Goal: Task Accomplishment & Management: Manage account settings

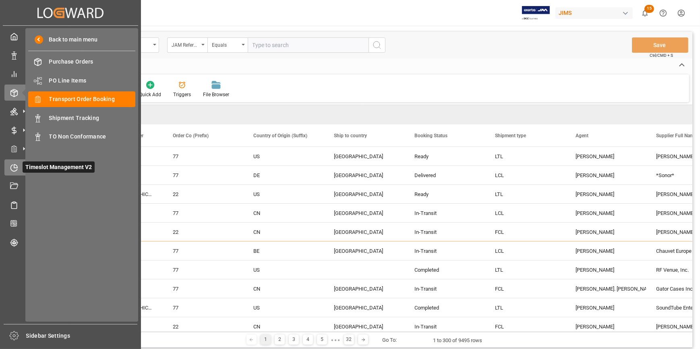
click at [12, 170] on icon at bounding box center [14, 168] width 8 height 8
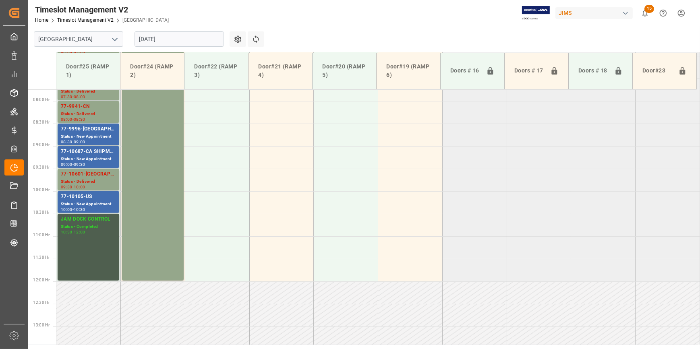
scroll to position [364, 0]
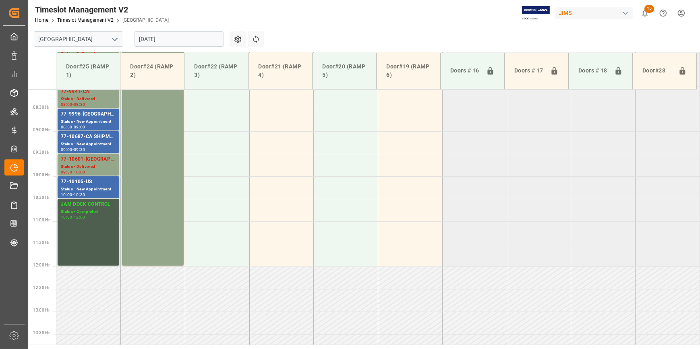
click at [116, 36] on icon "open menu" at bounding box center [115, 40] width 10 height 10
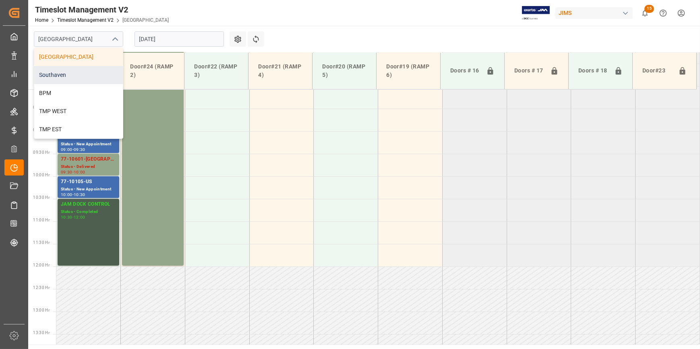
click at [80, 71] on div "Southaven" at bounding box center [78, 75] width 89 height 18
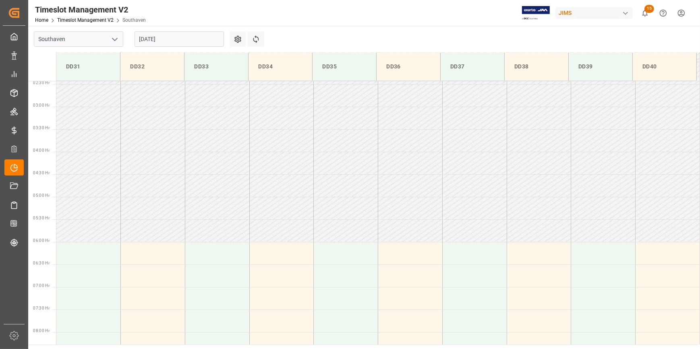
scroll to position [256, 0]
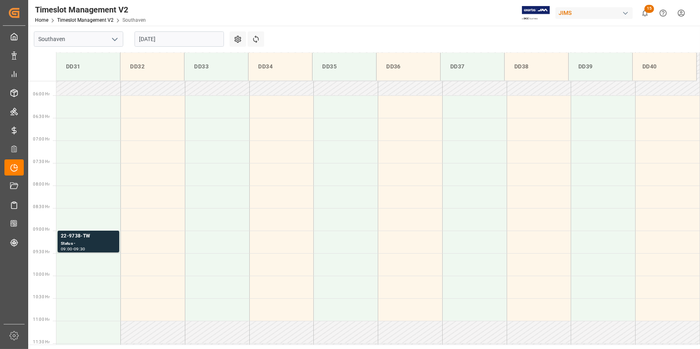
click at [161, 39] on input "[DATE]" at bounding box center [179, 38] width 89 height 15
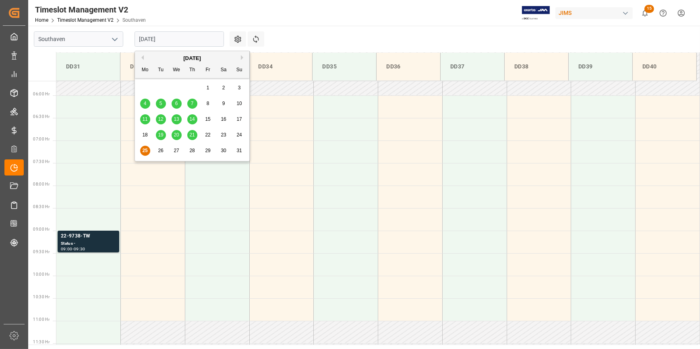
click at [160, 151] on span "26" at bounding box center [160, 151] width 5 height 6
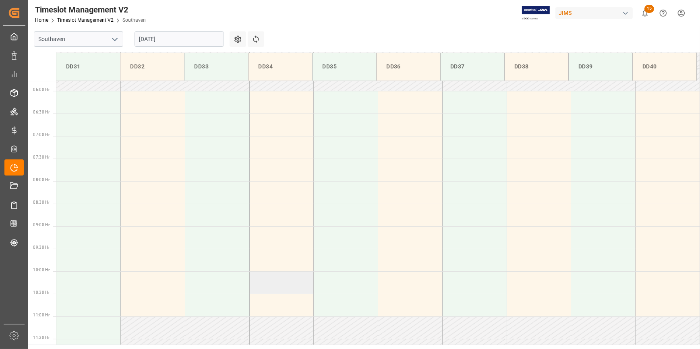
scroll to position [355, 0]
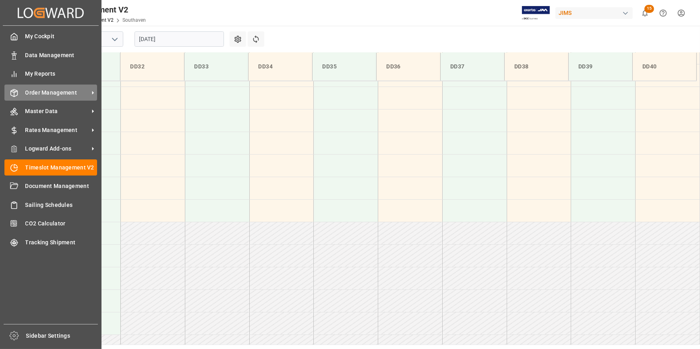
click at [55, 92] on span "Order Management" at bounding box center [57, 93] width 64 height 8
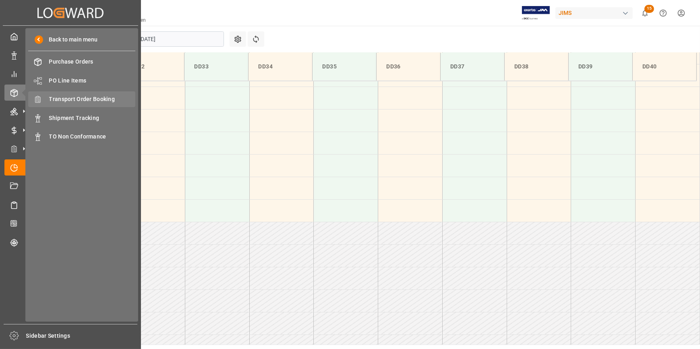
click at [100, 99] on span "Transport Order Booking" at bounding box center [92, 99] width 87 height 8
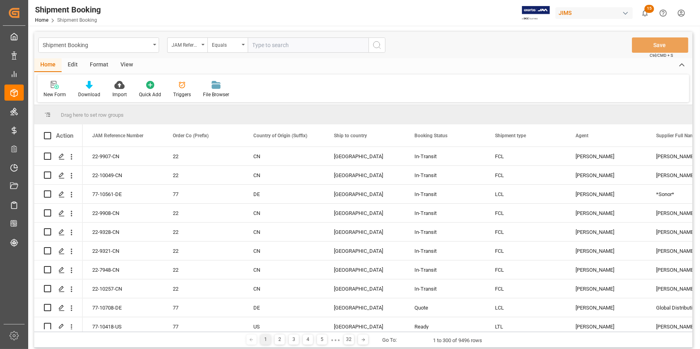
click at [266, 44] on input "text" at bounding box center [308, 44] width 121 height 15
type input "22-10018-US"
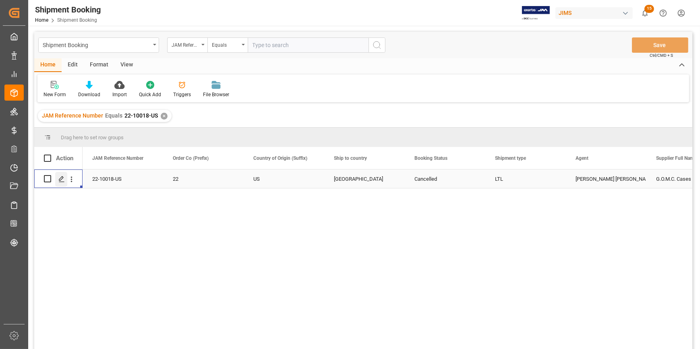
click at [62, 179] on icon "Press SPACE to select this row." at bounding box center [61, 179] width 6 height 6
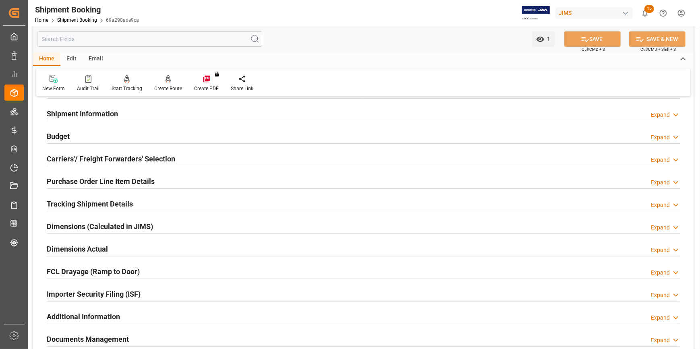
scroll to position [73, 0]
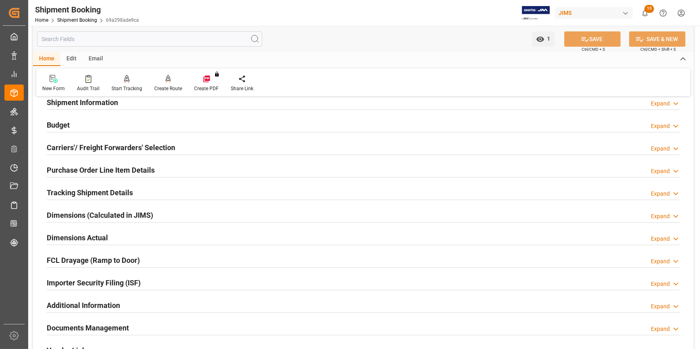
click at [173, 191] on div "Tracking Shipment Details Expand" at bounding box center [363, 191] width 633 height 15
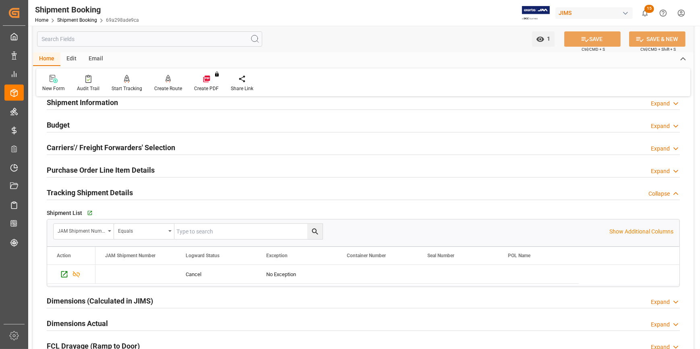
scroll to position [110, 0]
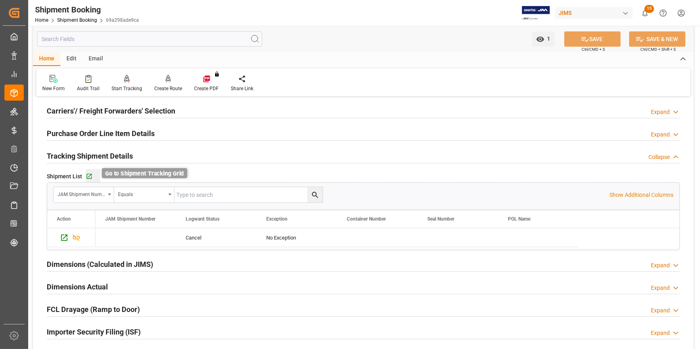
click at [89, 174] on icon "button" at bounding box center [89, 176] width 5 height 5
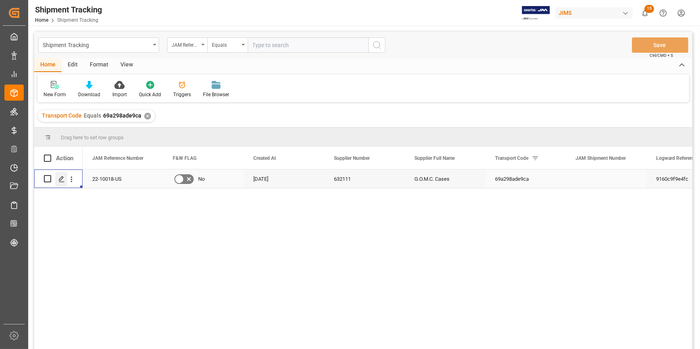
click at [60, 178] on polygon "Press SPACE to select this row." at bounding box center [61, 178] width 4 height 4
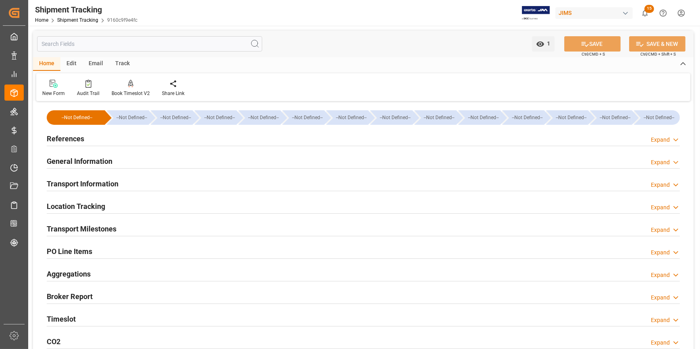
type input "[DATE]"
click at [131, 142] on div "References Expand" at bounding box center [363, 138] width 633 height 15
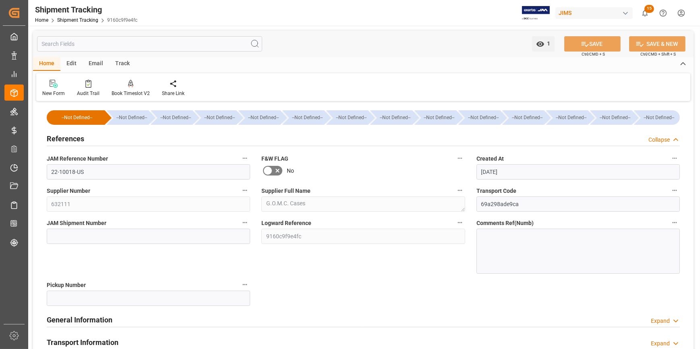
scroll to position [110, 0]
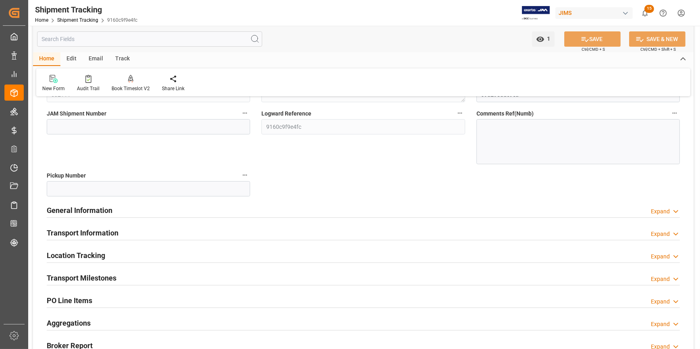
click at [146, 211] on div "General Information Expand" at bounding box center [363, 209] width 633 height 15
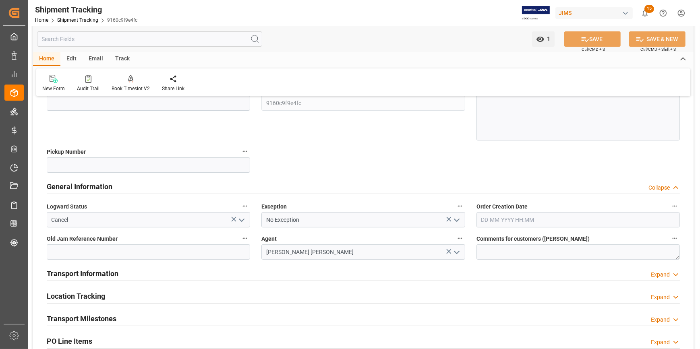
scroll to position [146, 0]
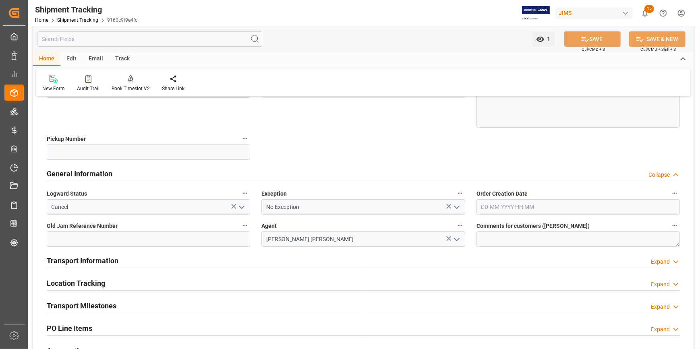
click at [244, 204] on icon "open menu" at bounding box center [242, 208] width 10 height 10
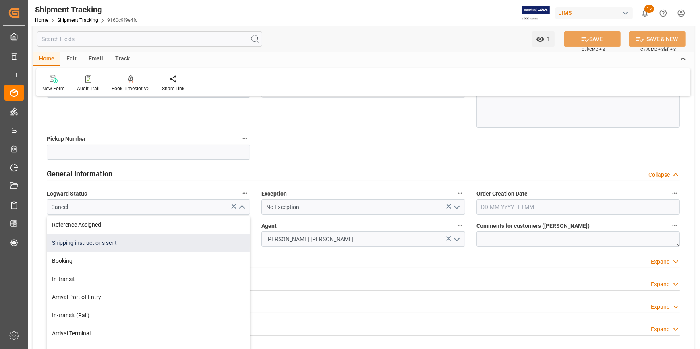
click at [195, 246] on div "Shipping instructions sent" at bounding box center [148, 243] width 203 height 18
type input "Shipping instructions sent"
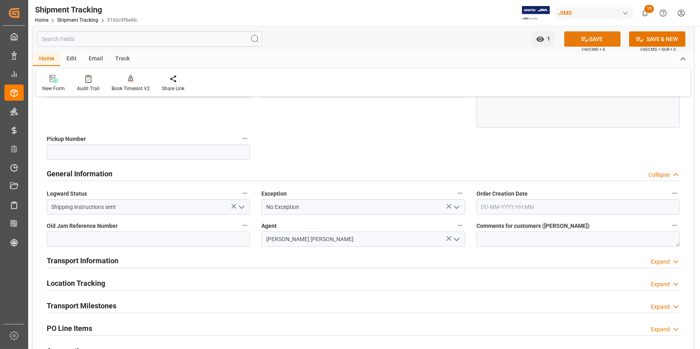
click at [585, 34] on button "SAVE" at bounding box center [592, 38] width 56 height 15
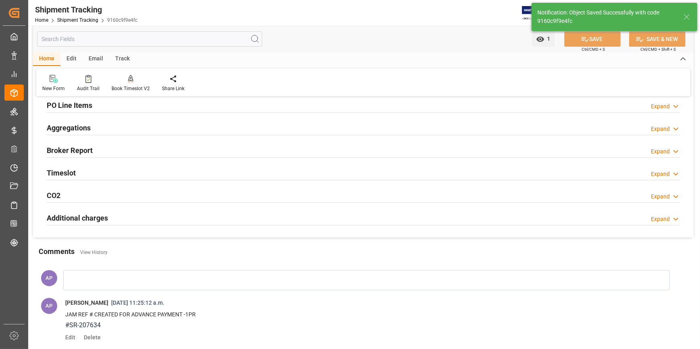
scroll to position [0, 0]
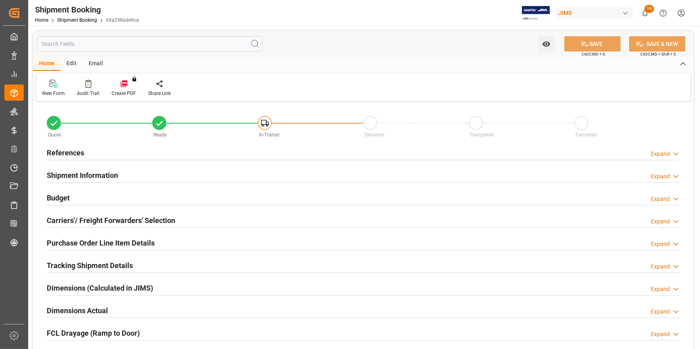
type input "0"
click at [147, 151] on div "References Expand" at bounding box center [363, 152] width 633 height 15
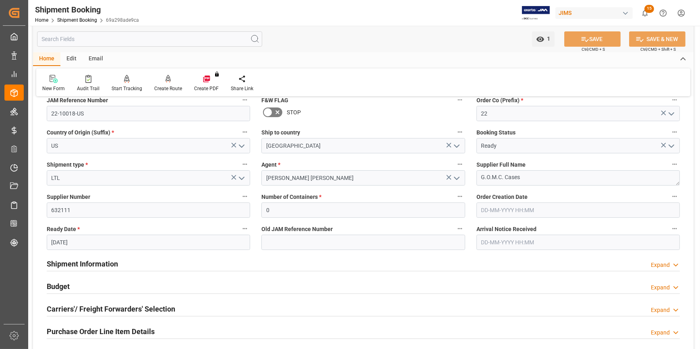
scroll to position [110, 0]
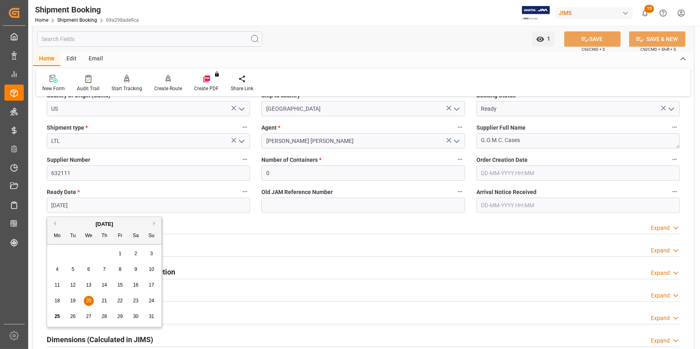
click at [104, 205] on input "20-08-2025" at bounding box center [148, 205] width 203 height 15
click at [56, 318] on span "25" at bounding box center [56, 317] width 5 height 6
type input "[DATE]"
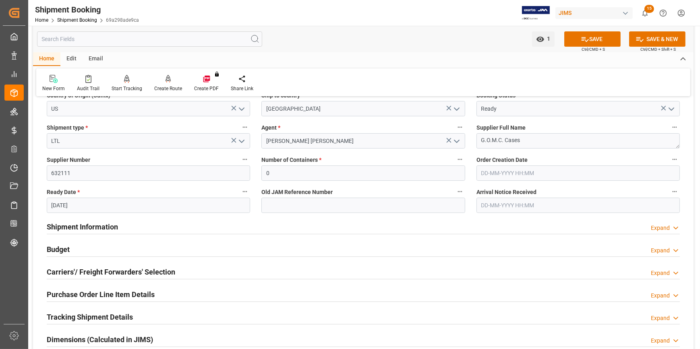
click at [149, 231] on div "Shipment Information Expand" at bounding box center [363, 226] width 633 height 15
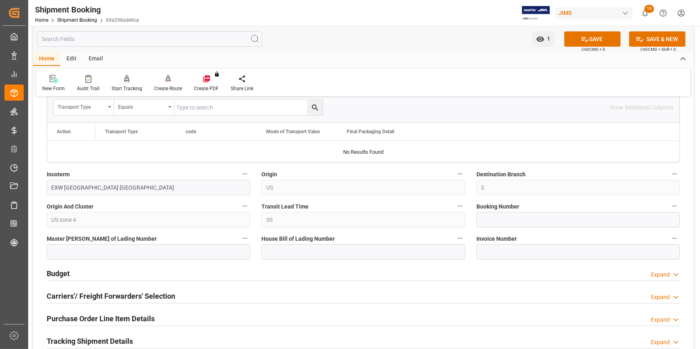
scroll to position [476, 0]
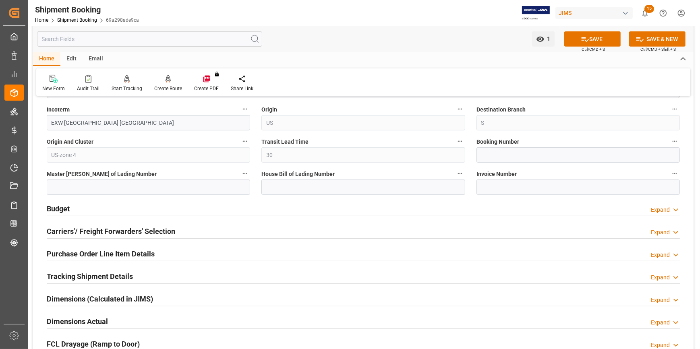
click at [175, 228] on div "Carriers'/ Freight Forwarders' Selection Expand" at bounding box center [363, 230] width 633 height 15
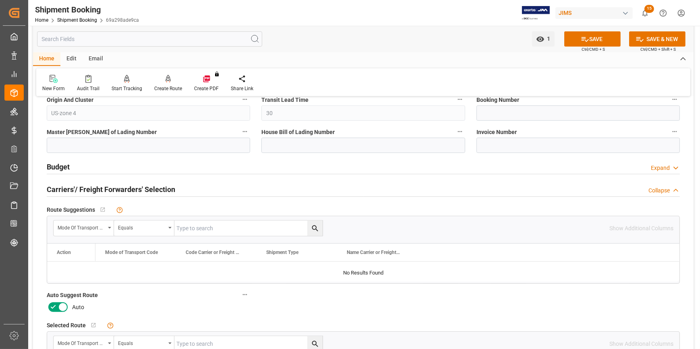
scroll to position [586, 0]
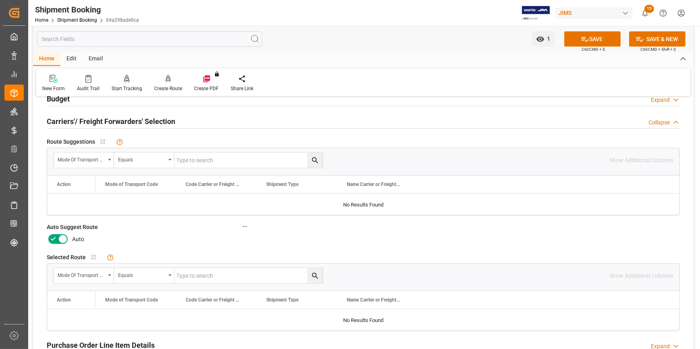
click at [54, 238] on icon at bounding box center [53, 239] width 5 height 4
click at [0, 0] on input "checkbox" at bounding box center [0, 0] width 0 height 0
click at [593, 33] on button "SAVE" at bounding box center [592, 38] width 56 height 15
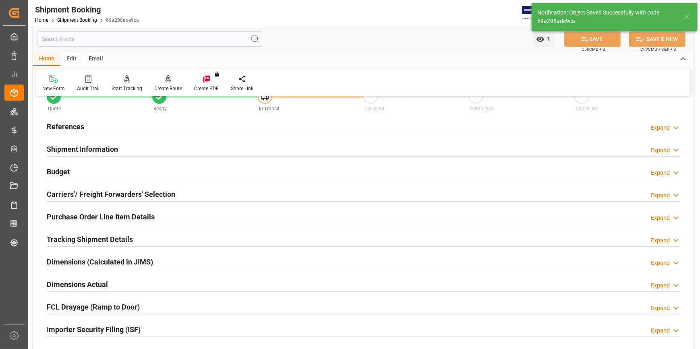
scroll to position [0, 0]
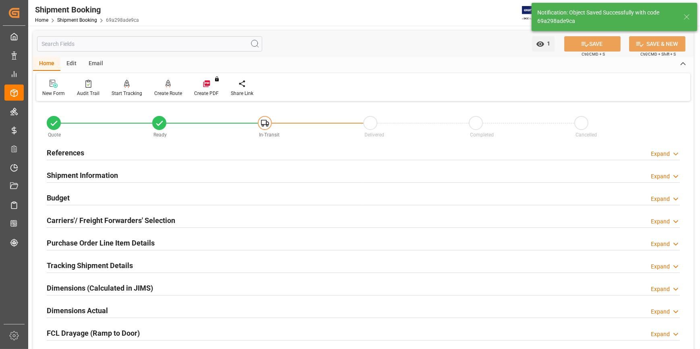
click at [207, 155] on div "References Expand" at bounding box center [363, 152] width 633 height 15
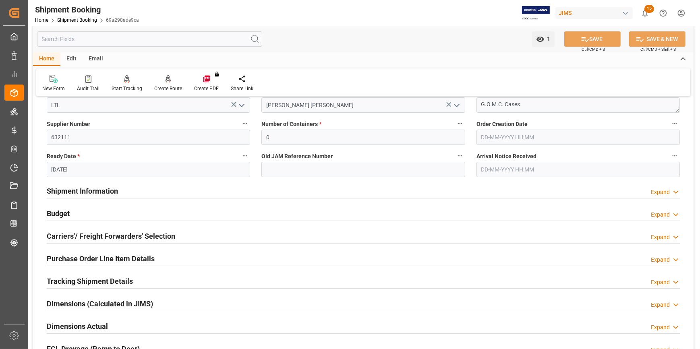
scroll to position [146, 0]
click at [162, 80] on div at bounding box center [168, 79] width 28 height 8
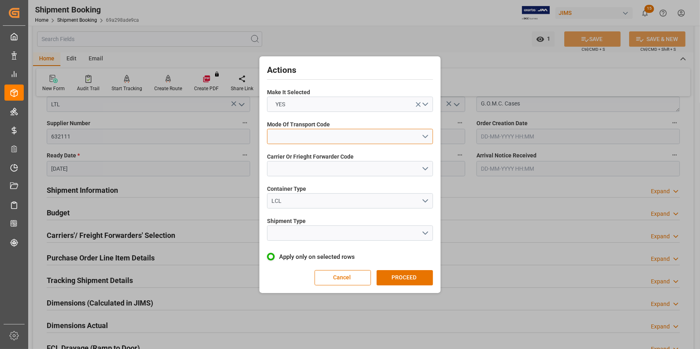
click at [428, 136] on button "open menu" at bounding box center [350, 136] width 166 height 15
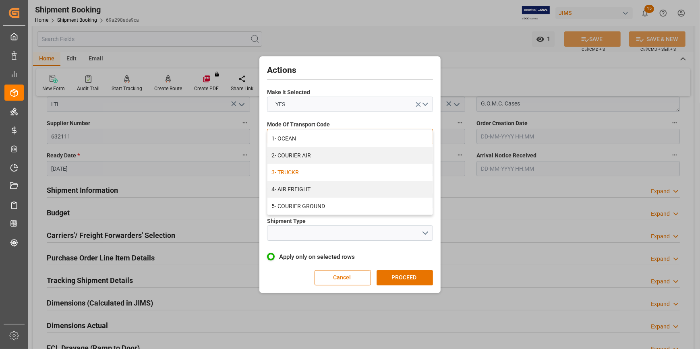
click at [361, 172] on div "3- TRUCKR" at bounding box center [349, 172] width 165 height 17
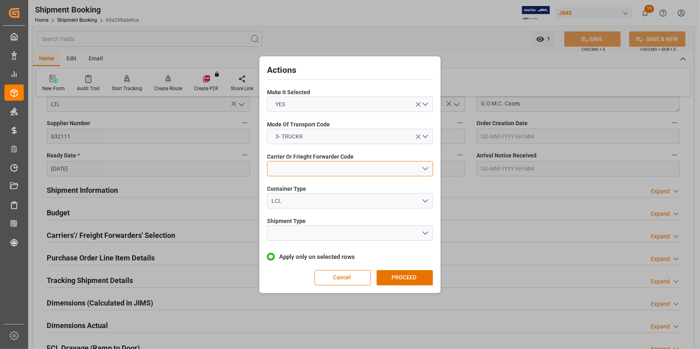
click at [423, 164] on button "open menu" at bounding box center [350, 168] width 166 height 15
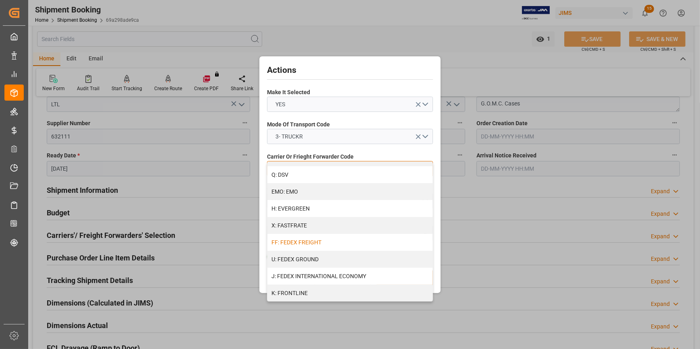
scroll to position [183, 0]
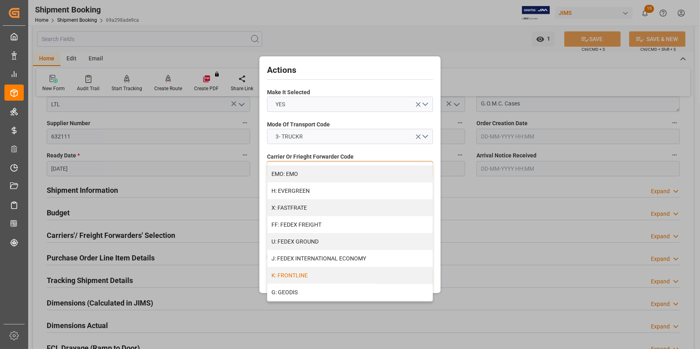
click at [353, 272] on div "K: FRONTLINE" at bounding box center [349, 275] width 165 height 17
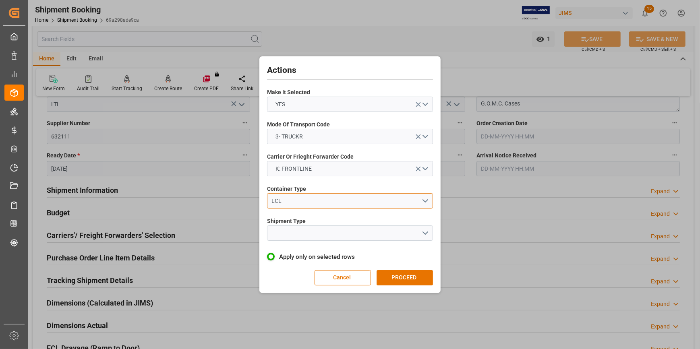
click at [423, 199] on button "LCL" at bounding box center [350, 200] width 166 height 15
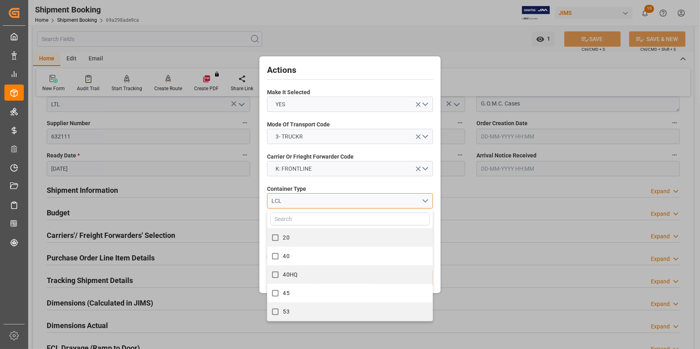
click at [423, 199] on button "LCL" at bounding box center [350, 200] width 166 height 15
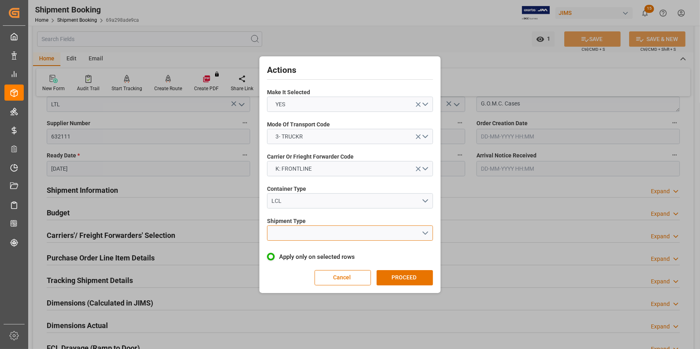
click at [424, 234] on button "open menu" at bounding box center [350, 233] width 166 height 15
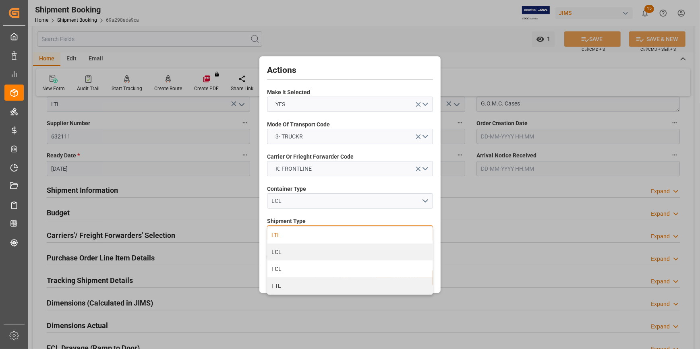
click at [347, 233] on div "LTL" at bounding box center [349, 235] width 165 height 17
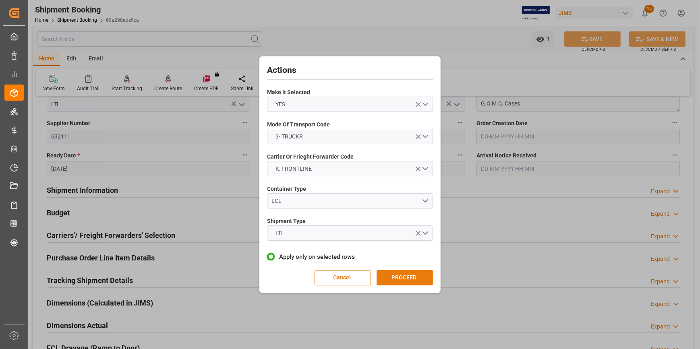
click at [410, 274] on button "PROCEED" at bounding box center [405, 277] width 56 height 15
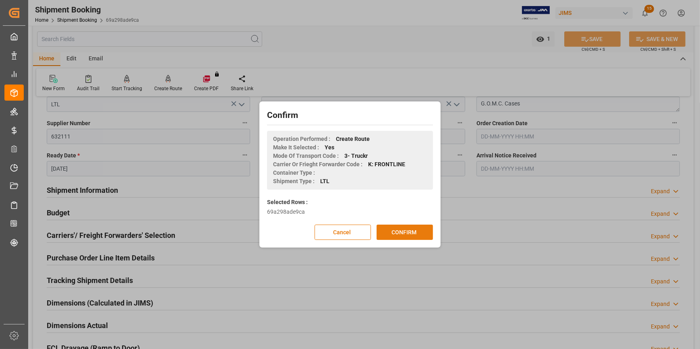
click at [406, 232] on button "CONFIRM" at bounding box center [405, 232] width 56 height 15
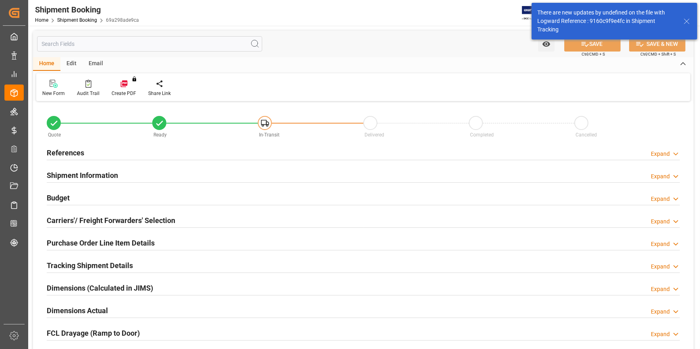
type input "0"
type input "9275"
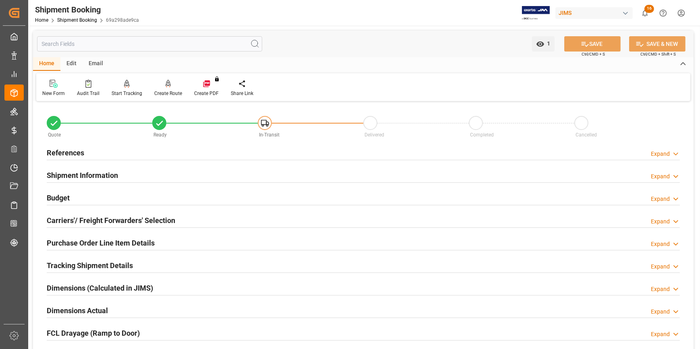
click at [195, 194] on div "Budget Expand" at bounding box center [363, 197] width 633 height 15
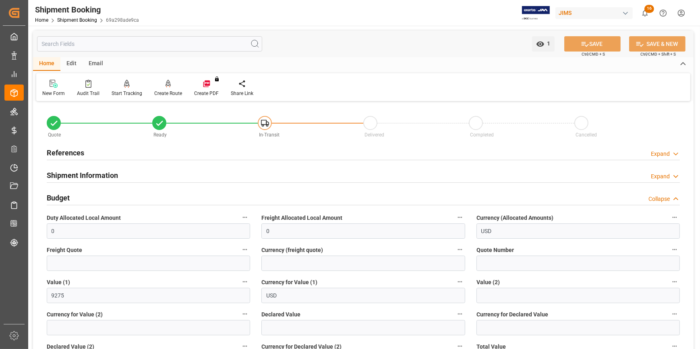
click at [187, 170] on div "Shipment Information Expand" at bounding box center [363, 174] width 633 height 15
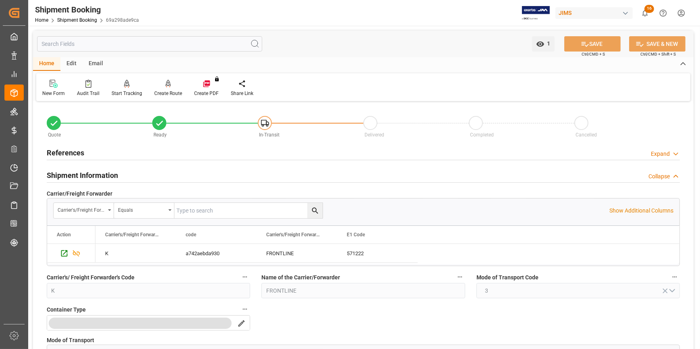
click at [193, 190] on div "Carrier/Freight Forwarder" at bounding box center [363, 194] width 633 height 8
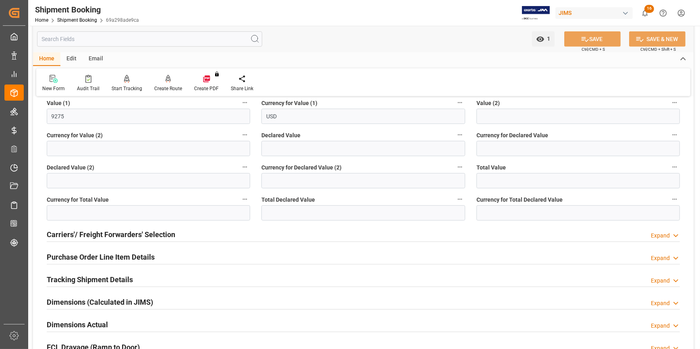
scroll to position [549, 0]
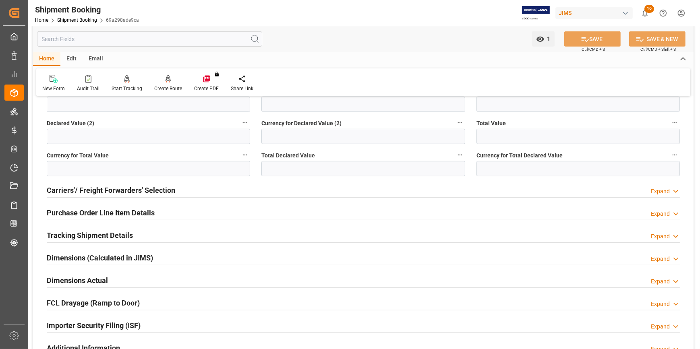
click at [161, 234] on div "Tracking Shipment Details Expand" at bounding box center [363, 234] width 633 height 15
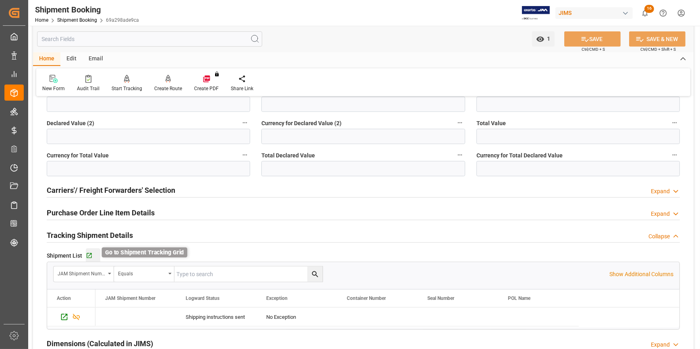
click at [88, 254] on icon "button" at bounding box center [89, 256] width 7 height 7
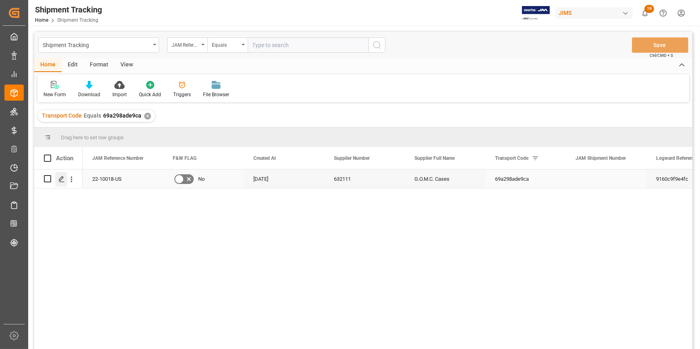
click at [62, 180] on icon "Press SPACE to select this row." at bounding box center [61, 179] width 6 height 6
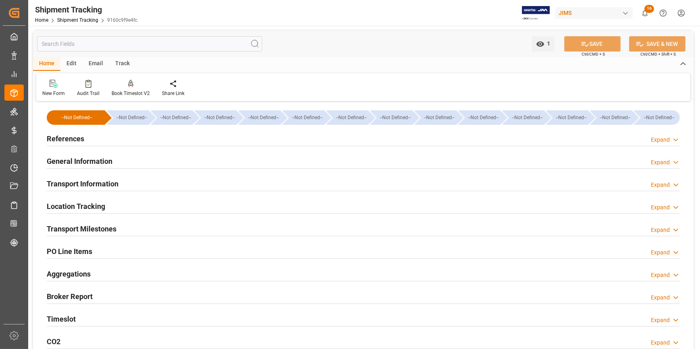
click at [156, 141] on div "References Expand" at bounding box center [363, 138] width 633 height 15
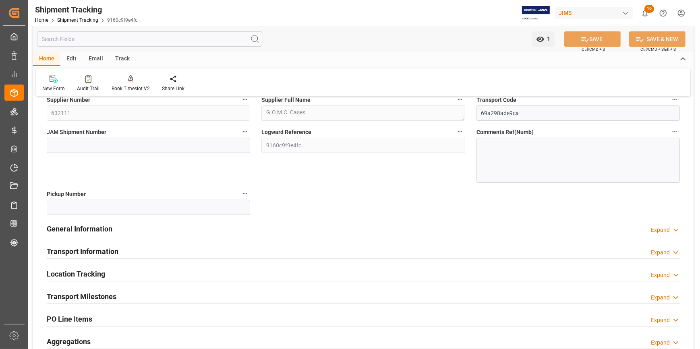
scroll to position [73, 0]
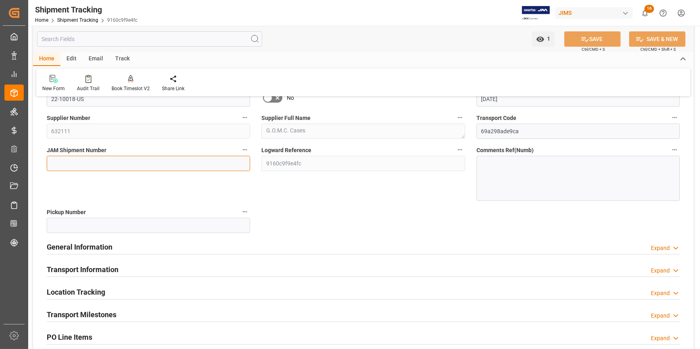
click at [114, 161] on input at bounding box center [148, 163] width 203 height 15
paste input "72701"
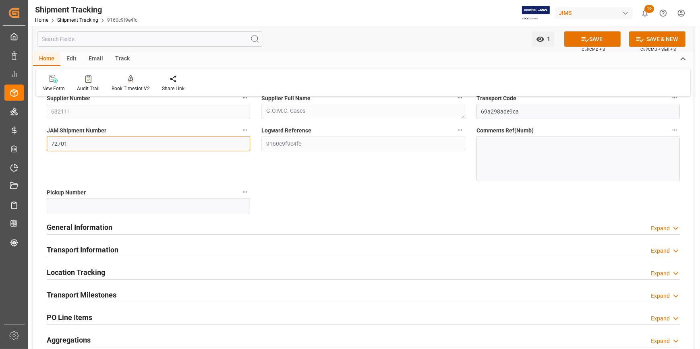
scroll to position [146, 0]
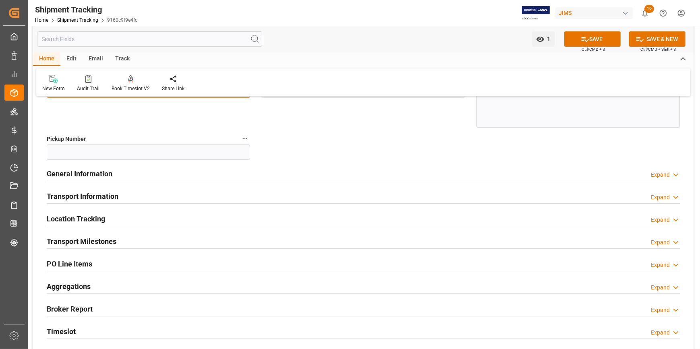
type input "72701"
click at [179, 176] on div "General Information Expand" at bounding box center [363, 173] width 633 height 15
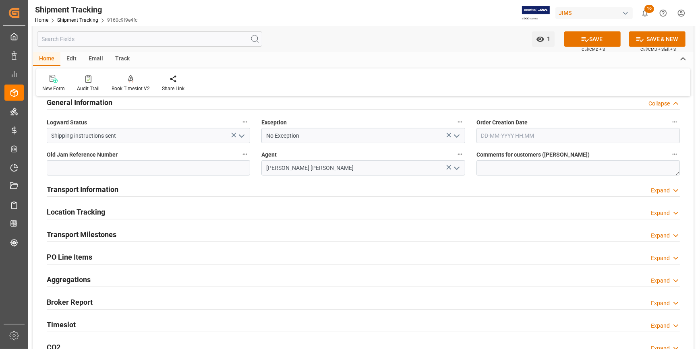
scroll to position [220, 0]
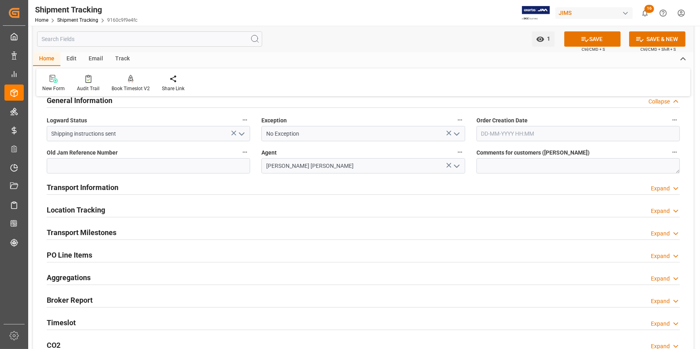
click at [222, 188] on div "Transport Information Expand" at bounding box center [363, 186] width 633 height 15
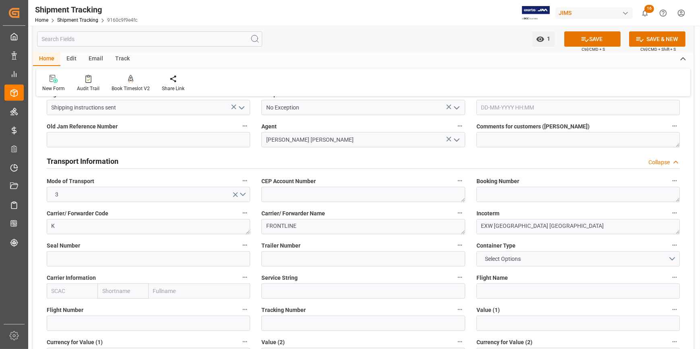
scroll to position [293, 0]
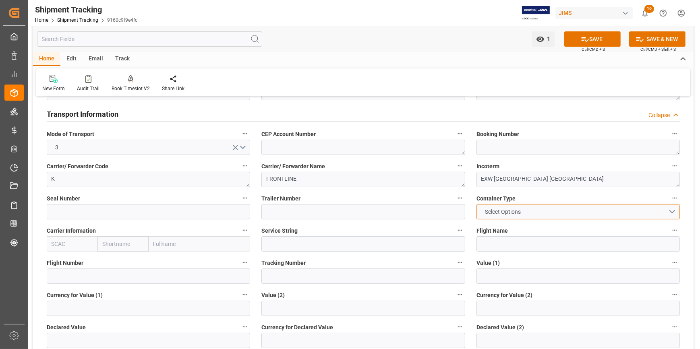
click at [669, 211] on button "Select Options" at bounding box center [578, 211] width 203 height 15
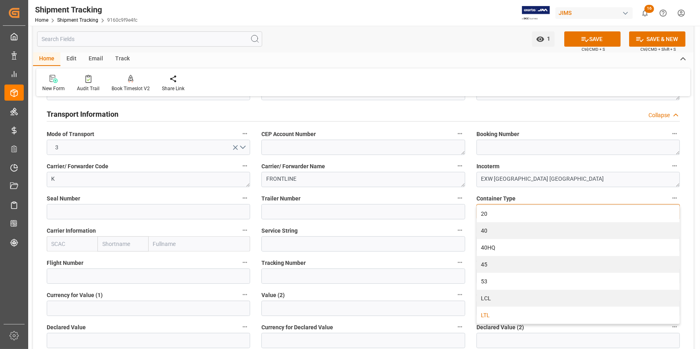
drag, startPoint x: 546, startPoint y: 311, endPoint x: 547, endPoint y: 302, distance: 9.3
click at [546, 311] on div "LTL" at bounding box center [578, 315] width 203 height 17
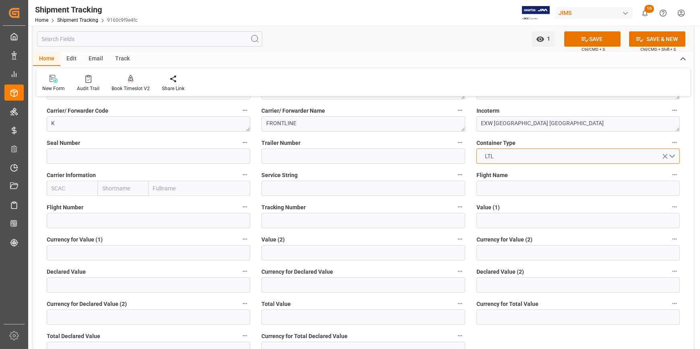
scroll to position [366, 0]
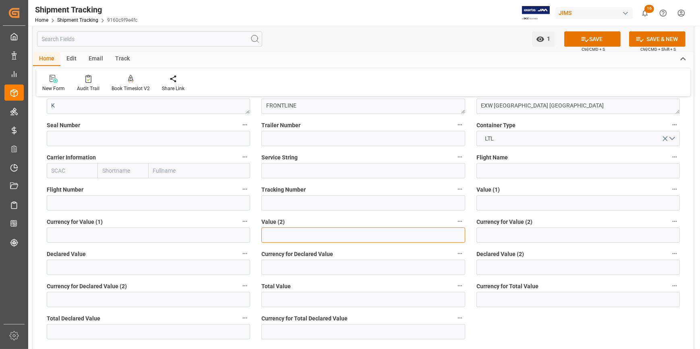
click at [296, 235] on input "text" at bounding box center [362, 235] width 203 height 15
click at [495, 206] on input "text" at bounding box center [578, 202] width 203 height 15
type input "9275"
click at [71, 235] on input at bounding box center [148, 235] width 203 height 15
type input "USD"
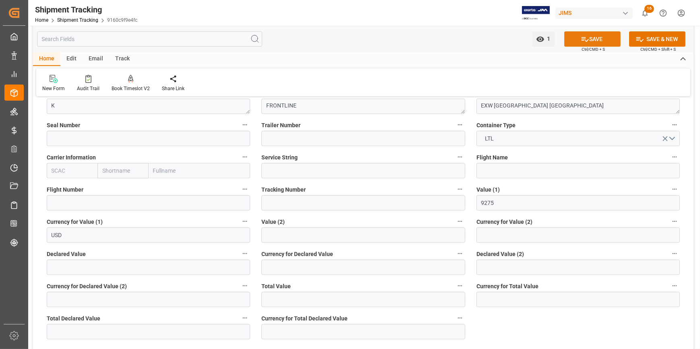
click at [592, 39] on button "SAVE" at bounding box center [592, 38] width 56 height 15
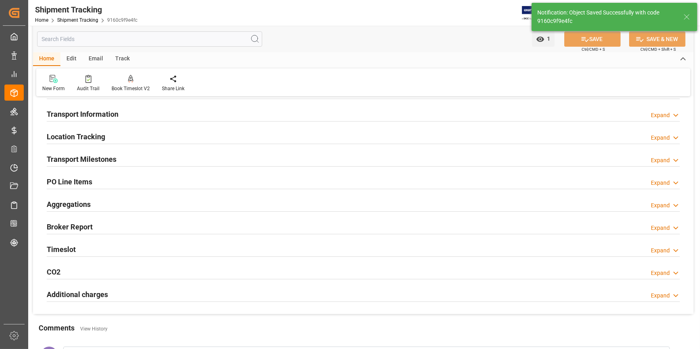
scroll to position [33, 0]
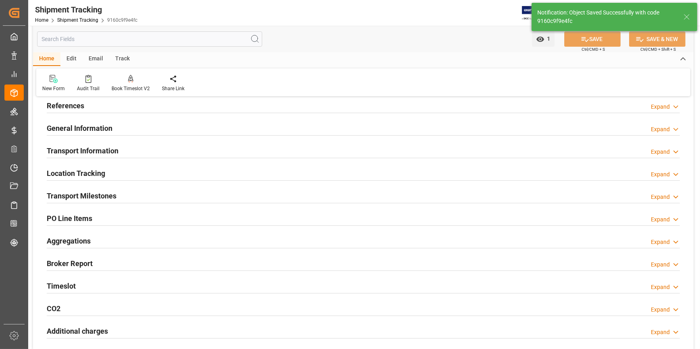
click at [151, 145] on div "Transport Information Expand" at bounding box center [363, 150] width 633 height 15
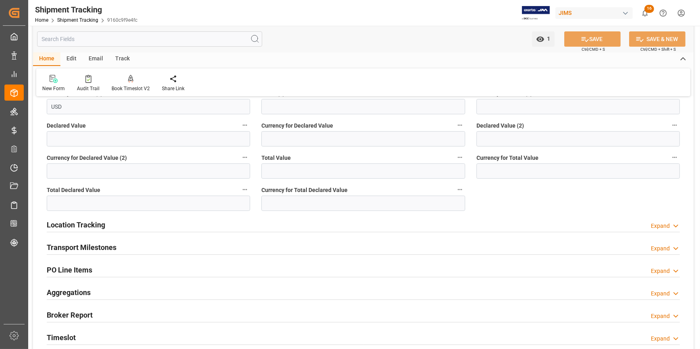
scroll to position [290, 0]
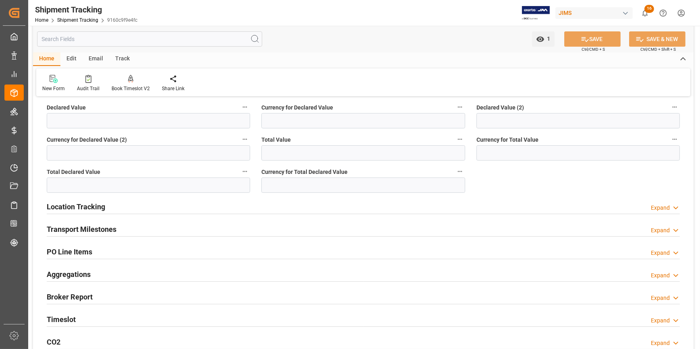
click at [156, 230] on div "Transport Milestones Expand" at bounding box center [363, 228] width 633 height 15
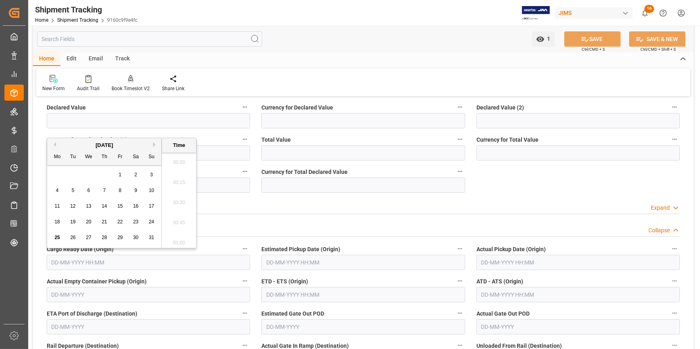
click at [101, 261] on input "text" at bounding box center [148, 262] width 203 height 15
click at [57, 238] on span "25" at bounding box center [56, 238] width 5 height 6
type input "25-08-2025 00:00"
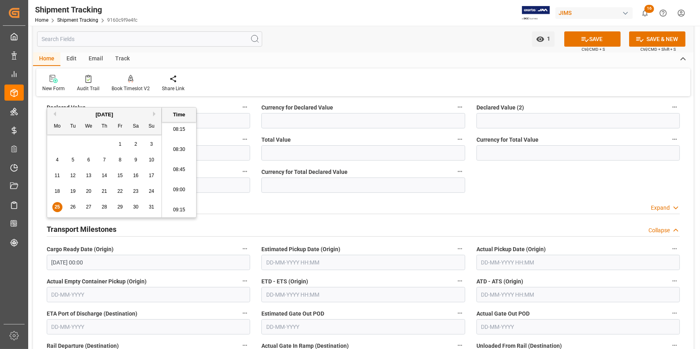
scroll to position [363, 0]
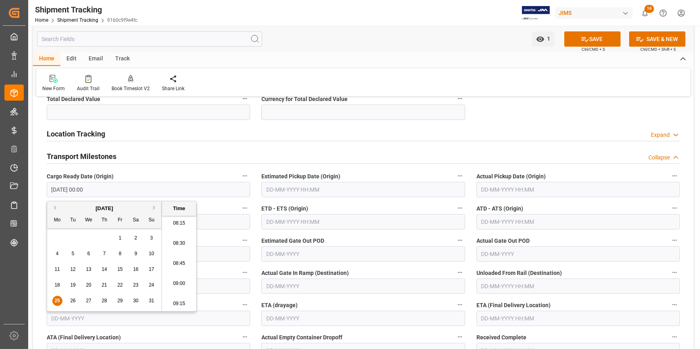
click at [326, 187] on input "text" at bounding box center [362, 189] width 203 height 15
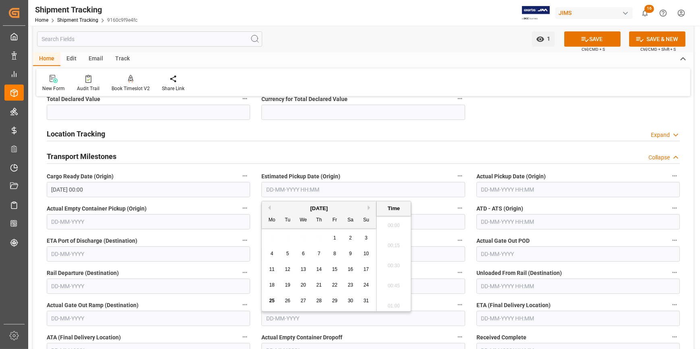
scroll to position [667, 0]
click at [288, 301] on span "26" at bounding box center [287, 301] width 5 height 6
type input "26-08-2025 00:00"
click at [435, 203] on label "ETD - ETS (Origin)" at bounding box center [362, 208] width 203 height 11
click at [455, 203] on button "ETD - ETS (Origin)" at bounding box center [460, 208] width 10 height 10
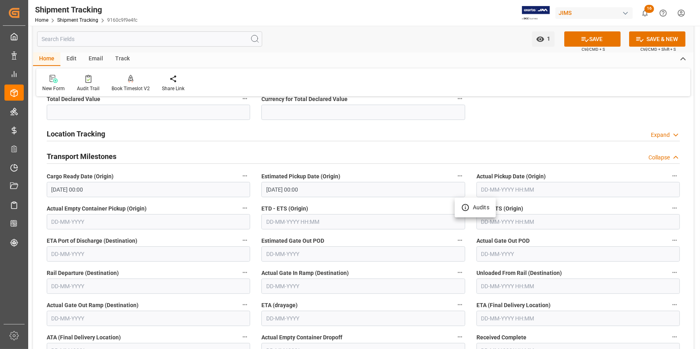
click at [294, 218] on div at bounding box center [350, 174] width 700 height 349
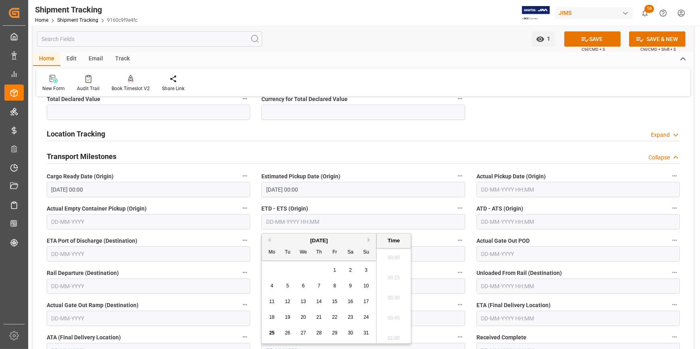
click at [308, 219] on input "text" at bounding box center [362, 221] width 203 height 15
drag, startPoint x: 289, startPoint y: 332, endPoint x: 290, endPoint y: 326, distance: 5.3
click at [290, 332] on span "26" at bounding box center [287, 333] width 5 height 6
type input "26-08-2025 00:00"
click at [363, 205] on label "ETD - ETS (Origin)" at bounding box center [362, 208] width 203 height 11
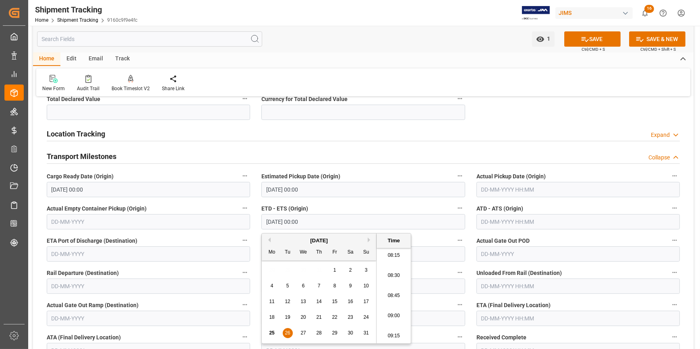
click at [455, 205] on button "ETD - ETS (Origin)" at bounding box center [460, 208] width 10 height 10
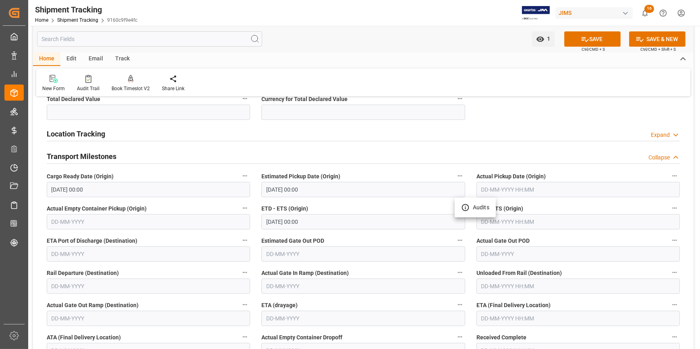
click at [358, 239] on div at bounding box center [350, 174] width 700 height 349
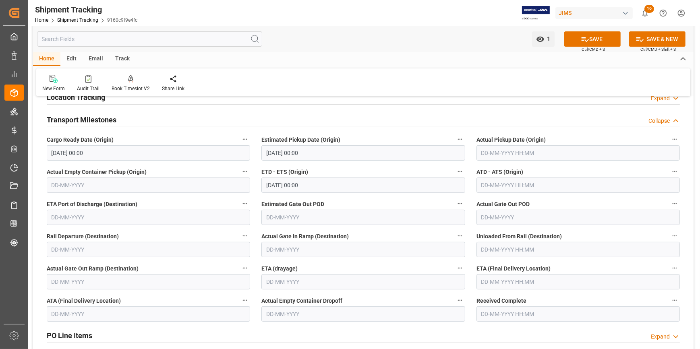
click at [517, 283] on input "text" at bounding box center [578, 281] width 203 height 15
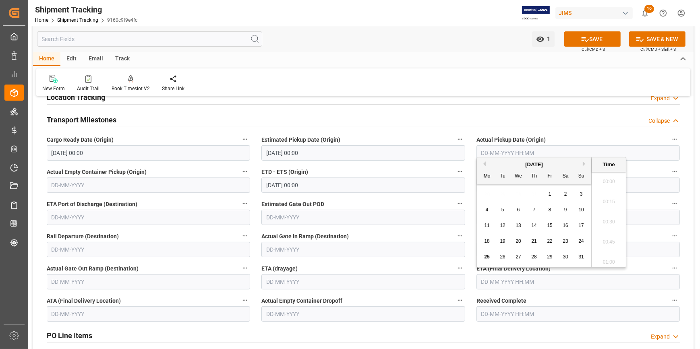
scroll to position [667, 0]
click at [585, 163] on button "Next Month" at bounding box center [585, 164] width 5 height 5
click at [504, 194] on span "2" at bounding box center [503, 194] width 3 height 6
type input "02-09-2025 00:00"
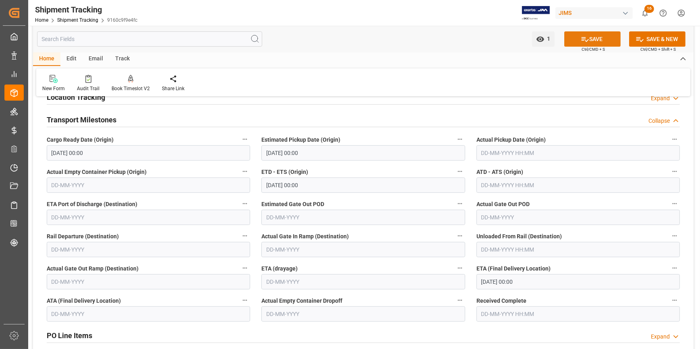
click at [592, 39] on button "SAVE" at bounding box center [592, 38] width 56 height 15
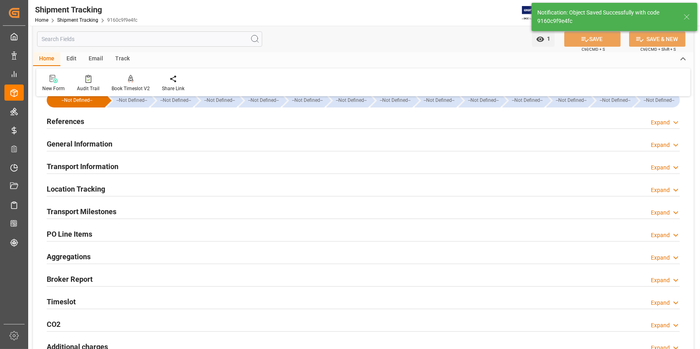
scroll to position [0, 0]
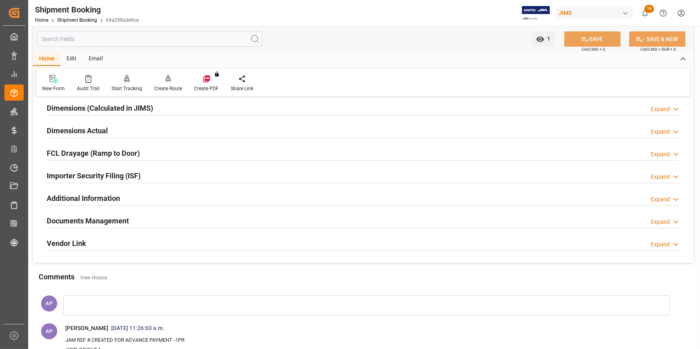
scroll to position [183, 0]
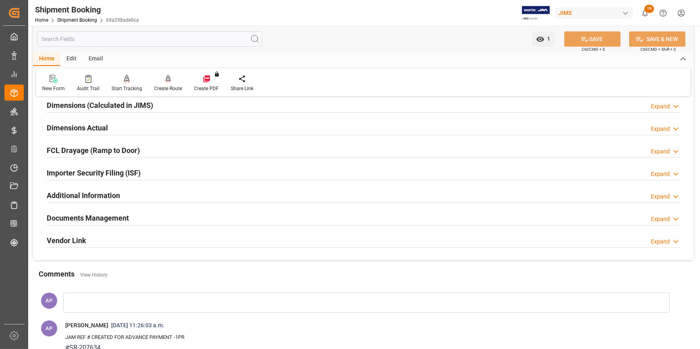
click at [201, 220] on div "Documents Management Expand" at bounding box center [363, 217] width 633 height 15
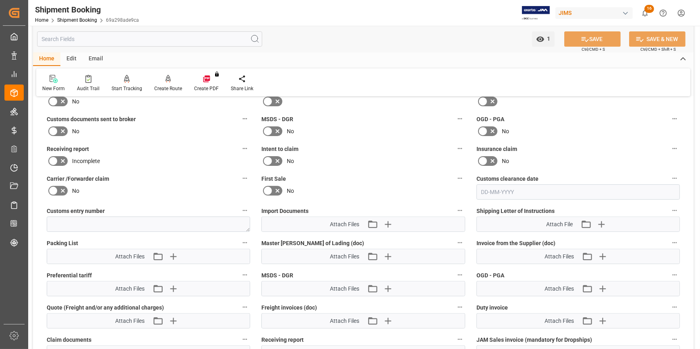
scroll to position [366, 0]
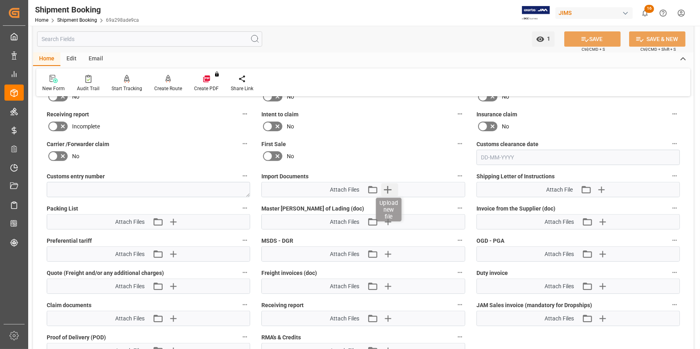
click at [388, 188] on icon "button" at bounding box center [388, 190] width 8 height 8
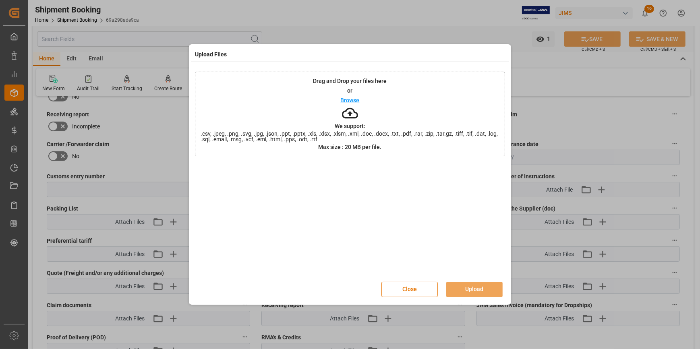
click at [350, 99] on p "Browse" at bounding box center [350, 100] width 19 height 6
click at [487, 291] on button "Upload" at bounding box center [474, 289] width 56 height 15
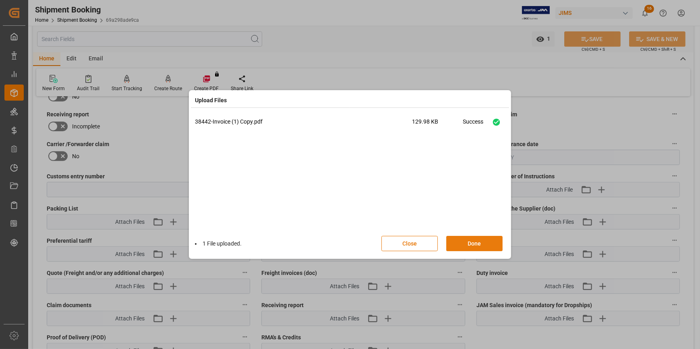
click at [474, 245] on button "Done" at bounding box center [474, 243] width 56 height 15
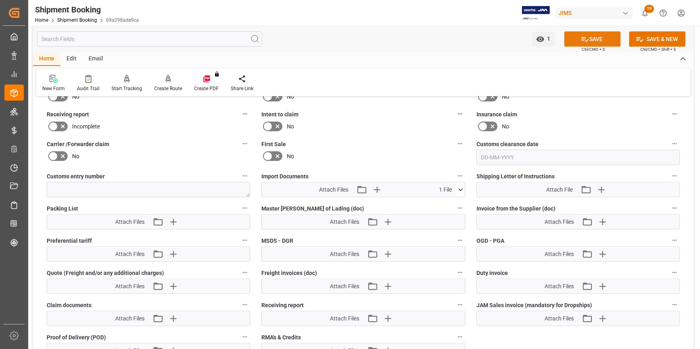
click at [589, 37] on button "SAVE" at bounding box center [592, 38] width 56 height 15
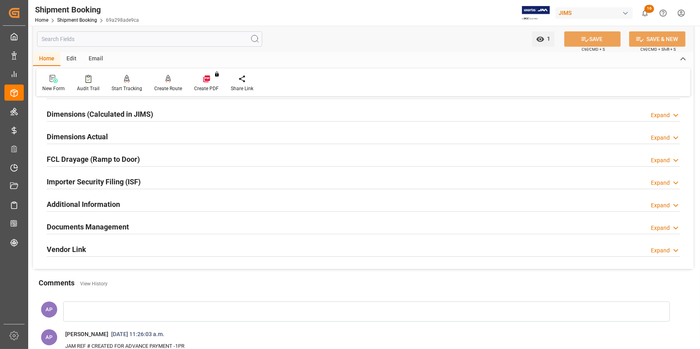
scroll to position [157, 0]
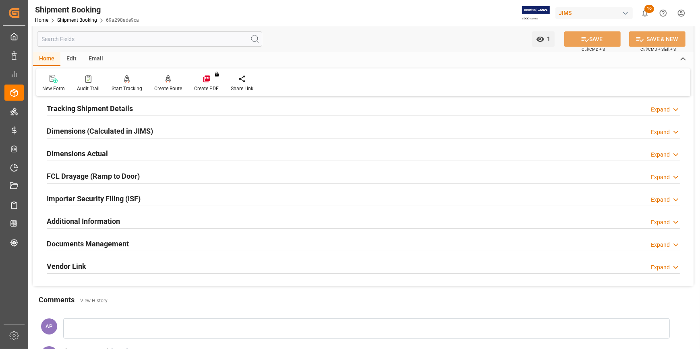
drag, startPoint x: 205, startPoint y: 241, endPoint x: 232, endPoint y: 242, distance: 27.8
click at [205, 242] on div "Documents Management Expand" at bounding box center [363, 243] width 633 height 15
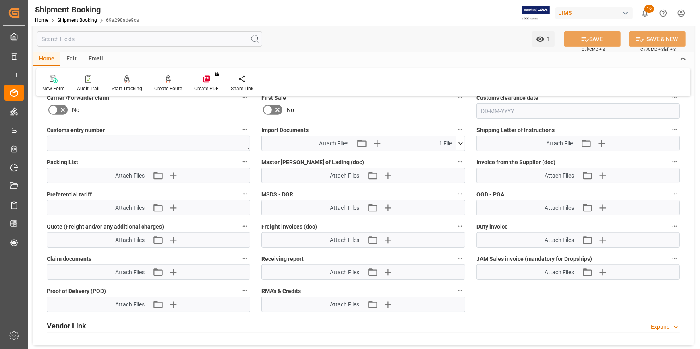
scroll to position [413, 0]
click at [173, 174] on icon "button" at bounding box center [173, 175] width 8 height 8
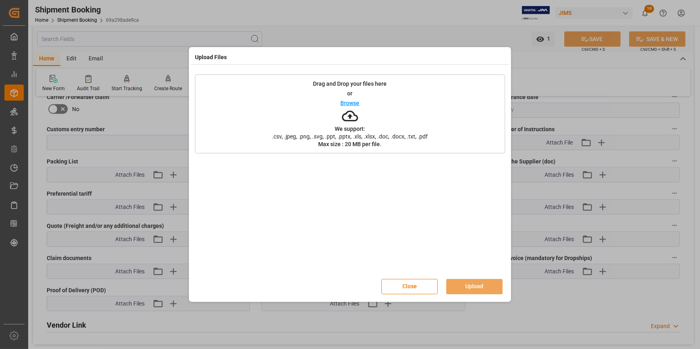
click at [350, 102] on p "Browse" at bounding box center [350, 103] width 19 height 6
click at [473, 288] on button "Upload" at bounding box center [474, 286] width 56 height 15
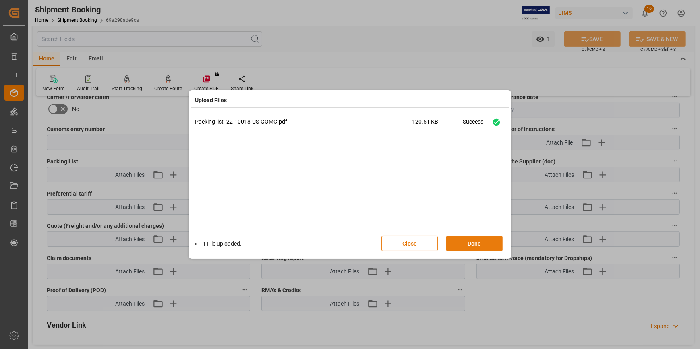
click at [475, 245] on button "Done" at bounding box center [474, 243] width 56 height 15
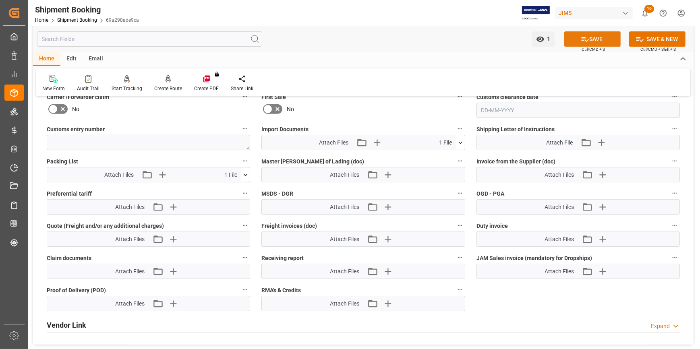
click at [595, 37] on button "SAVE" at bounding box center [592, 38] width 56 height 15
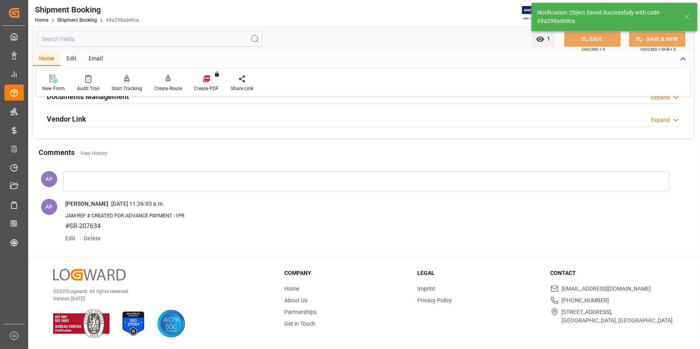
scroll to position [100, 0]
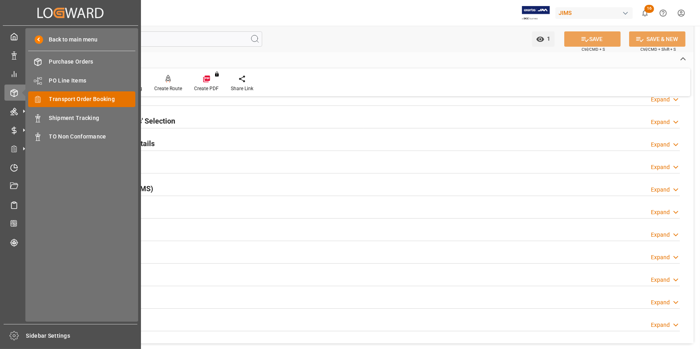
click at [73, 97] on span "Transport Order Booking" at bounding box center [92, 99] width 87 height 8
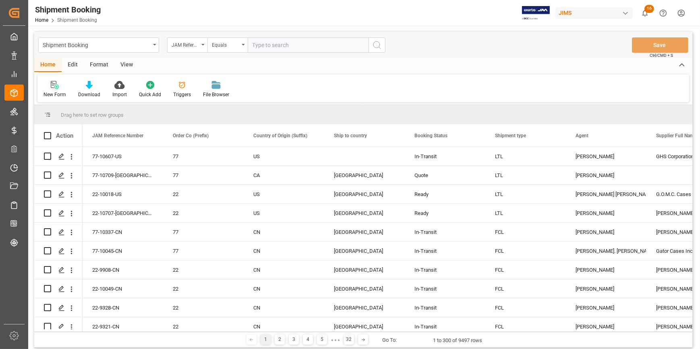
click at [53, 87] on icon at bounding box center [55, 85] width 8 height 8
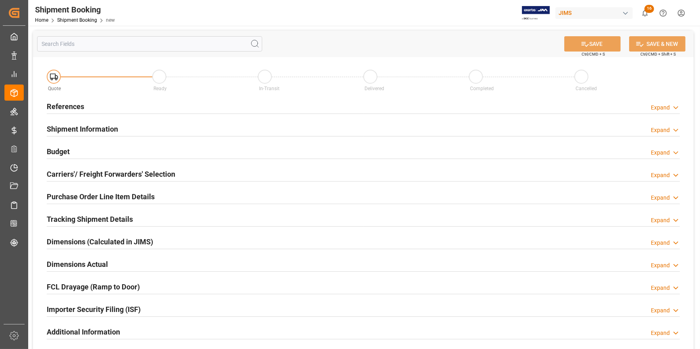
click at [168, 106] on div "References Expand" at bounding box center [363, 105] width 633 height 15
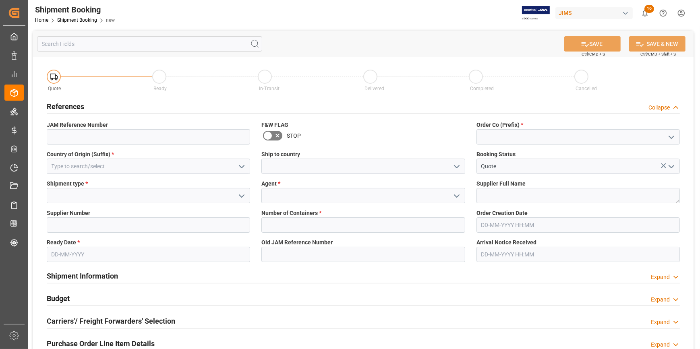
click at [668, 137] on icon "open menu" at bounding box center [672, 138] width 10 height 10
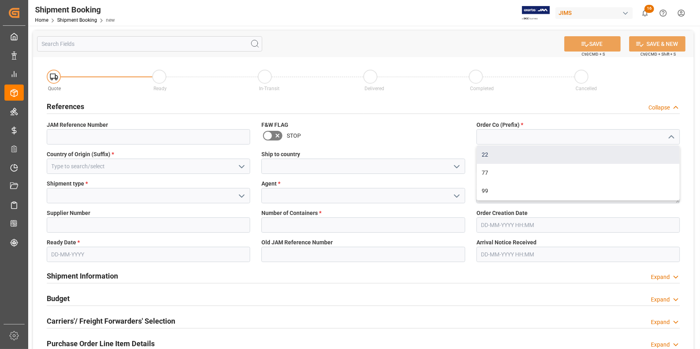
click at [609, 154] on div "22" at bounding box center [578, 155] width 203 height 18
type input "22"
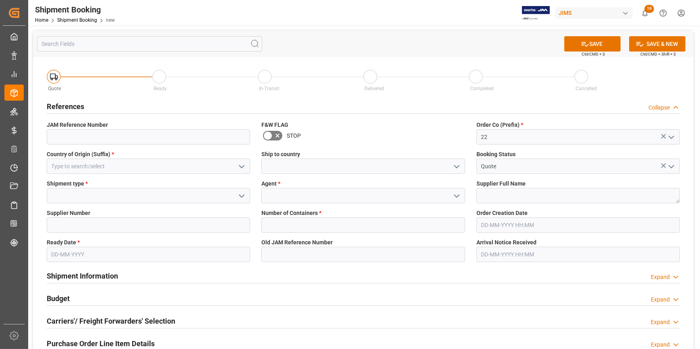
click at [239, 164] on icon "open menu" at bounding box center [242, 167] width 10 height 10
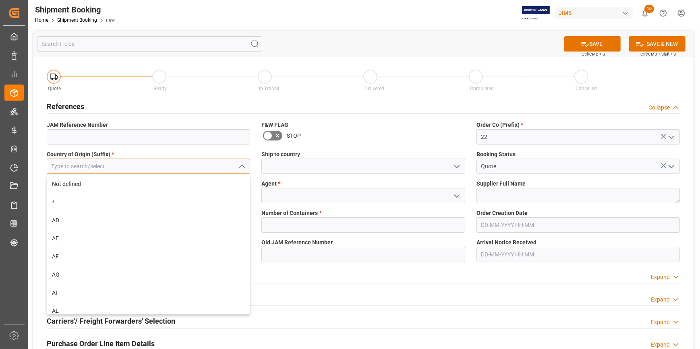
click at [199, 168] on input at bounding box center [148, 166] width 203 height 15
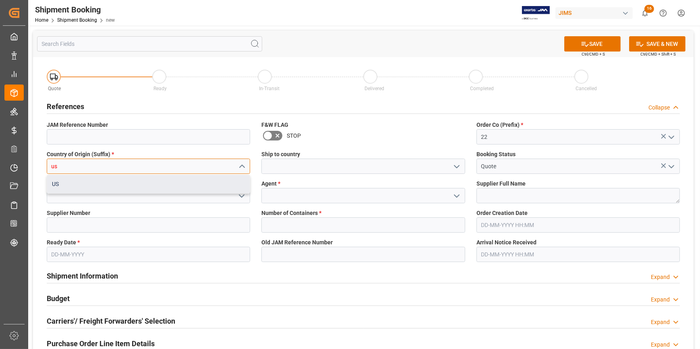
click at [169, 186] on div "US" at bounding box center [148, 184] width 203 height 18
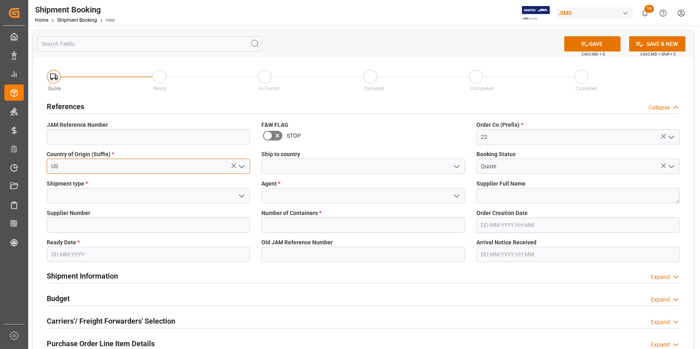
type input "US"
click at [455, 165] on icon "open menu" at bounding box center [457, 167] width 10 height 10
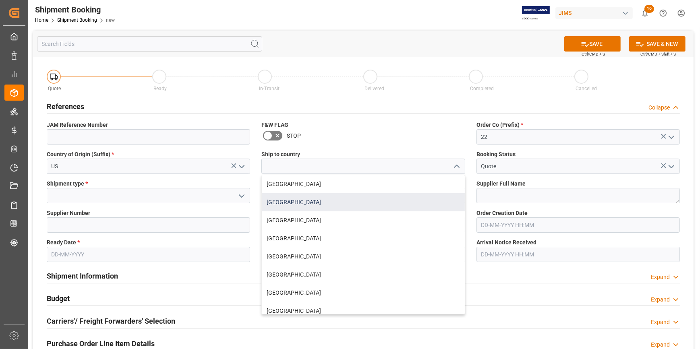
click at [336, 200] on div "[GEOGRAPHIC_DATA]" at bounding box center [363, 202] width 203 height 18
type input "[GEOGRAPHIC_DATA]"
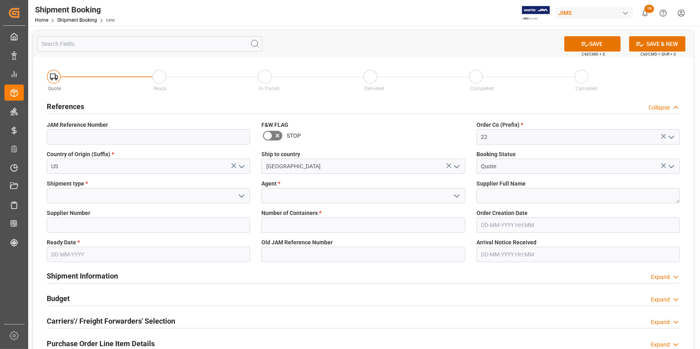
drag, startPoint x: 241, startPoint y: 194, endPoint x: 245, endPoint y: 191, distance: 4.4
click at [241, 194] on icon "open menu" at bounding box center [242, 196] width 10 height 10
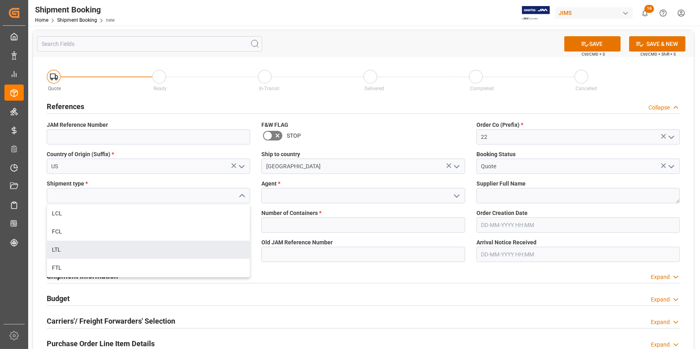
drag, startPoint x: 162, startPoint y: 251, endPoint x: 170, endPoint y: 249, distance: 8.9
click at [161, 251] on div "LTL" at bounding box center [148, 250] width 203 height 18
type input "LTL"
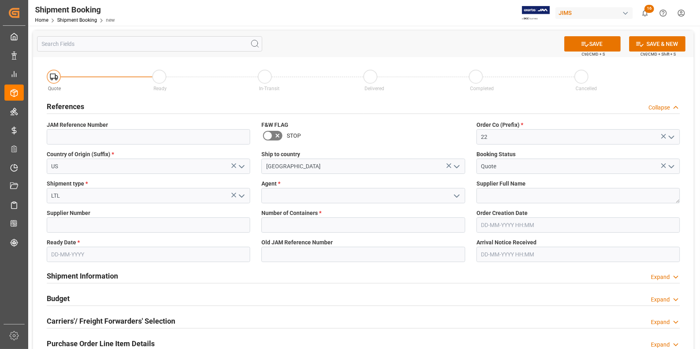
click at [456, 195] on icon "open menu" at bounding box center [457, 196] width 10 height 10
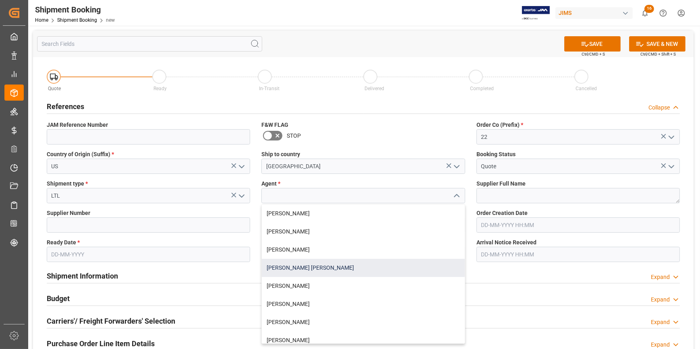
click at [368, 269] on div "[PERSON_NAME] [PERSON_NAME]" at bounding box center [363, 268] width 203 height 18
type input "[PERSON_NAME] [PERSON_NAME]"
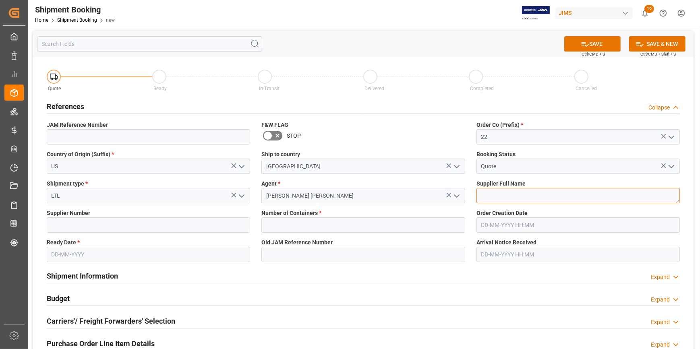
click at [502, 198] on textarea at bounding box center [578, 195] width 203 height 15
paste textarea "G.O.M.C. Cases"
type textarea "G.O.M.C. Cases"
click at [288, 220] on input "text" at bounding box center [362, 225] width 203 height 15
type input "0"
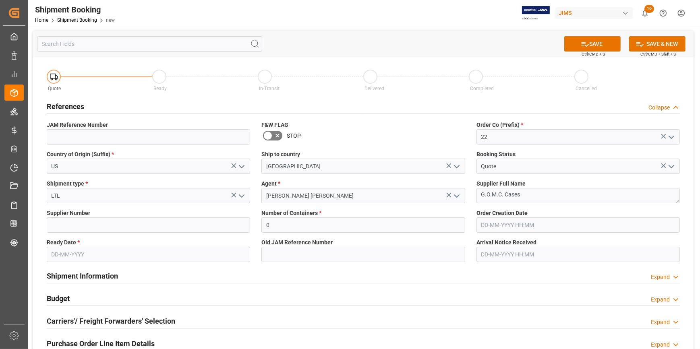
click at [110, 247] on input "text" at bounding box center [148, 254] width 203 height 15
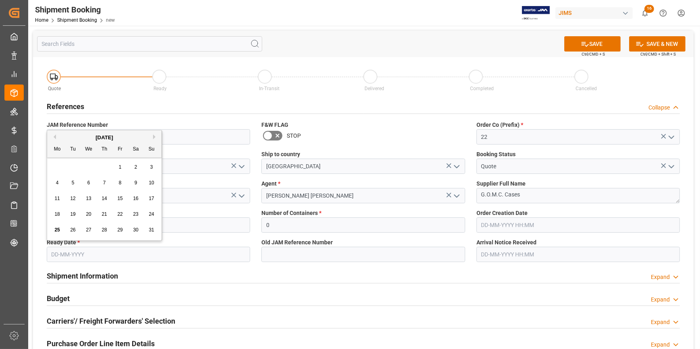
click at [153, 136] on button "Next Month" at bounding box center [155, 137] width 5 height 5
click at [73, 214] on span "21" at bounding box center [72, 214] width 5 height 6
type input "21-10-2025"
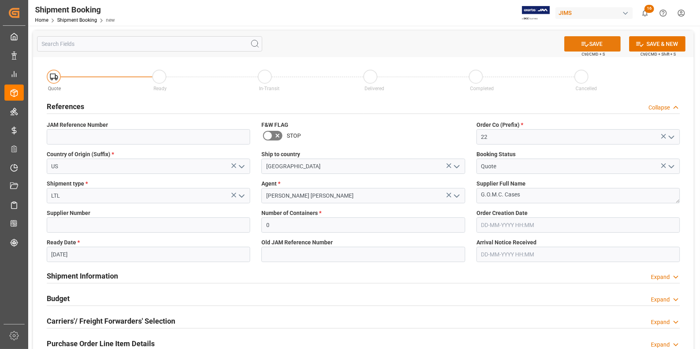
click at [593, 45] on button "SAVE" at bounding box center [592, 43] width 56 height 15
type input "22-10710-US"
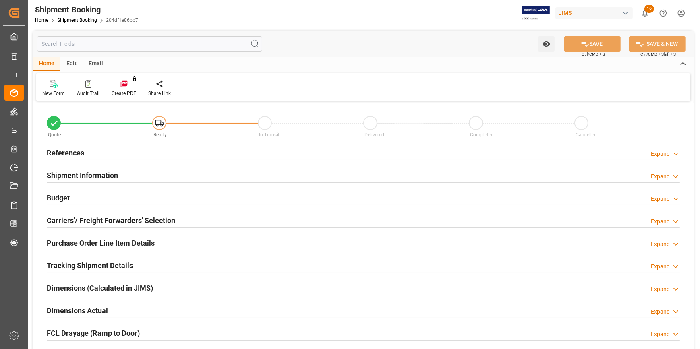
type input "0"
type input "[DATE]"
click at [116, 149] on div "References Expand" at bounding box center [363, 152] width 633 height 15
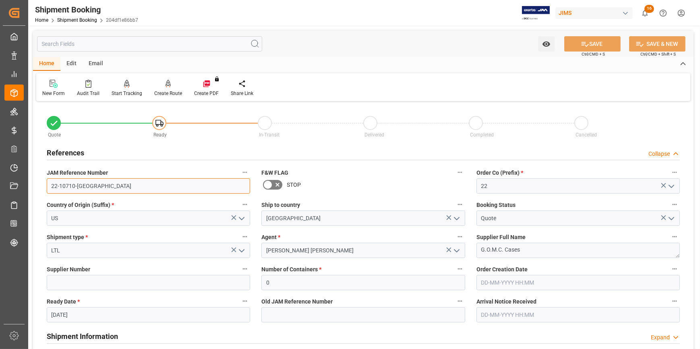
drag, startPoint x: 92, startPoint y: 187, endPoint x: 31, endPoint y: 187, distance: 60.8
click at [31, 187] on div "Watch Option SAVE Ctrl/CMD + S SAVE & NEW Ctrl/CMD + Shift + S Home Edit Email …" at bounding box center [363, 350] width 670 height 649
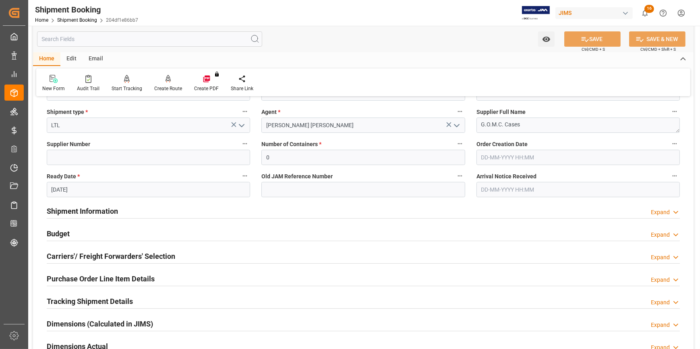
scroll to position [146, 0]
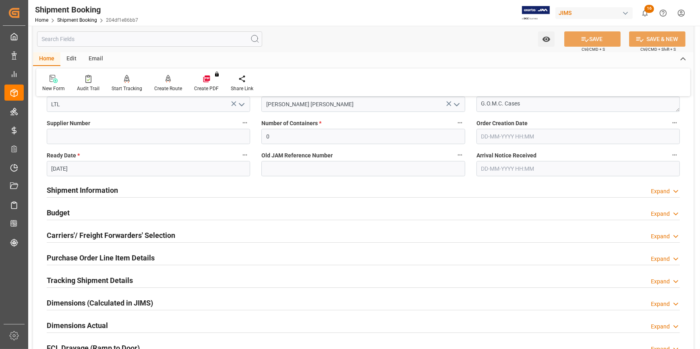
click at [180, 216] on div "Budget Expand" at bounding box center [363, 212] width 633 height 15
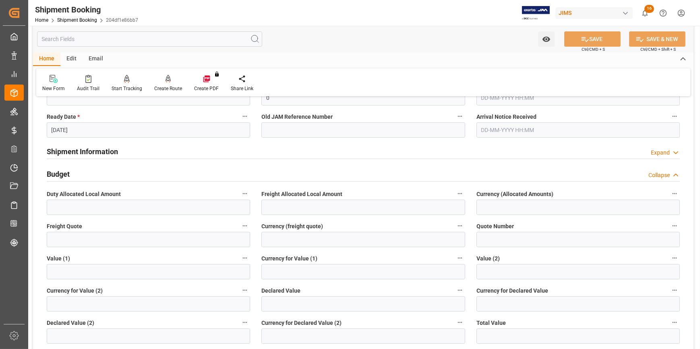
scroll to position [220, 0]
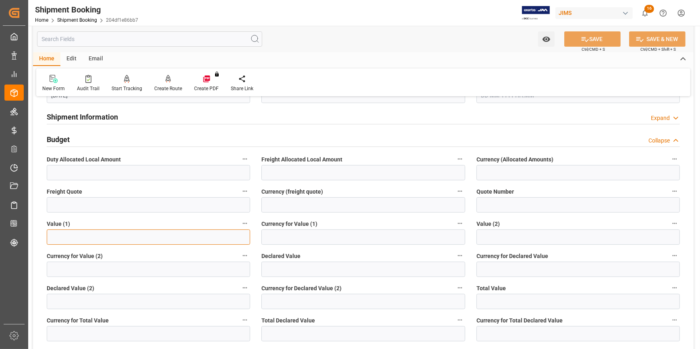
drag, startPoint x: 102, startPoint y: 234, endPoint x: 111, endPoint y: 234, distance: 9.3
click at [102, 234] on input "text" at bounding box center [148, 237] width 203 height 15
type input "2100"
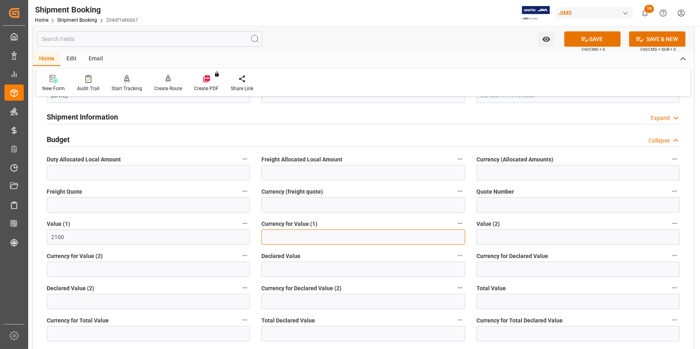
click at [304, 240] on input at bounding box center [362, 237] width 203 height 15
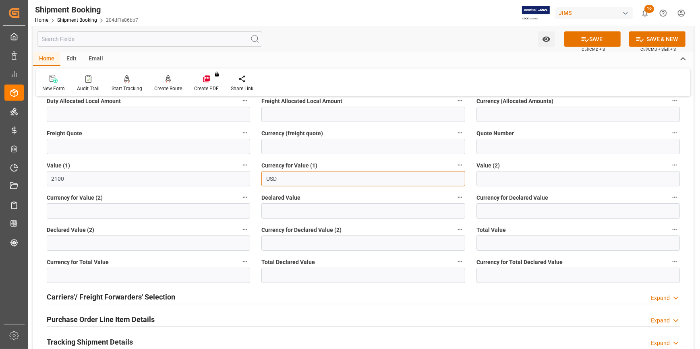
scroll to position [293, 0]
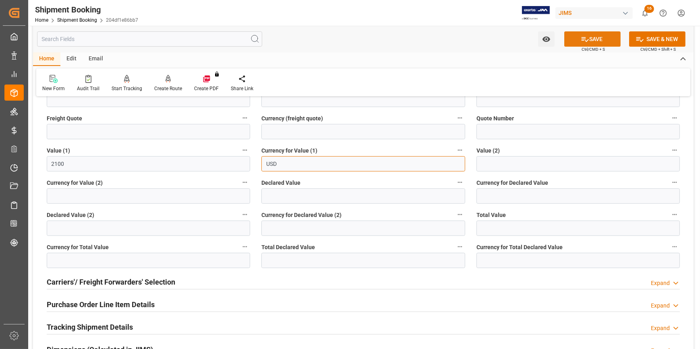
type input "USD"
click at [595, 36] on button "SAVE" at bounding box center [592, 38] width 56 height 15
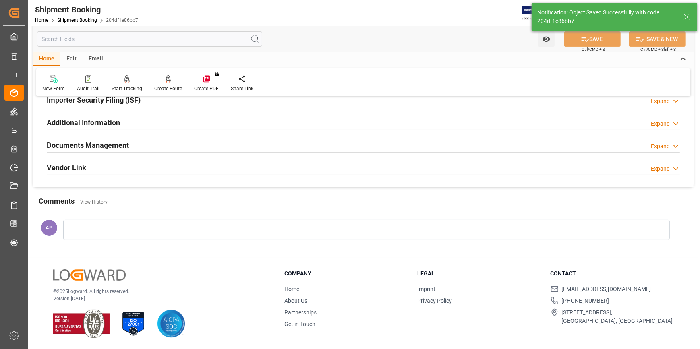
scroll to position [132, 0]
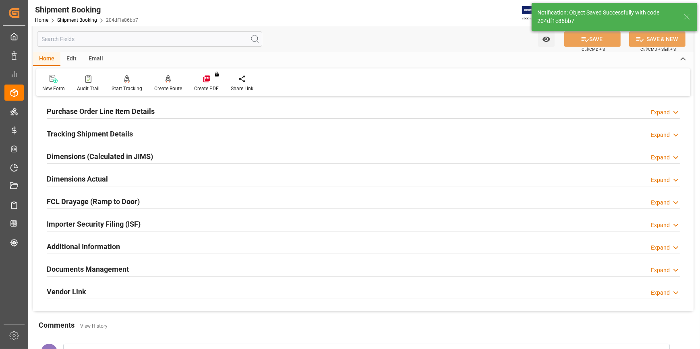
click at [141, 174] on div "Dimensions Actual Expand" at bounding box center [363, 178] width 633 height 15
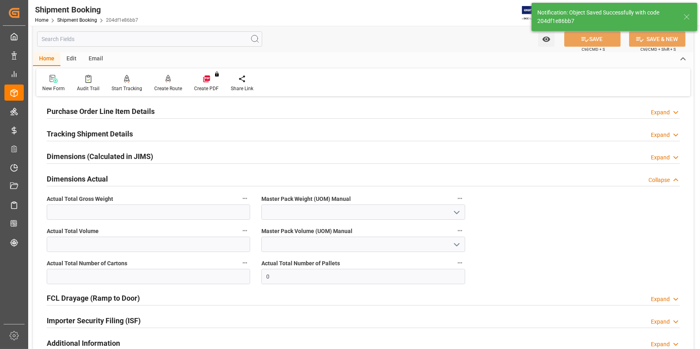
click at [143, 174] on div "Dimensions Actual Collapse" at bounding box center [363, 178] width 633 height 15
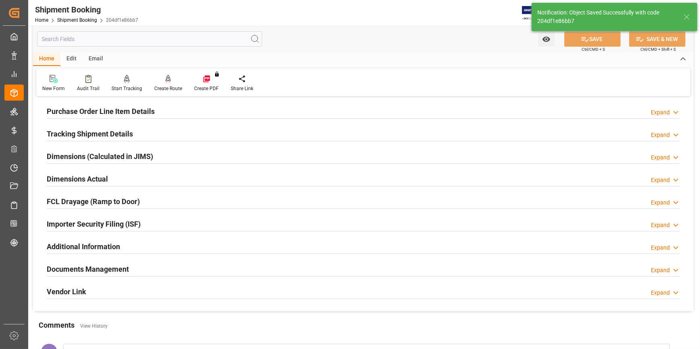
click at [153, 130] on div "Tracking Shipment Details Expand" at bounding box center [363, 133] width 633 height 15
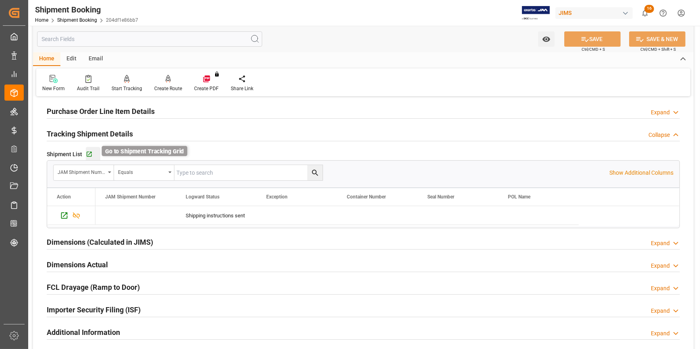
click at [90, 156] on icon "button" at bounding box center [89, 154] width 5 height 5
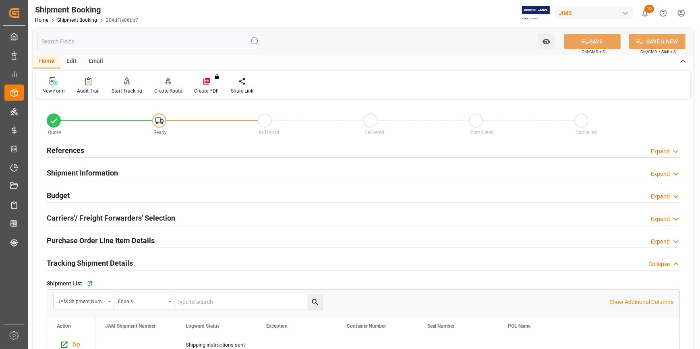
scroll to position [0, 0]
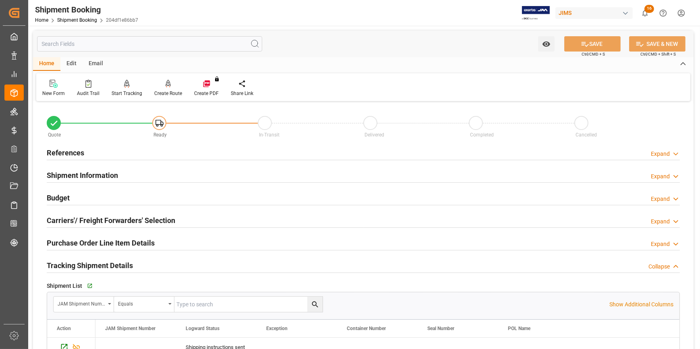
click at [126, 153] on div "References Expand" at bounding box center [363, 152] width 633 height 15
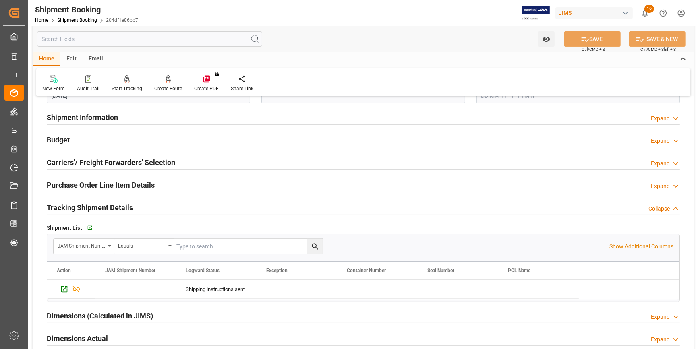
scroll to position [220, 0]
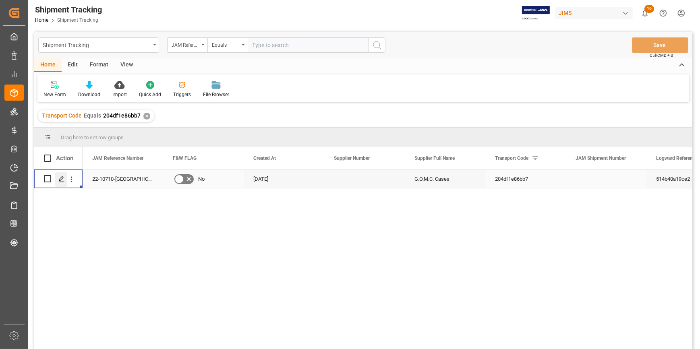
click at [62, 180] on icon "Press SPACE to select this row." at bounding box center [61, 179] width 6 height 6
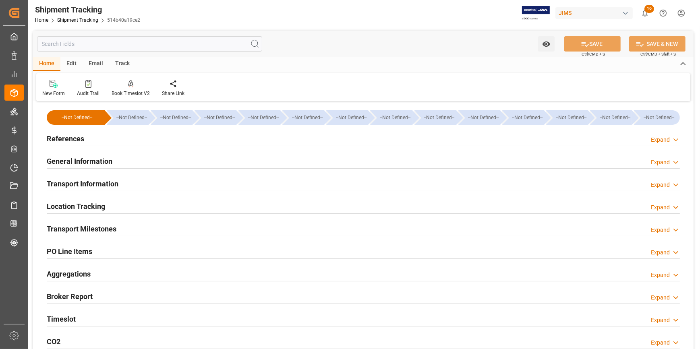
type input "[DATE]"
drag, startPoint x: 137, startPoint y: 141, endPoint x: 177, endPoint y: 168, distance: 47.9
click at [137, 141] on div "References Expand" at bounding box center [363, 138] width 633 height 15
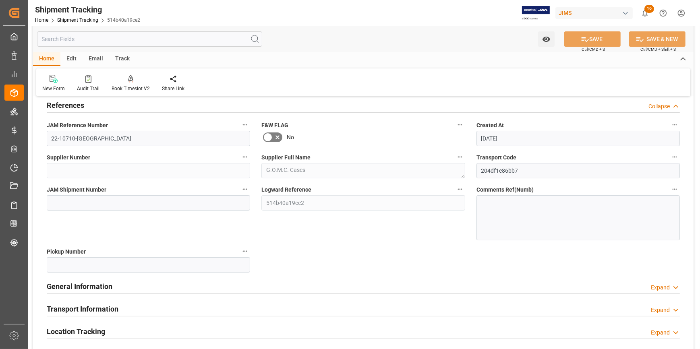
scroll to position [73, 0]
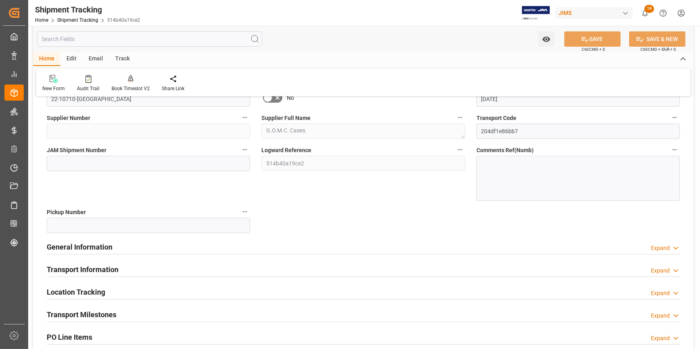
drag, startPoint x: 167, startPoint y: 244, endPoint x: 184, endPoint y: 245, distance: 16.6
click at [167, 244] on div "General Information Expand" at bounding box center [363, 246] width 633 height 15
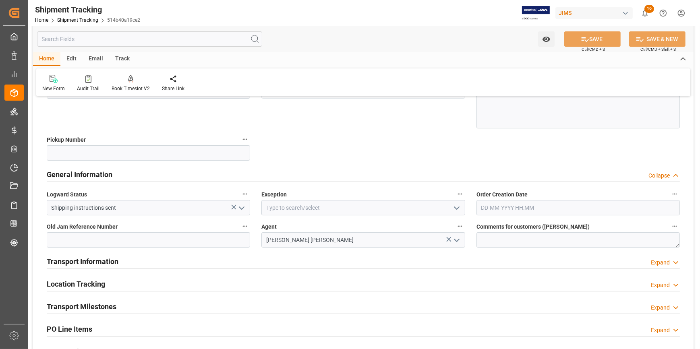
scroll to position [146, 0]
click at [455, 205] on icon "open menu" at bounding box center [457, 208] width 10 height 10
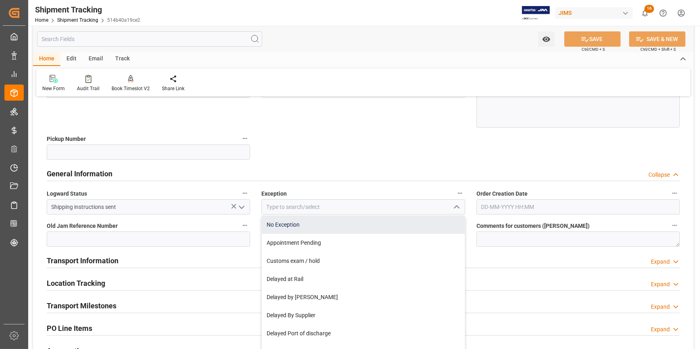
click at [393, 221] on div "No Exception" at bounding box center [363, 225] width 203 height 18
type input "No Exception"
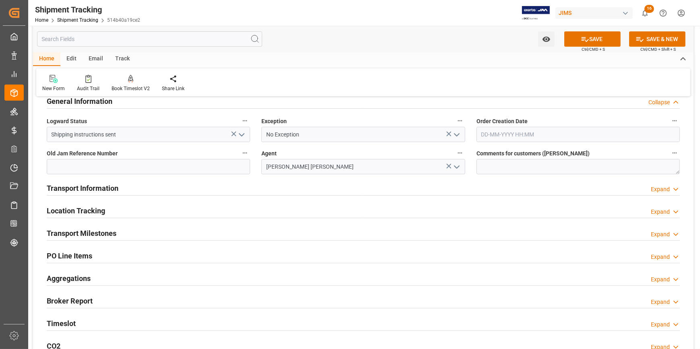
scroll to position [220, 0]
drag, startPoint x: 193, startPoint y: 191, endPoint x: 202, endPoint y: 190, distance: 9.3
click at [193, 190] on div "Transport Information Expand" at bounding box center [363, 186] width 633 height 15
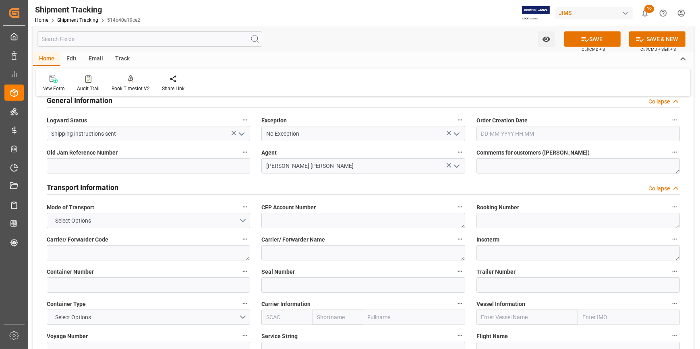
scroll to position [293, 0]
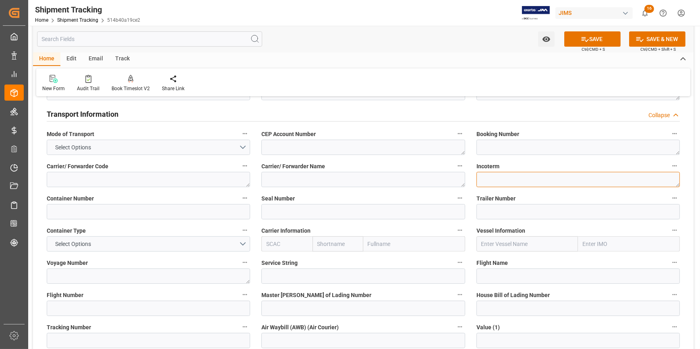
click at [482, 180] on textarea at bounding box center [578, 179] width 203 height 15
paste textarea "EXW Fullerton,CA"
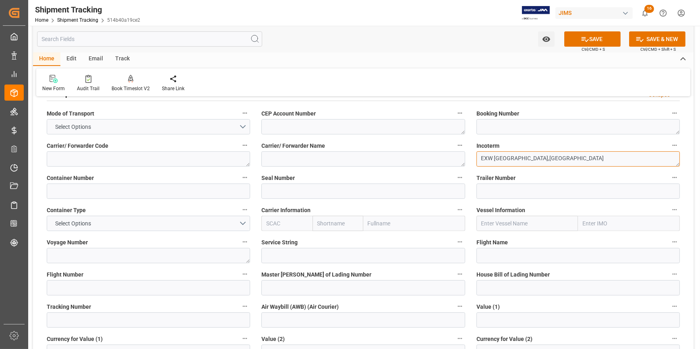
scroll to position [330, 0]
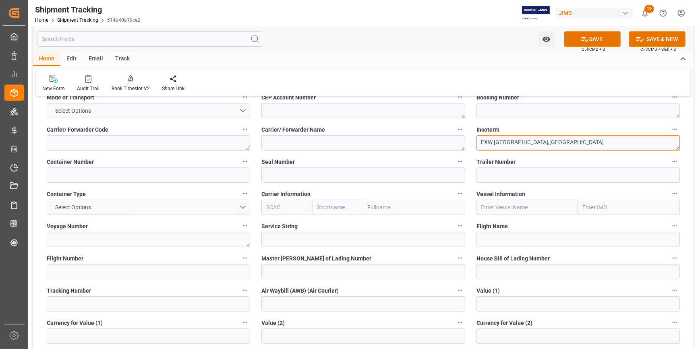
type textarea "EXW Fullerton,CA"
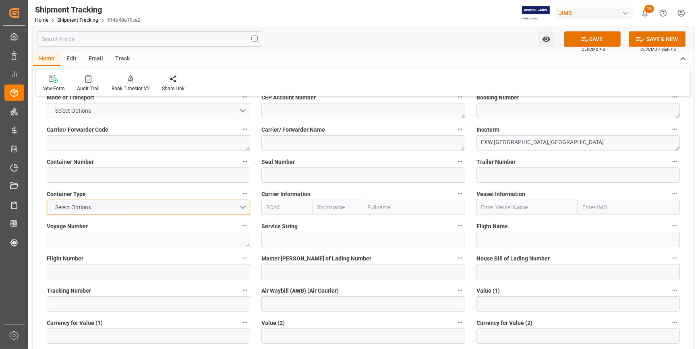
click at [243, 205] on button "Select Options" at bounding box center [148, 207] width 203 height 15
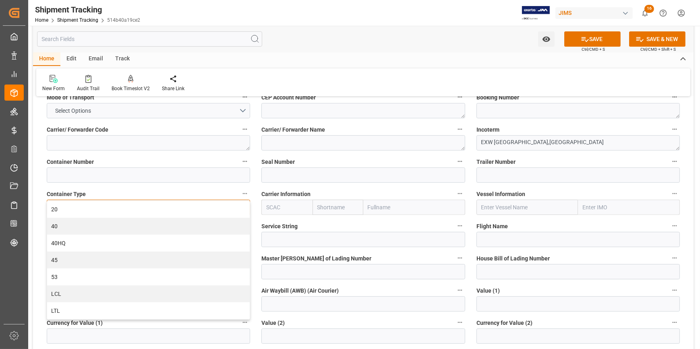
click at [138, 303] on div "LTL" at bounding box center [148, 311] width 203 height 17
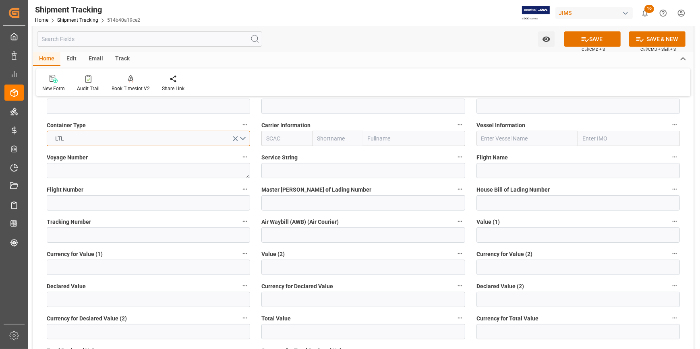
scroll to position [403, 0]
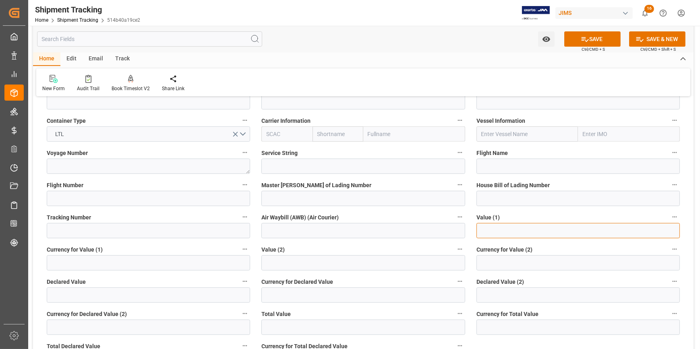
click at [497, 228] on input "text" at bounding box center [578, 230] width 203 height 15
type input "2100"
click at [126, 254] on label "Currency for Value (1)" at bounding box center [148, 249] width 203 height 11
click at [240, 254] on button "Currency for Value (1)" at bounding box center [245, 249] width 10 height 10
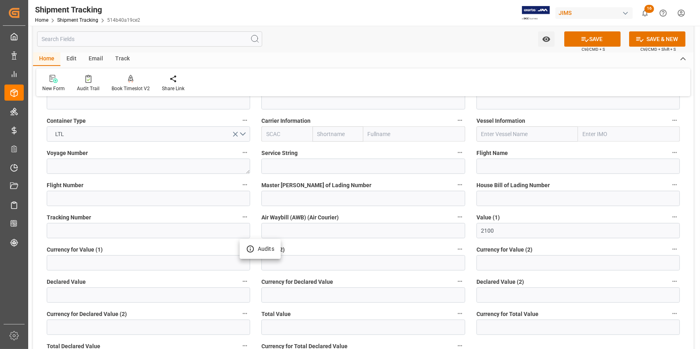
click at [129, 259] on div at bounding box center [350, 174] width 700 height 349
click at [130, 261] on input at bounding box center [148, 262] width 203 height 15
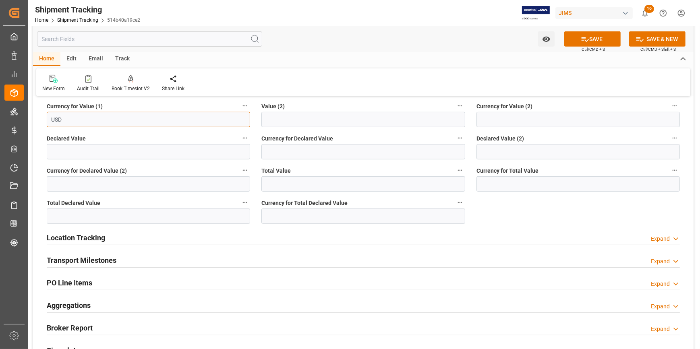
scroll to position [549, 0]
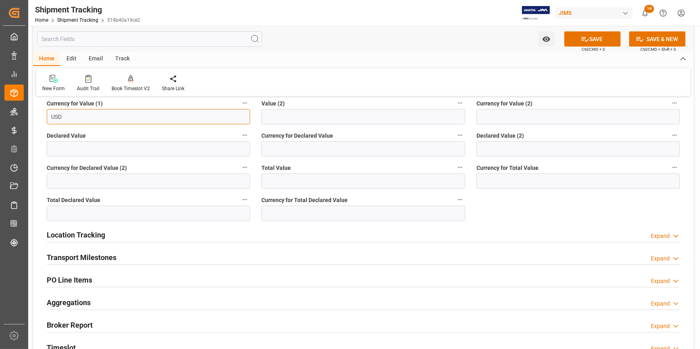
type input "USD"
click at [153, 256] on div "Transport Milestones Expand" at bounding box center [363, 256] width 633 height 15
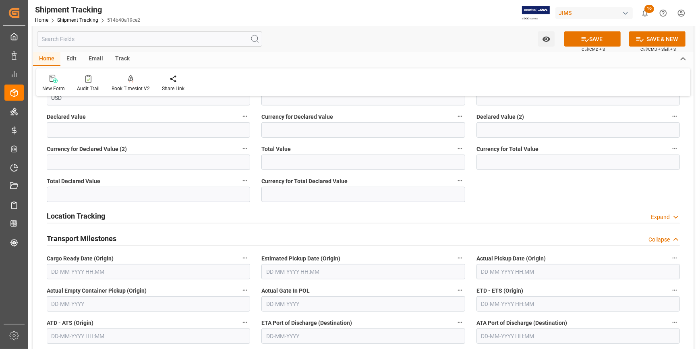
scroll to position [586, 0]
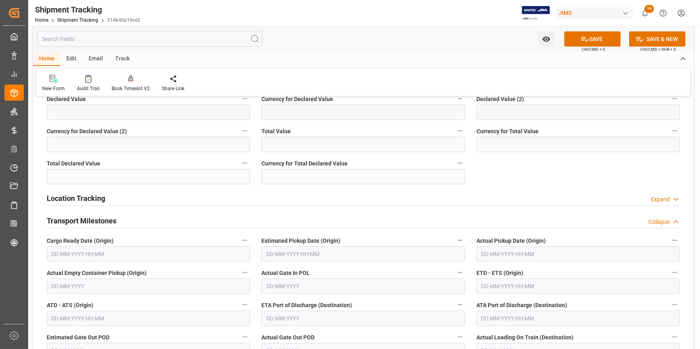
click at [98, 249] on input "text" at bounding box center [148, 254] width 203 height 15
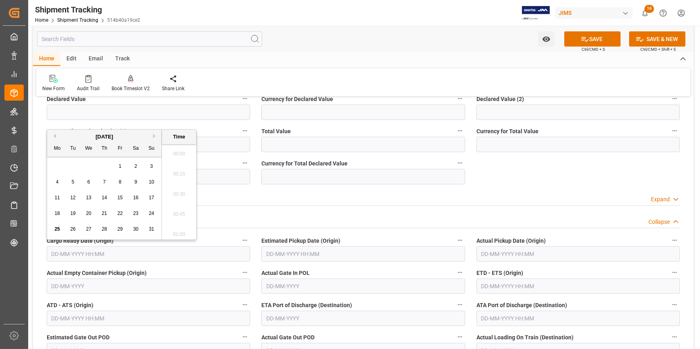
scroll to position [687, 0]
click at [155, 136] on button "Next Month" at bounding box center [155, 136] width 5 height 5
click at [74, 211] on span "21" at bounding box center [72, 214] width 5 height 6
type input "21-10-2025 00:00"
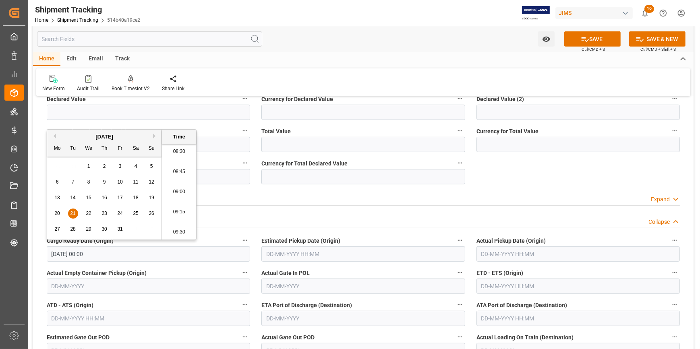
click at [338, 258] on input "text" at bounding box center [362, 254] width 203 height 15
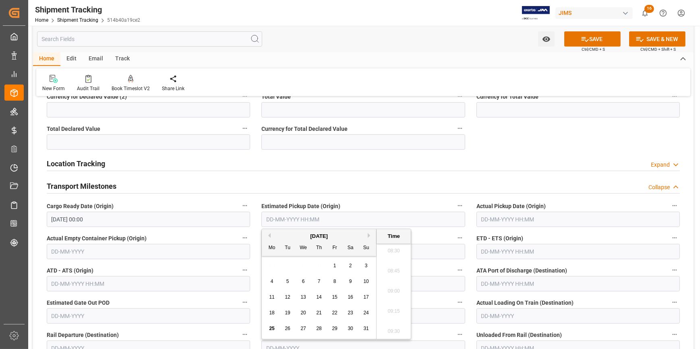
scroll to position [622, 0]
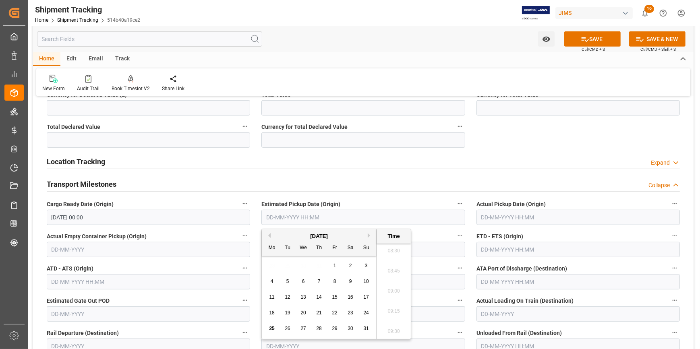
click at [433, 238] on label "Actual Gate In POL" at bounding box center [362, 236] width 203 height 11
click at [455, 238] on button "Actual Gate In POL" at bounding box center [460, 236] width 10 height 10
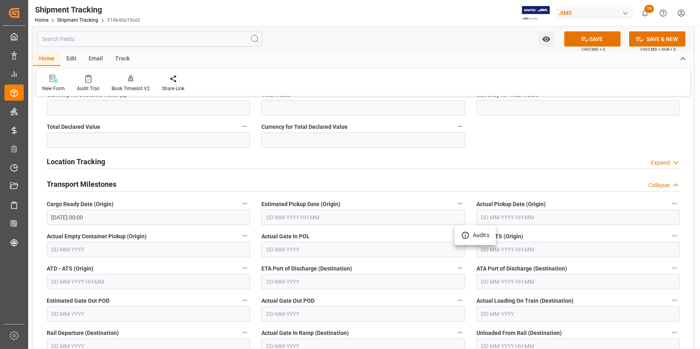
click at [308, 214] on div at bounding box center [350, 174] width 700 height 349
click at [317, 215] on input "text" at bounding box center [362, 217] width 203 height 15
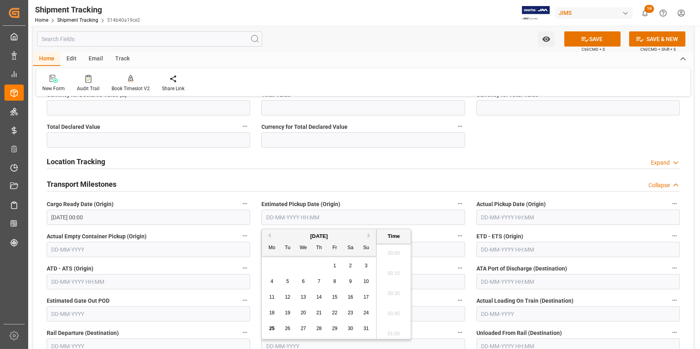
scroll to position [687, 0]
click at [422, 231] on label "Actual Gate In POL" at bounding box center [362, 236] width 203 height 11
click at [455, 231] on button "Actual Gate In POL" at bounding box center [460, 236] width 10 height 10
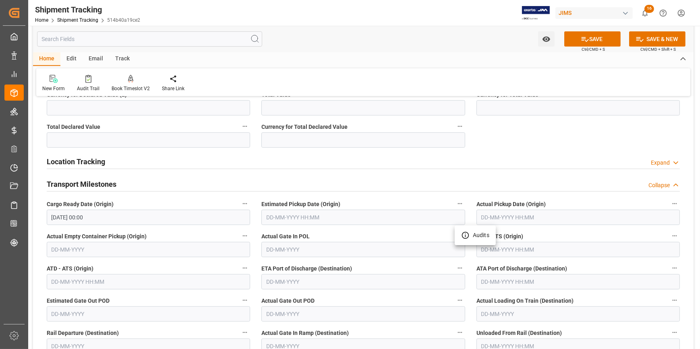
click at [327, 209] on div at bounding box center [350, 174] width 700 height 349
click at [335, 216] on input "text" at bounding box center [362, 217] width 203 height 15
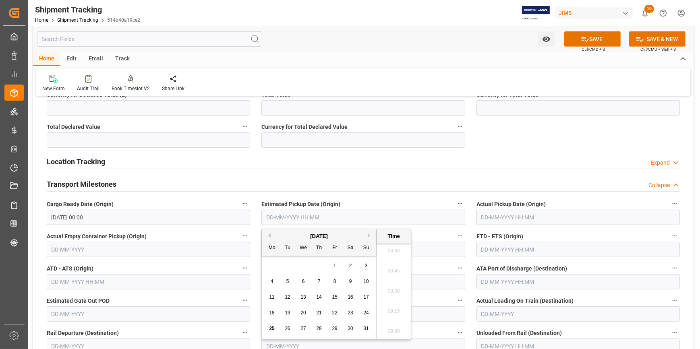
click at [370, 236] on button "Next Month" at bounding box center [370, 235] width 5 height 5
click at [370, 235] on button "Next Month" at bounding box center [370, 235] width 5 height 5
click at [302, 313] on span "22" at bounding box center [303, 313] width 5 height 6
type input "22-10-2025 00:00"
click at [430, 230] on div "Actual Gate In POL" at bounding box center [363, 244] width 215 height 32
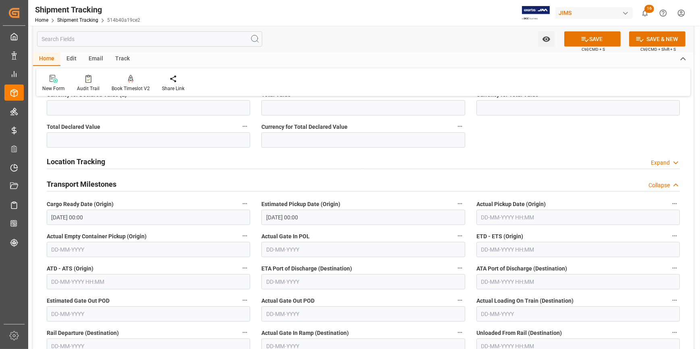
scroll to position [659, 0]
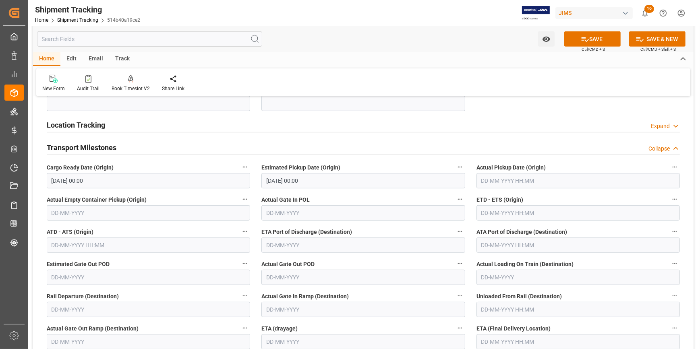
click at [495, 213] on input "text" at bounding box center [578, 212] width 203 height 15
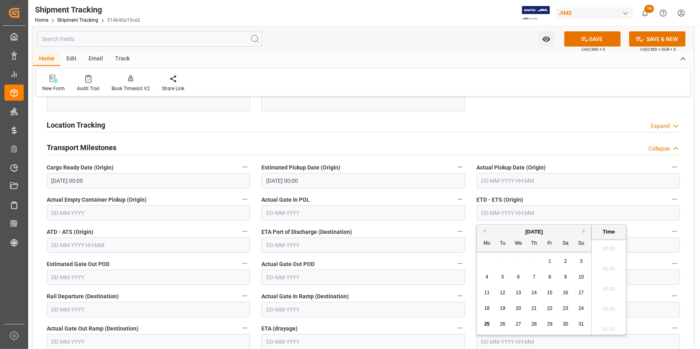
scroll to position [687, 0]
click at [584, 230] on button "Next Month" at bounding box center [585, 231] width 5 height 5
click at [518, 309] on span "22" at bounding box center [518, 309] width 5 height 6
type input "22-10-2025 00:00"
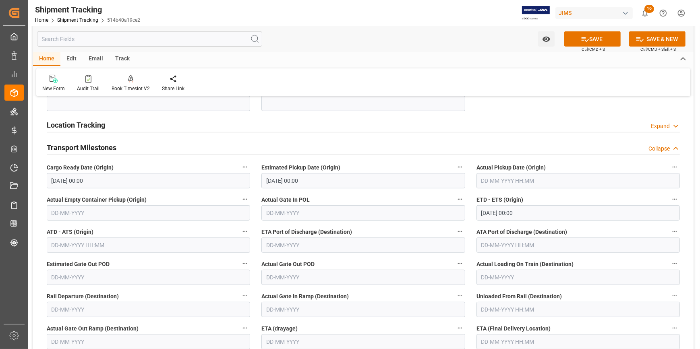
click at [371, 227] on label "ETA Port of Discharge (Destination)" at bounding box center [362, 231] width 203 height 11
click at [455, 227] on button "ETA Port of Discharge (Destination)" at bounding box center [460, 231] width 10 height 10
click at [383, 255] on div at bounding box center [350, 174] width 700 height 349
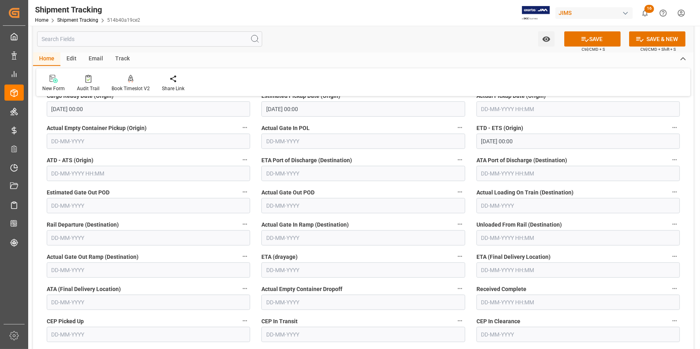
scroll to position [732, 0]
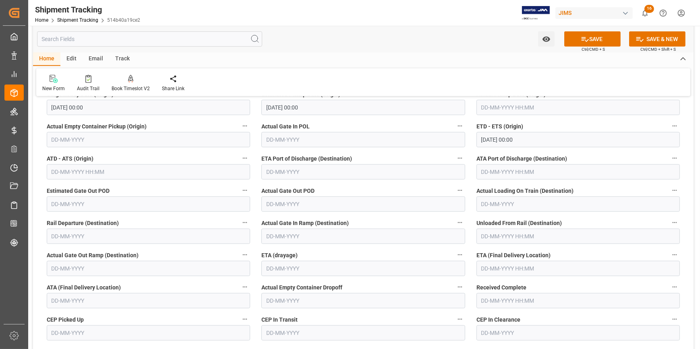
click at [510, 269] on input "text" at bounding box center [578, 268] width 203 height 15
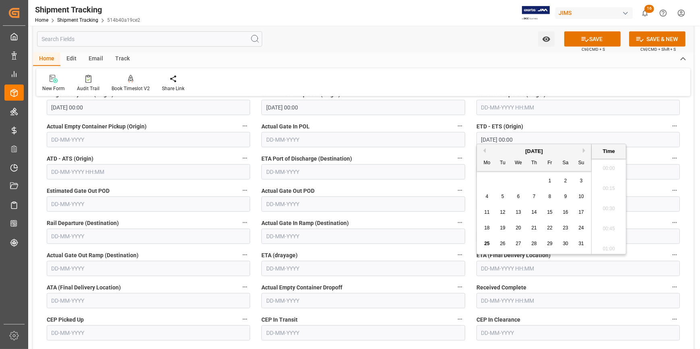
scroll to position [687, 0]
click at [583, 150] on button "Next Month" at bounding box center [585, 150] width 5 height 5
click at [584, 150] on button "Next Month" at bounding box center [585, 150] width 5 height 5
click at [534, 243] on span "30" at bounding box center [533, 244] width 5 height 6
type input "30-10-2025 00:00"
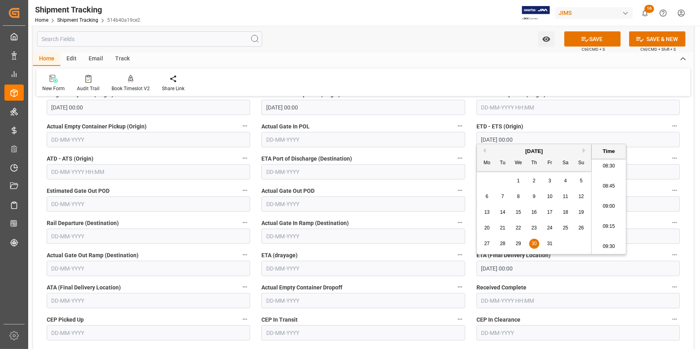
click at [562, 289] on label "Received Complete" at bounding box center [578, 287] width 203 height 11
click at [670, 289] on button "Received Complete" at bounding box center [675, 287] width 10 height 10
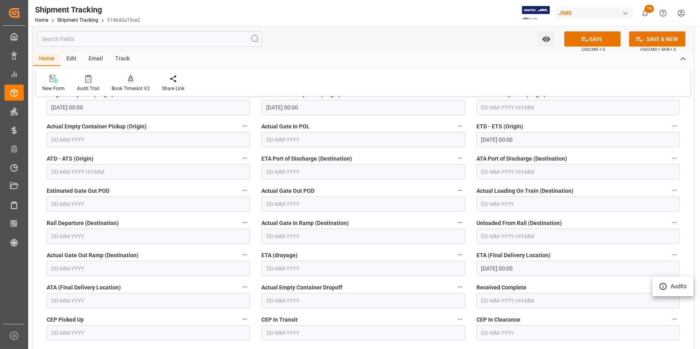
click at [588, 37] on div at bounding box center [350, 174] width 700 height 349
click at [591, 39] on button "SAVE" at bounding box center [592, 38] width 56 height 15
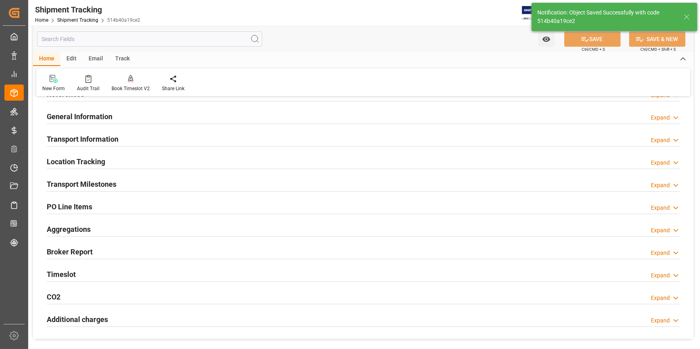
scroll to position [8, 0]
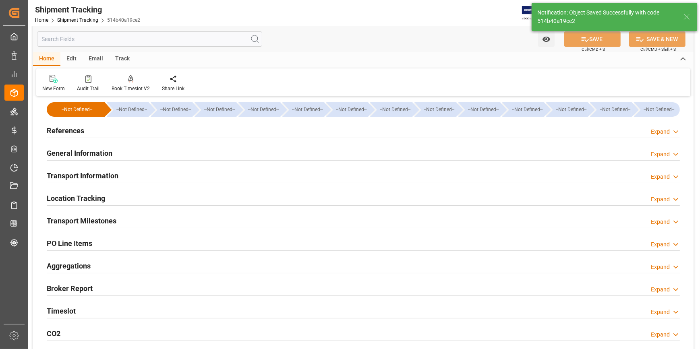
click at [244, 132] on div "References Expand" at bounding box center [363, 129] width 633 height 15
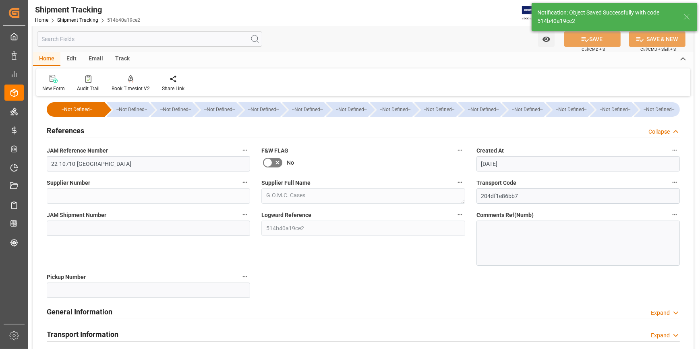
click at [266, 314] on div "General Information Expand" at bounding box center [363, 311] width 633 height 15
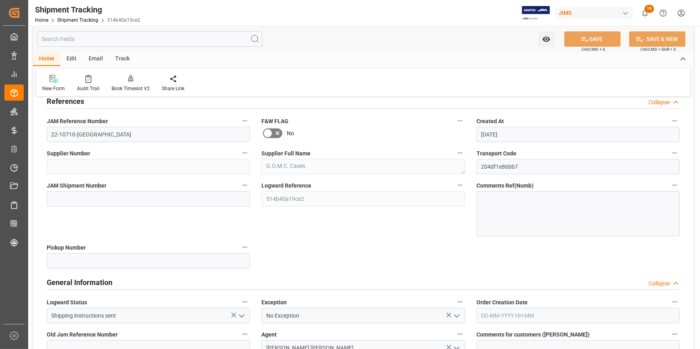
scroll to position [118, 0]
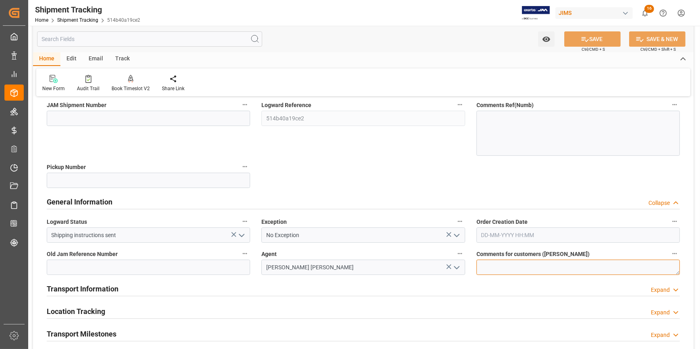
click at [515, 266] on textarea at bounding box center [578, 267] width 203 height 15
paste textarea "863118"
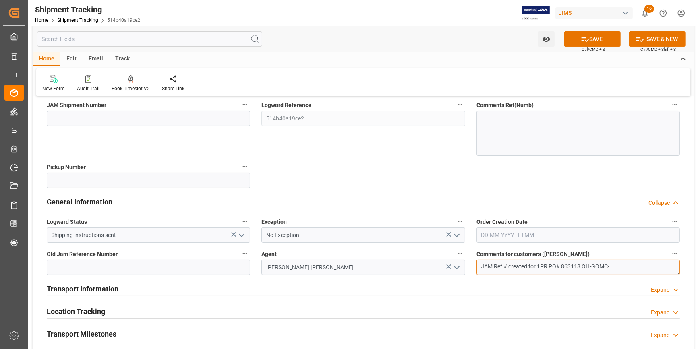
paste textarea "#SR-212130"
type textarea "JAM Ref # created for 1PR PO# 863118 OH-GOMC-#SR-212130"
click at [588, 37] on button "SAVE" at bounding box center [592, 38] width 56 height 15
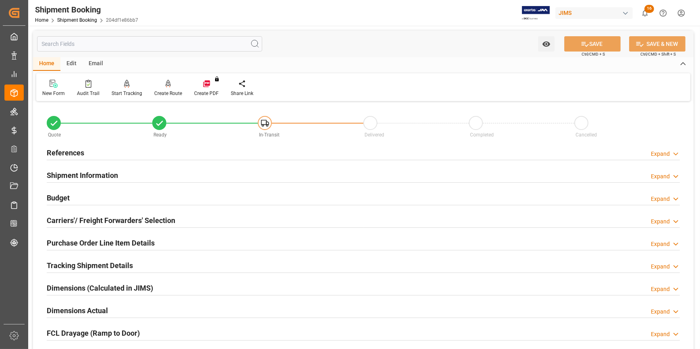
click at [270, 201] on div "Budget Expand" at bounding box center [363, 197] width 633 height 15
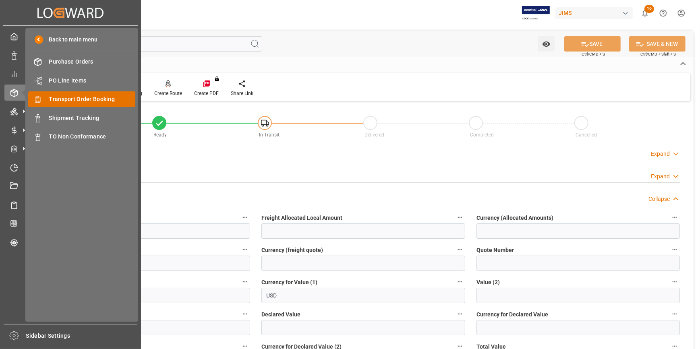
click at [75, 98] on span "Transport Order Booking" at bounding box center [92, 99] width 87 height 8
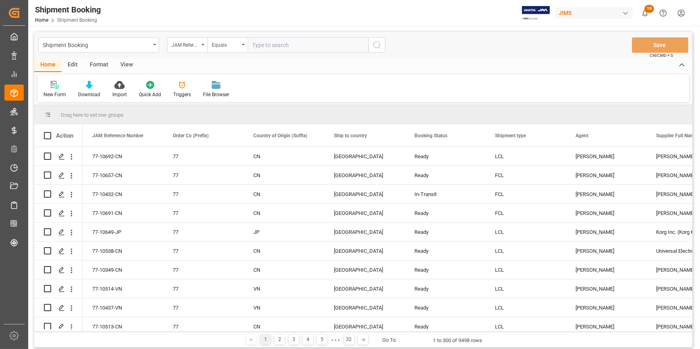
click at [267, 47] on input "text" at bounding box center [308, 44] width 121 height 15
type input "22-9844-IT"
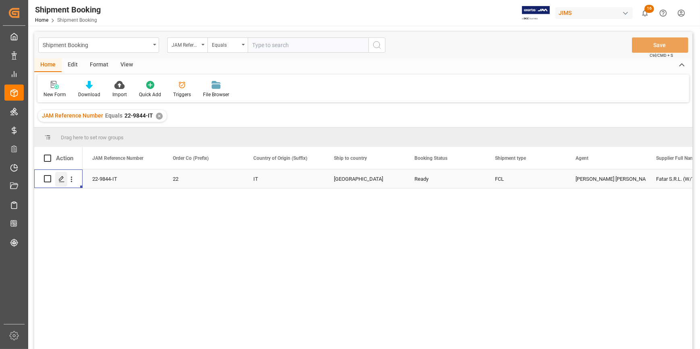
click at [60, 180] on polygon "Press SPACE to select this row." at bounding box center [61, 178] width 4 height 4
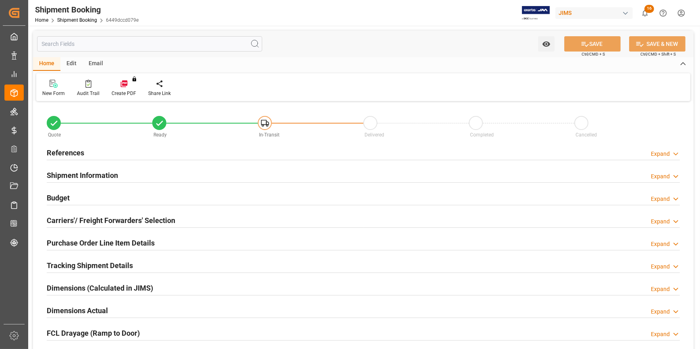
type input "2"
click at [164, 155] on div "References Expand" at bounding box center [363, 152] width 633 height 15
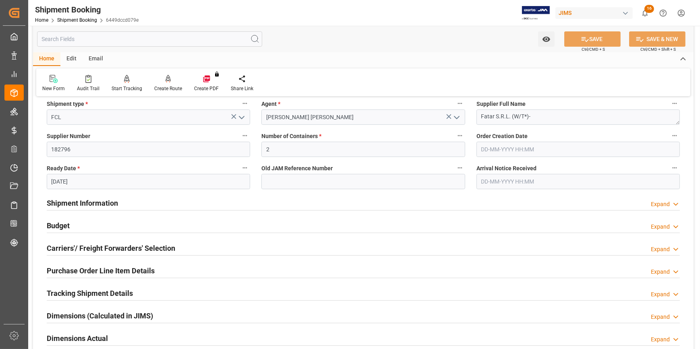
scroll to position [146, 0]
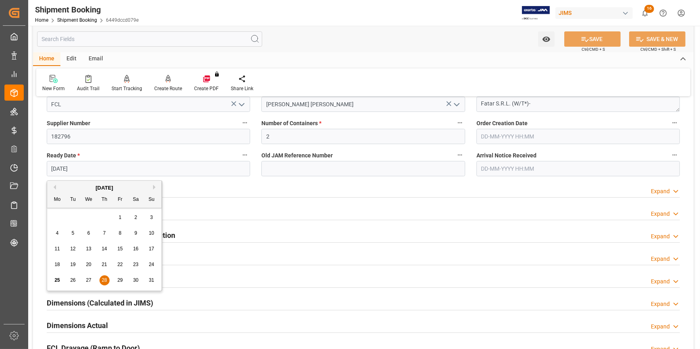
click at [123, 173] on input "[DATE]" at bounding box center [148, 168] width 203 height 15
click at [213, 196] on div "Shipment Information Expand" at bounding box center [363, 189] width 633 height 15
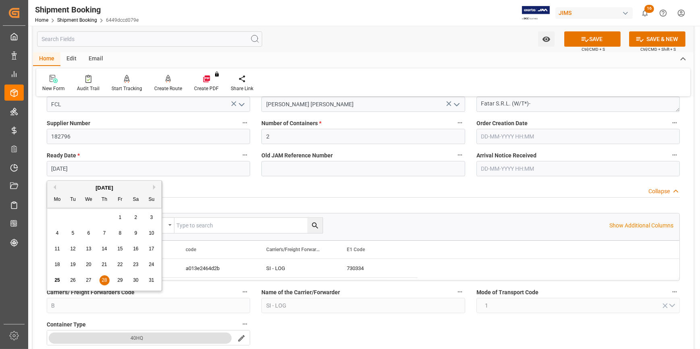
click at [130, 170] on input "[DATE]" at bounding box center [148, 168] width 203 height 15
click at [58, 282] on span "25" at bounding box center [56, 281] width 5 height 6
type input "[DATE]"
click at [153, 170] on input "[DATE]" at bounding box center [148, 168] width 203 height 15
click at [197, 193] on div "Shipment Information Collapse" at bounding box center [363, 189] width 633 height 15
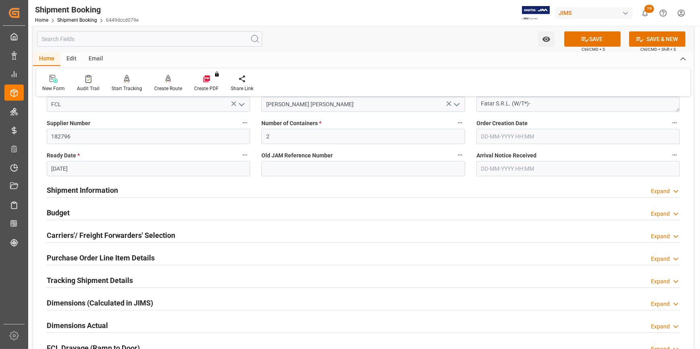
click at [199, 193] on div "Shipment Information Expand" at bounding box center [363, 189] width 633 height 15
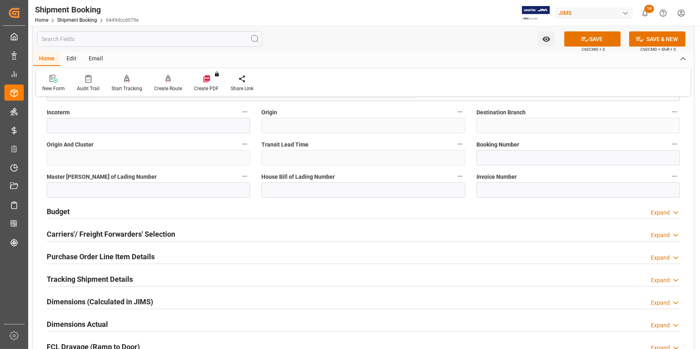
scroll to position [476, 0]
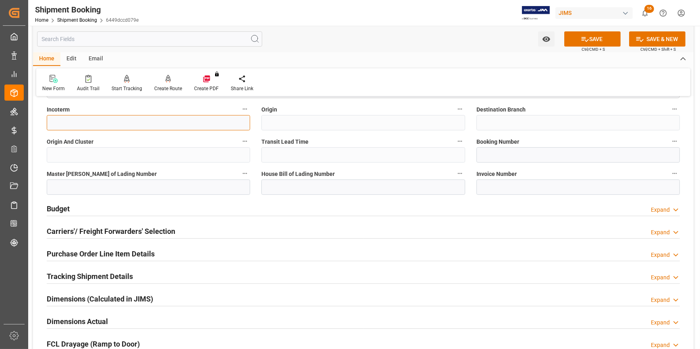
drag, startPoint x: 76, startPoint y: 118, endPoint x: 88, endPoint y: 125, distance: 14.2
click at [76, 118] on input at bounding box center [148, 122] width 203 height 15
paste input "FOB Genoa,[GEOGRAPHIC_DATA]"
type input "FOB Genoa,[GEOGRAPHIC_DATA]"
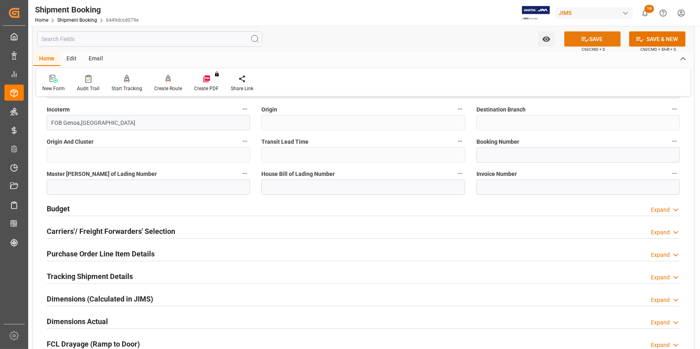
click at [594, 40] on button "SAVE" at bounding box center [592, 38] width 56 height 15
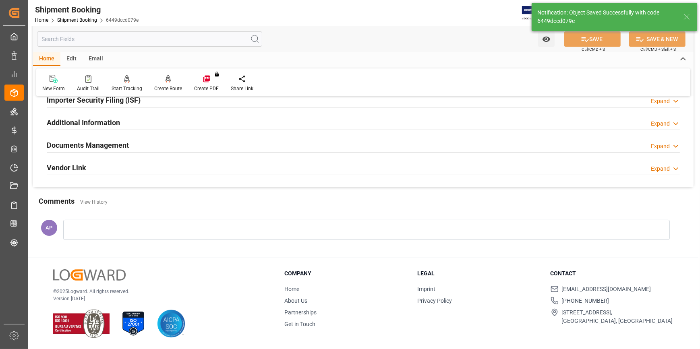
scroll to position [0, 0]
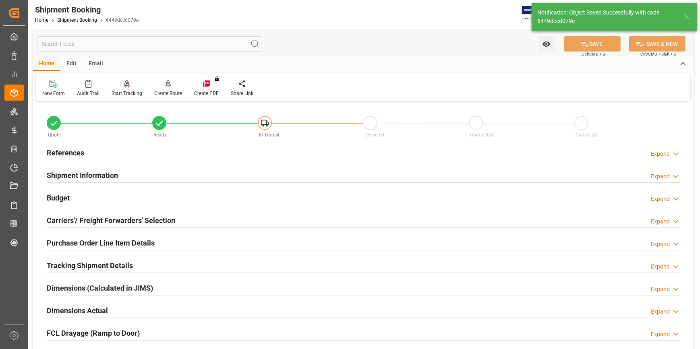
drag, startPoint x: 135, startPoint y: 195, endPoint x: 173, endPoint y: 205, distance: 39.2
click at [135, 195] on div "Budget Expand" at bounding box center [363, 197] width 633 height 15
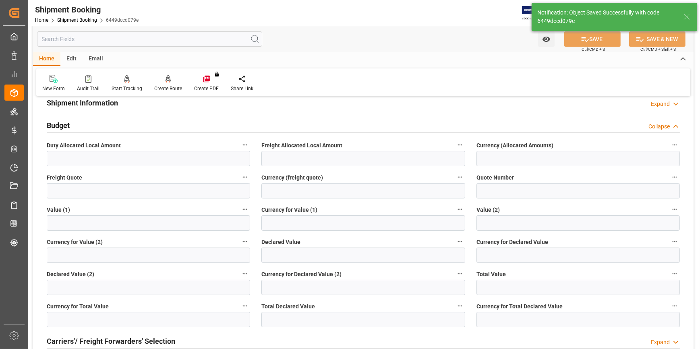
scroll to position [73, 0]
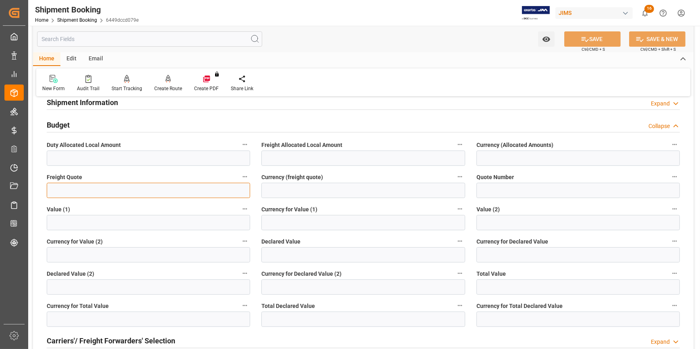
click at [98, 193] on input "text" at bounding box center [148, 190] width 203 height 15
type input "5010"
click at [270, 191] on input at bounding box center [362, 190] width 203 height 15
type input "USD"
click at [601, 42] on button "SAVE" at bounding box center [592, 38] width 56 height 15
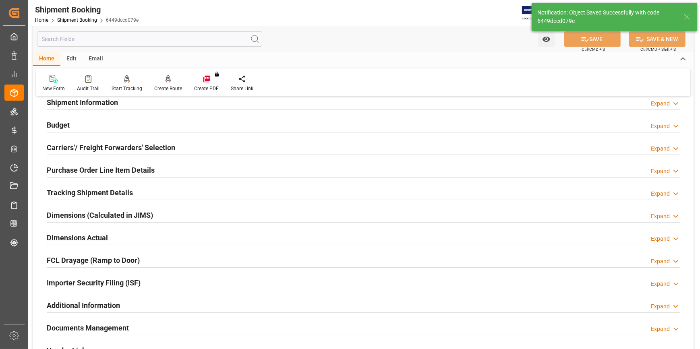
click at [165, 189] on div "Tracking Shipment Details Expand" at bounding box center [363, 191] width 633 height 15
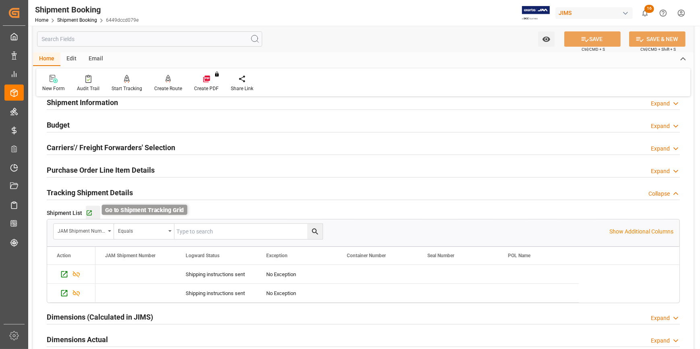
click at [90, 211] on icon "button" at bounding box center [89, 213] width 7 height 7
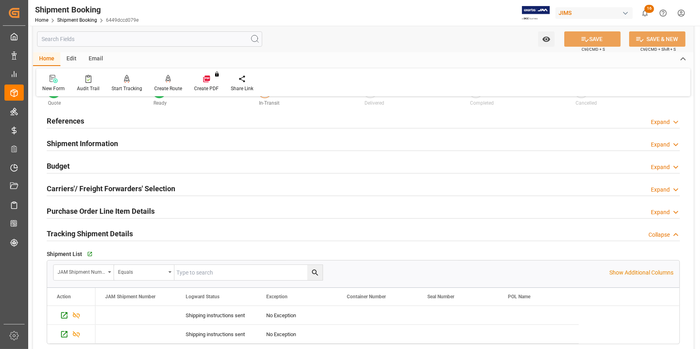
scroll to position [0, 0]
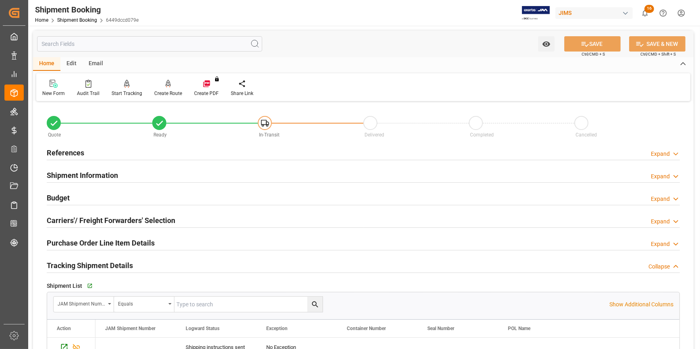
click at [137, 151] on div "References Expand" at bounding box center [363, 152] width 633 height 15
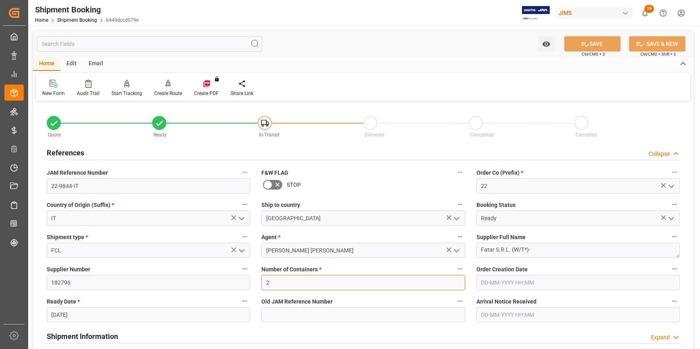
click at [273, 284] on input "2" at bounding box center [362, 282] width 203 height 15
type input "1"
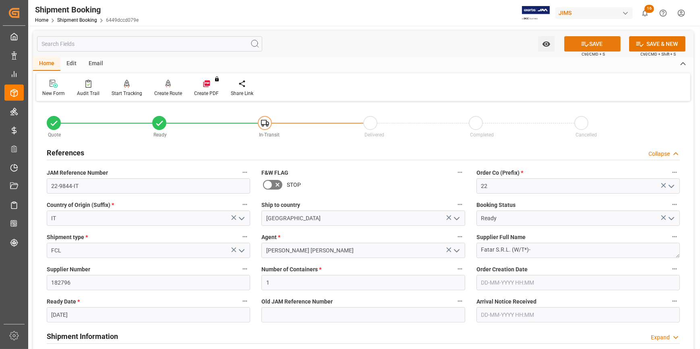
click at [587, 46] on icon at bounding box center [585, 44] width 8 height 8
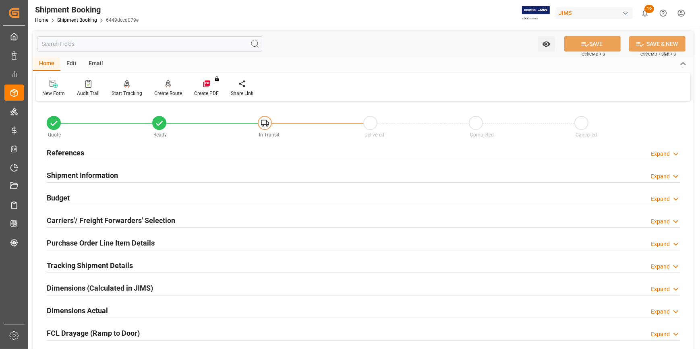
click at [93, 152] on div "References Expand" at bounding box center [363, 152] width 633 height 15
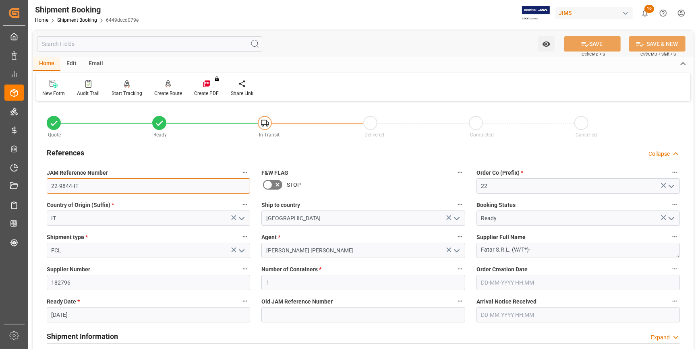
drag, startPoint x: 85, startPoint y: 182, endPoint x: 28, endPoint y: 186, distance: 56.5
click at [29, 185] on div "Watch Option SAVE Ctrl/CMD + S SAVE & NEW Ctrl/CMD + Shift + S Home Edit Email …" at bounding box center [363, 350] width 670 height 649
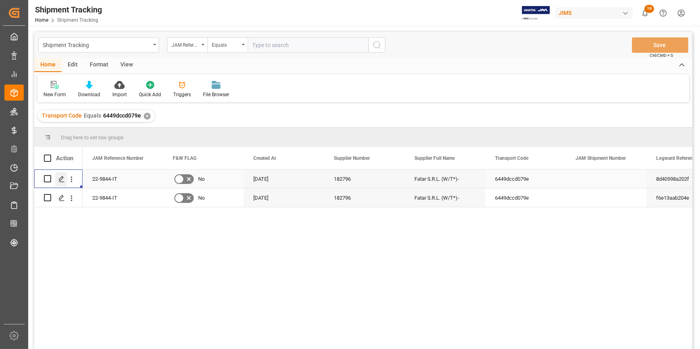
click at [62, 178] on polygon "Press SPACE to select this row." at bounding box center [61, 178] width 4 height 4
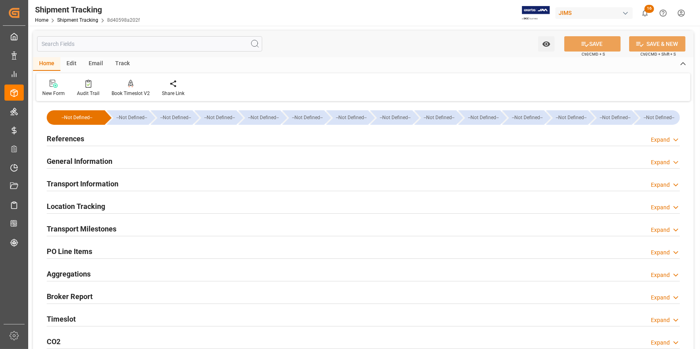
type input "[DATE]"
click at [169, 138] on div "References Expand" at bounding box center [363, 138] width 633 height 15
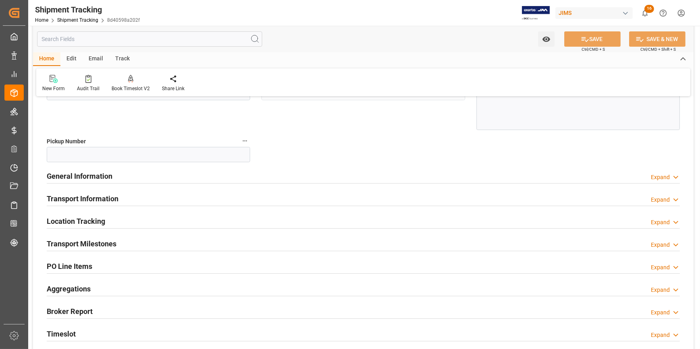
scroll to position [146, 0]
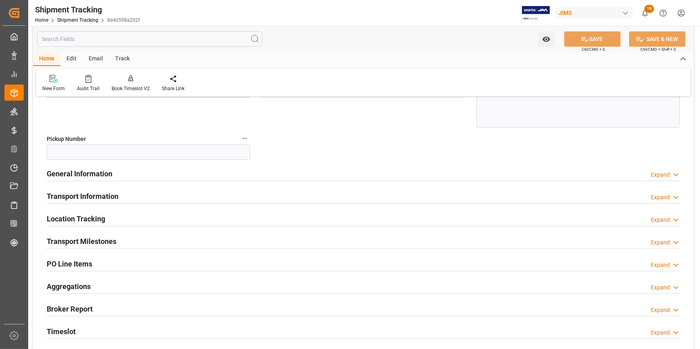
click at [186, 172] on div "General Information Expand" at bounding box center [363, 173] width 633 height 15
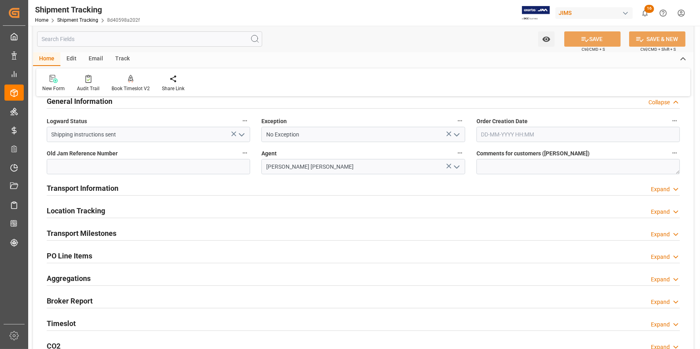
scroll to position [220, 0]
click at [205, 190] on div "Transport Information Expand" at bounding box center [363, 186] width 633 height 15
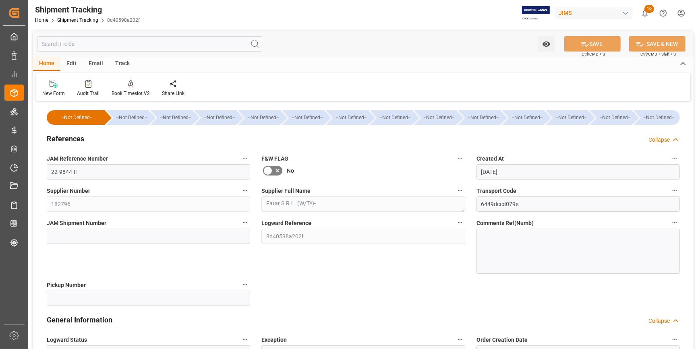
scroll to position [0, 0]
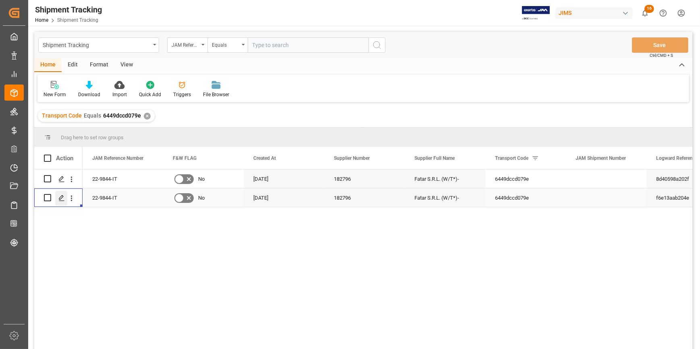
click at [60, 197] on polygon "Press SPACE to select this row." at bounding box center [61, 197] width 4 height 4
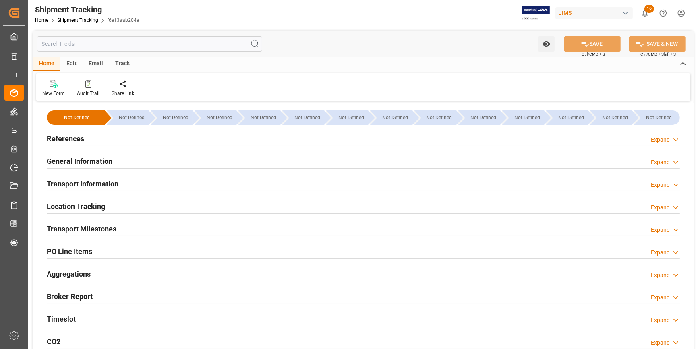
click at [125, 138] on div "References Expand" at bounding box center [363, 138] width 633 height 15
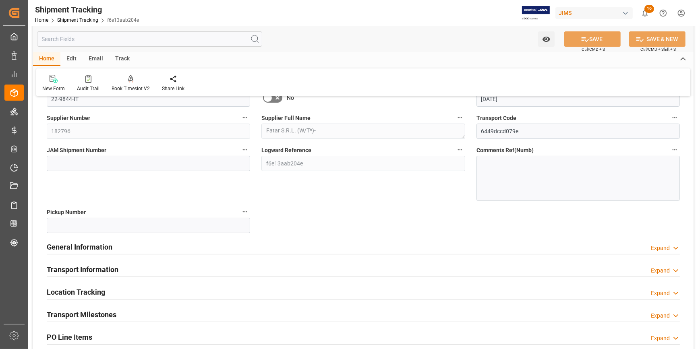
scroll to position [146, 0]
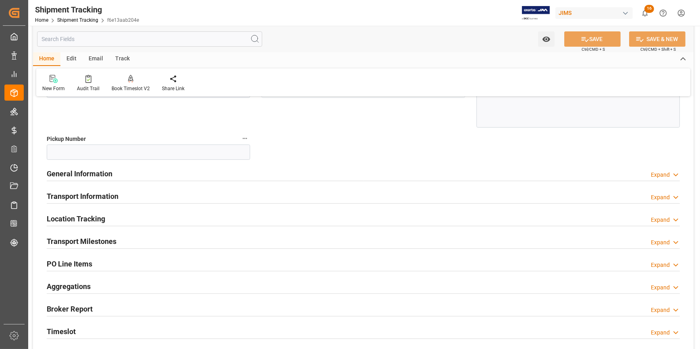
click at [177, 191] on div "Transport Information Expand" at bounding box center [363, 195] width 633 height 15
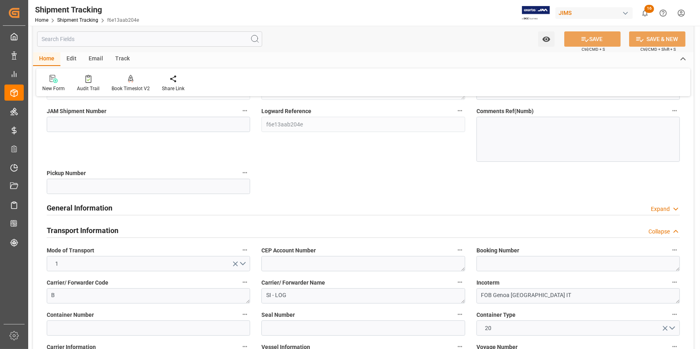
scroll to position [110, 0]
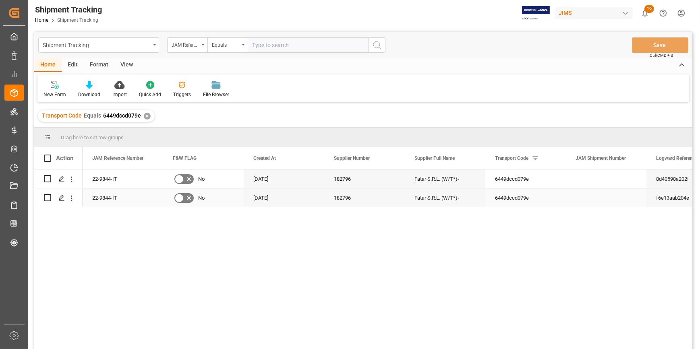
click at [651, 198] on div "f6e13aab204e" at bounding box center [687, 198] width 81 height 19
click at [652, 198] on div "f6e13aab204e" at bounding box center [687, 198] width 81 height 19
click at [653, 198] on div "f6e13aab204e" at bounding box center [687, 198] width 81 height 19
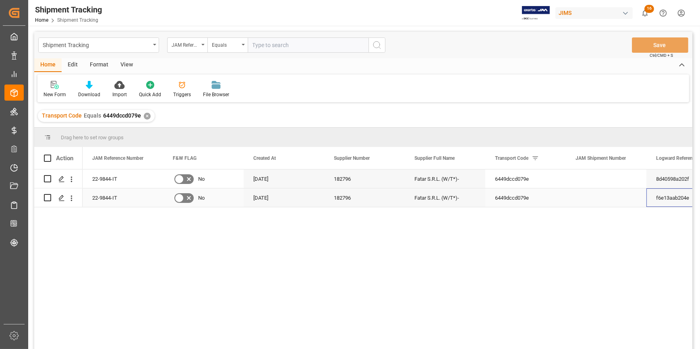
click at [653, 198] on div "f6e13aab204e" at bounding box center [687, 198] width 81 height 19
click at [527, 196] on div "6449dccd079e" at bounding box center [525, 198] width 81 height 19
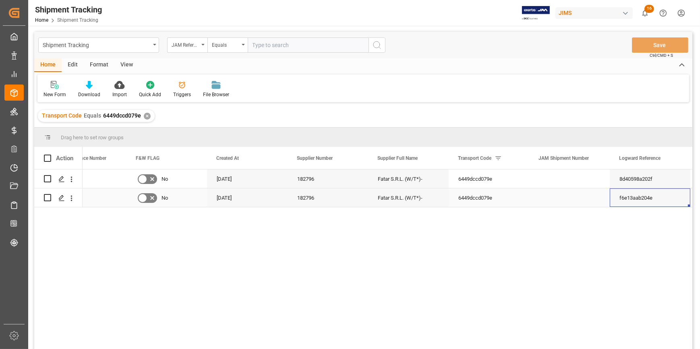
click at [657, 198] on div "f6e13aab204e" at bounding box center [650, 198] width 81 height 19
click at [657, 199] on div "f6e13aab204e" at bounding box center [650, 198] width 81 height 19
click at [478, 196] on div "6449dccd079e" at bounding box center [489, 198] width 81 height 19
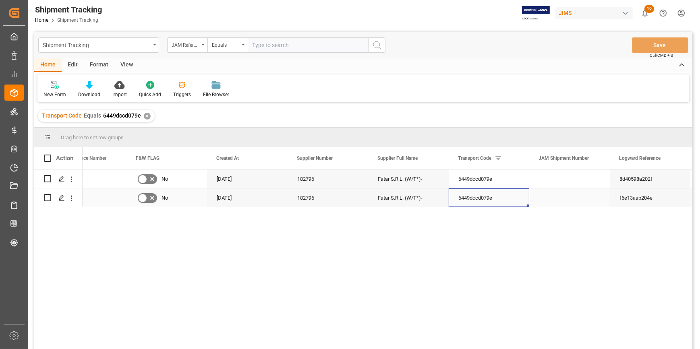
click at [478, 196] on div "6449dccd079e" at bounding box center [489, 198] width 81 height 19
click at [478, 196] on input "6449dccd079e" at bounding box center [489, 192] width 68 height 15
click at [302, 201] on div "182796" at bounding box center [328, 198] width 81 height 19
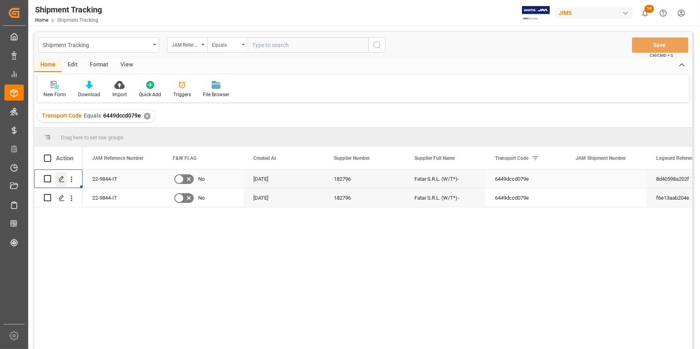
click at [61, 178] on icon "Press SPACE to select this row." at bounding box center [61, 179] width 6 height 6
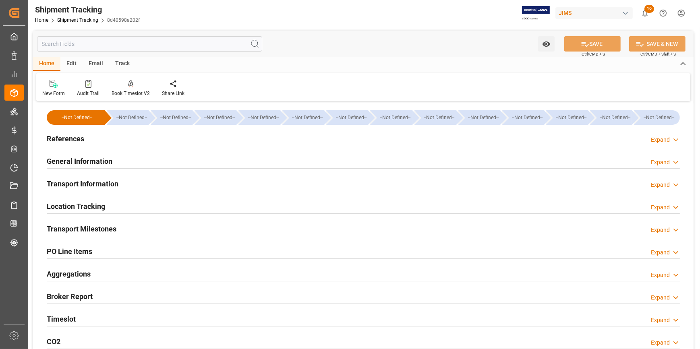
type input "[DATE]"
drag, startPoint x: 153, startPoint y: 139, endPoint x: 157, endPoint y: 147, distance: 8.3
click at [152, 139] on div "References Expand" at bounding box center [363, 138] width 633 height 15
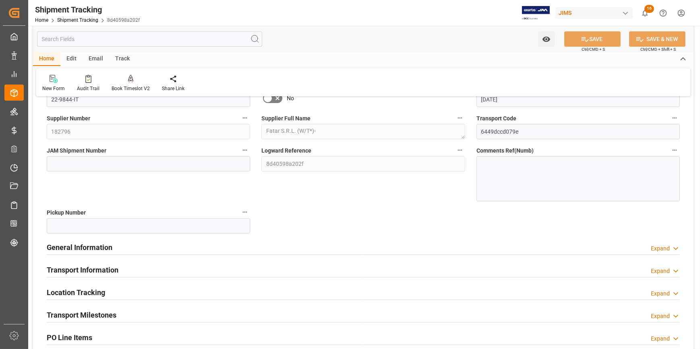
scroll to position [73, 0]
click at [165, 249] on div "General Information Expand" at bounding box center [363, 246] width 633 height 15
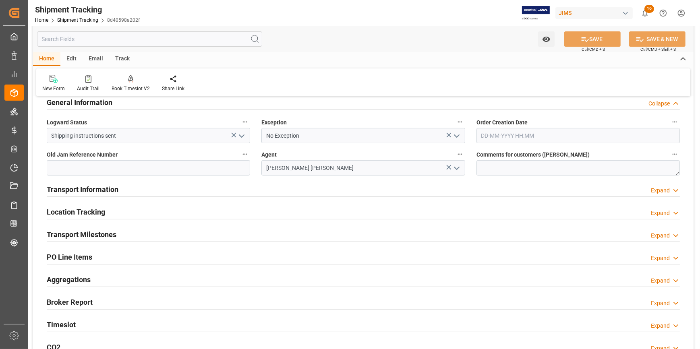
scroll to position [220, 0]
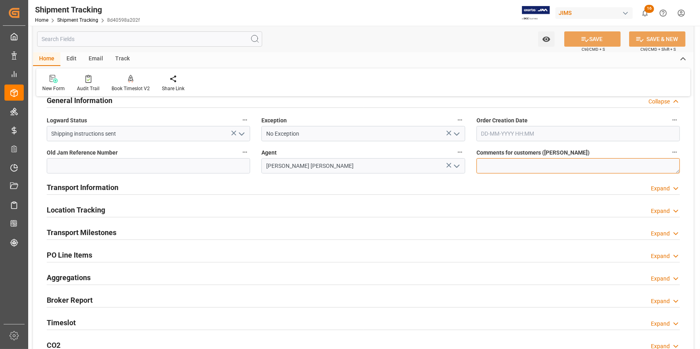
click at [487, 166] on textarea at bounding box center [578, 165] width 203 height 15
paste textarea "Trade War update 05/15/2025"
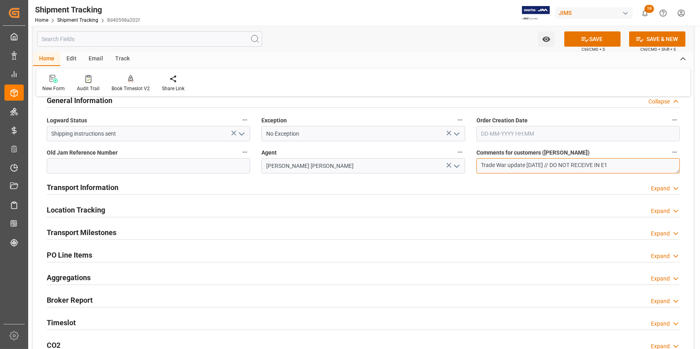
type textarea "Trade War update 05/15/2025 // DO NOT RECEIVE IN E1"
click at [241, 188] on div "Transport Information Expand" at bounding box center [363, 186] width 633 height 15
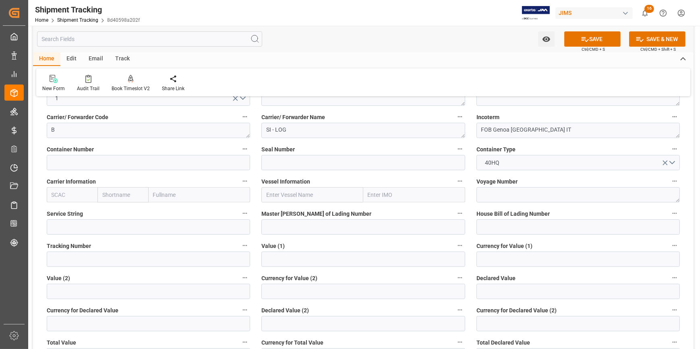
scroll to position [330, 0]
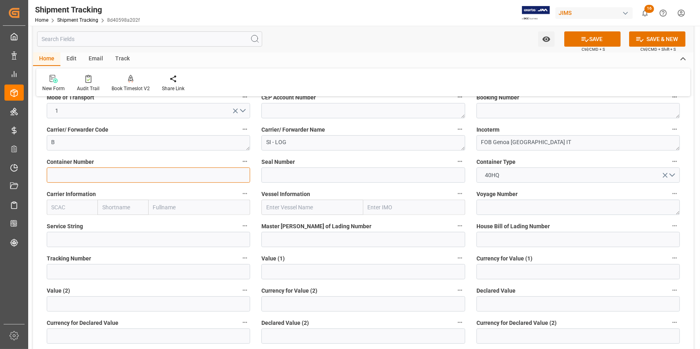
click at [131, 176] on input at bounding box center [148, 175] width 203 height 15
paste input "FANU145293/2"
type input "FANU1452932"
click at [286, 174] on input at bounding box center [362, 175] width 203 height 15
paste input "121223"
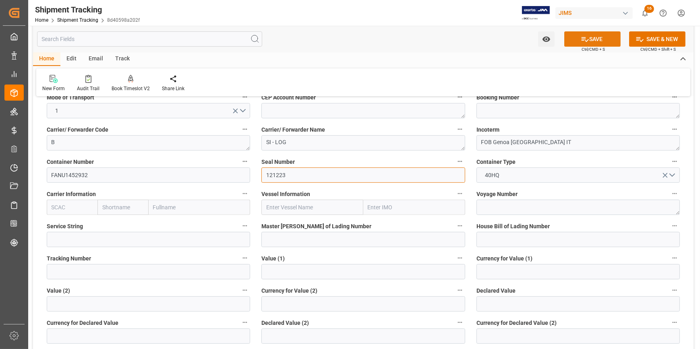
type input "121223"
click at [596, 44] on button "SAVE" at bounding box center [592, 38] width 56 height 15
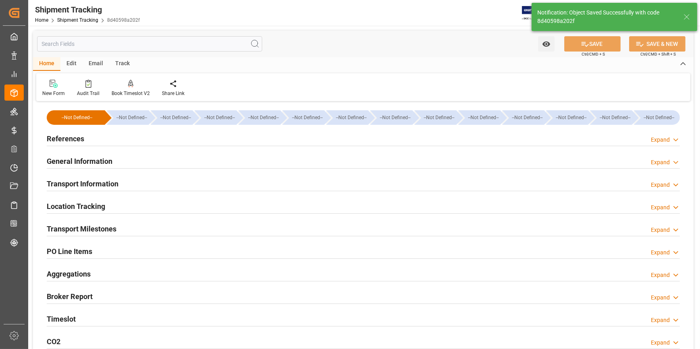
scroll to position [0, 0]
click at [199, 139] on div "References Expand" at bounding box center [363, 138] width 633 height 15
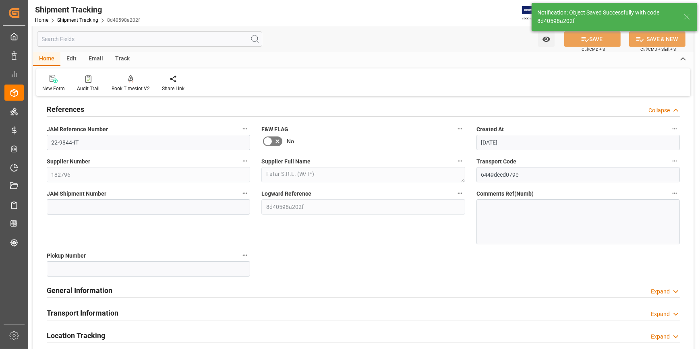
scroll to position [73, 0]
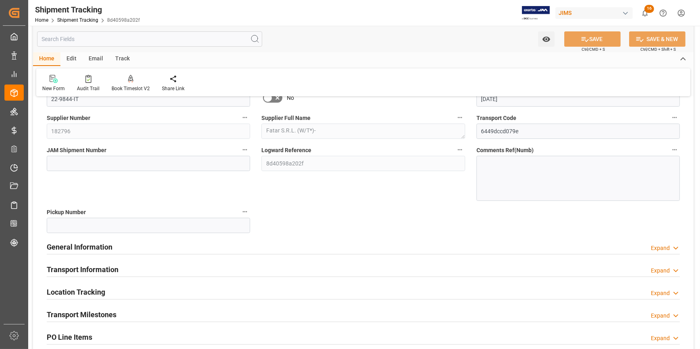
click at [195, 239] on div "General Information Expand" at bounding box center [363, 246] width 633 height 15
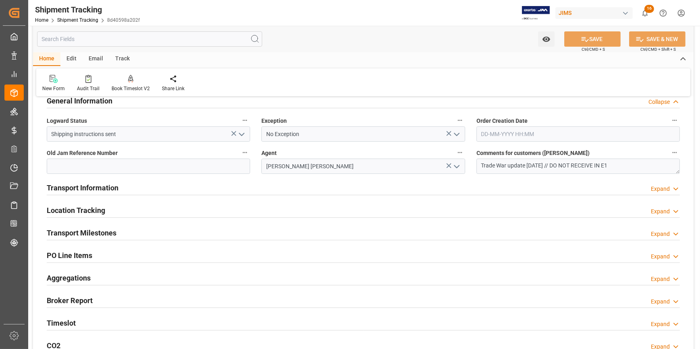
scroll to position [220, 0]
click at [192, 189] on div "Transport Information Expand" at bounding box center [363, 186] width 633 height 15
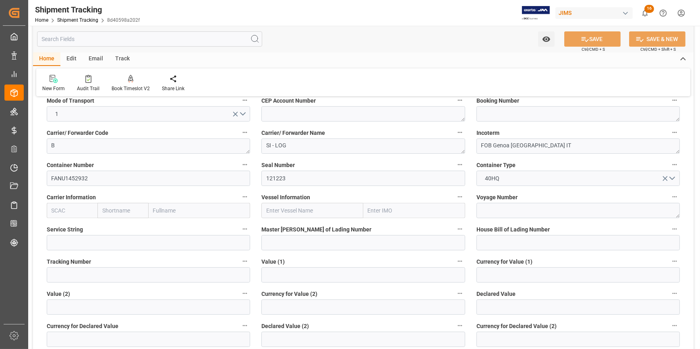
scroll to position [366, 0]
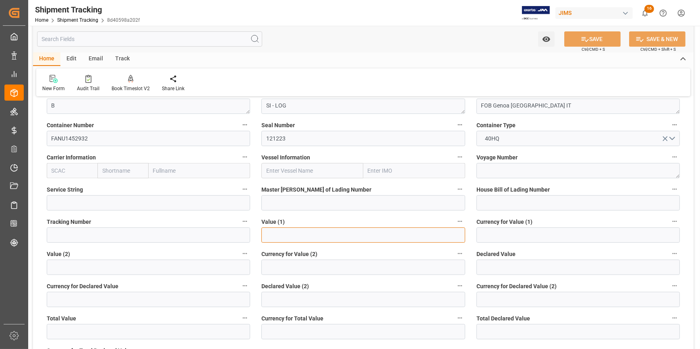
click at [314, 234] on input "text" at bounding box center [362, 235] width 203 height 15
type input "93940"
click at [496, 234] on input at bounding box center [578, 235] width 203 height 15
type input "USD"
click at [587, 35] on icon at bounding box center [585, 39] width 8 height 8
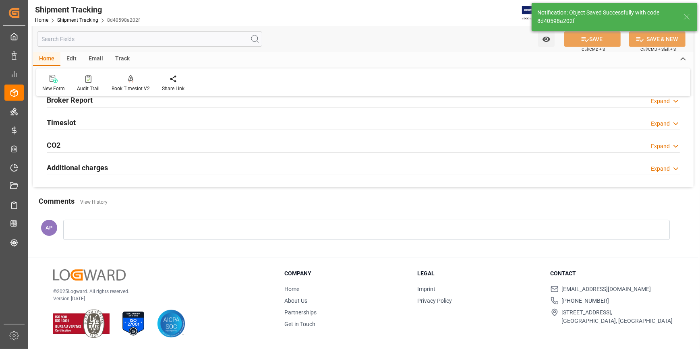
scroll to position [143, 0]
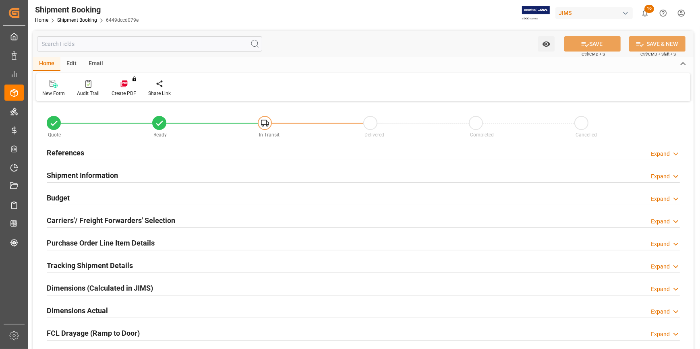
type input "10"
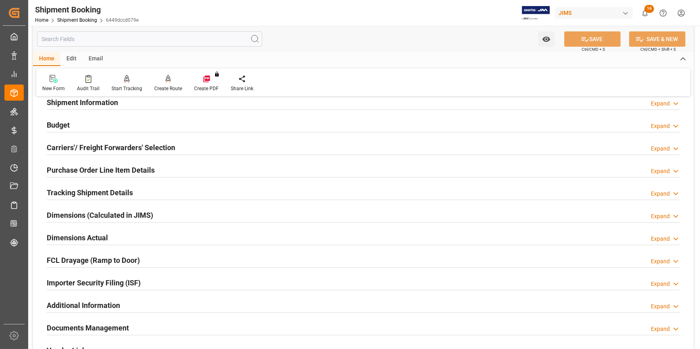
drag, startPoint x: 157, startPoint y: 170, endPoint x: 164, endPoint y: 172, distance: 8.0
click at [157, 169] on div "Purchase Order Line Item Details Expand" at bounding box center [363, 169] width 633 height 15
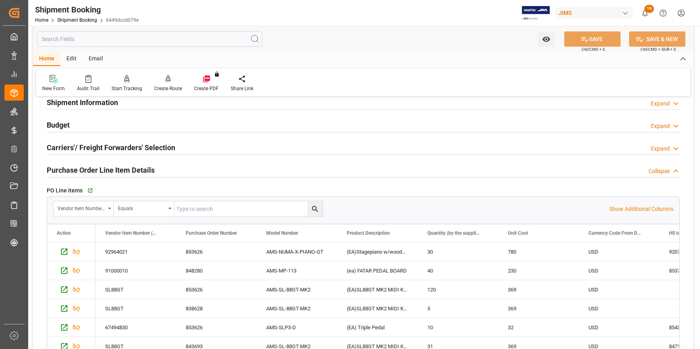
click at [166, 170] on div "Purchase Order Line Item Details Collapse" at bounding box center [363, 169] width 633 height 15
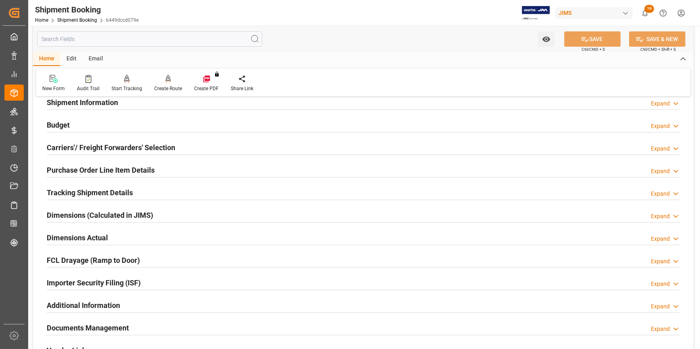
click at [153, 187] on div "Tracking Shipment Details Expand" at bounding box center [363, 191] width 633 height 15
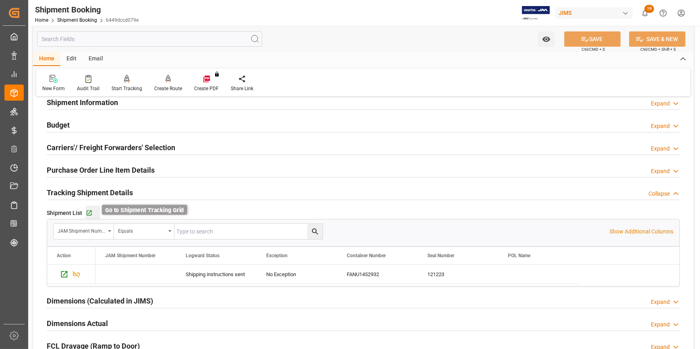
click at [91, 210] on icon "button" at bounding box center [89, 213] width 7 height 7
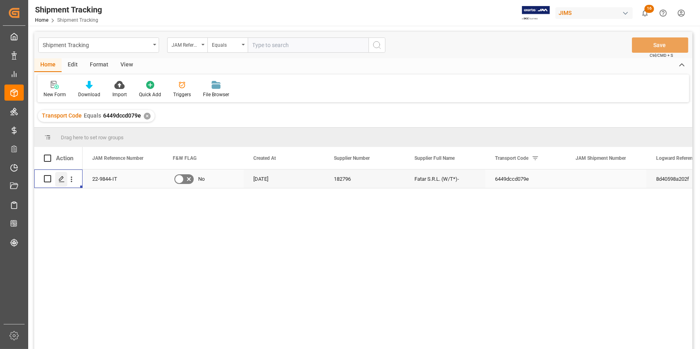
click at [61, 180] on icon "Press SPACE to select this row." at bounding box center [61, 179] width 6 height 6
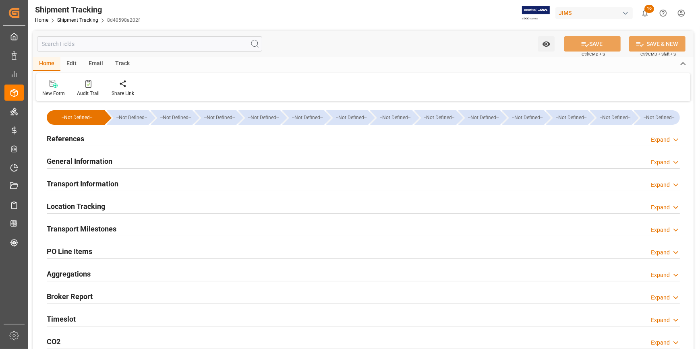
type input "93940"
type input "[DATE]"
click at [143, 143] on div "References Expand" at bounding box center [363, 138] width 633 height 15
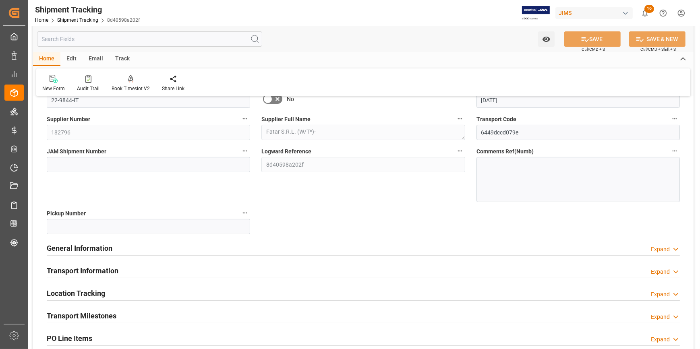
scroll to position [73, 0]
click at [256, 251] on div "General Information Expand" at bounding box center [363, 246] width 633 height 15
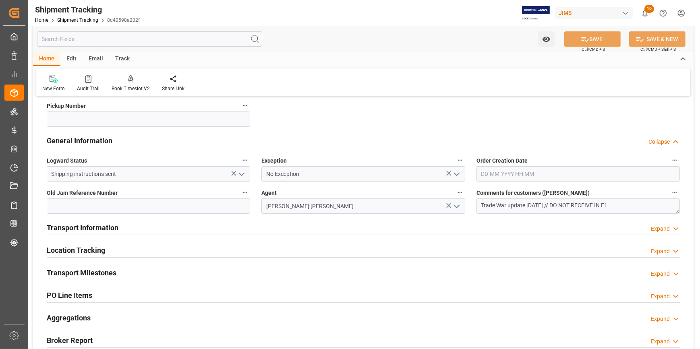
scroll to position [183, 0]
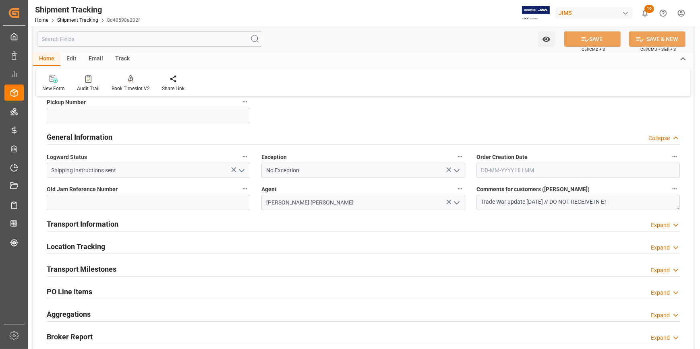
click at [226, 228] on div "Transport Information Expand" at bounding box center [363, 223] width 633 height 15
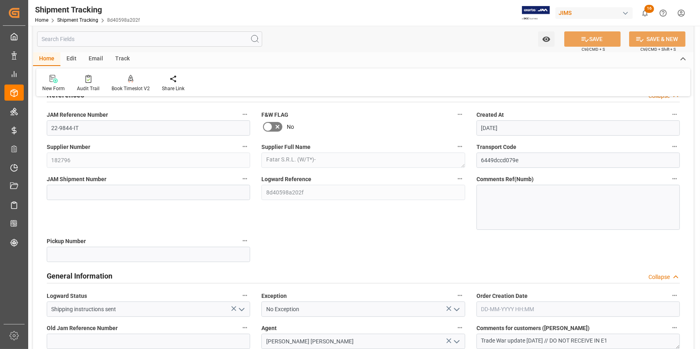
scroll to position [0, 0]
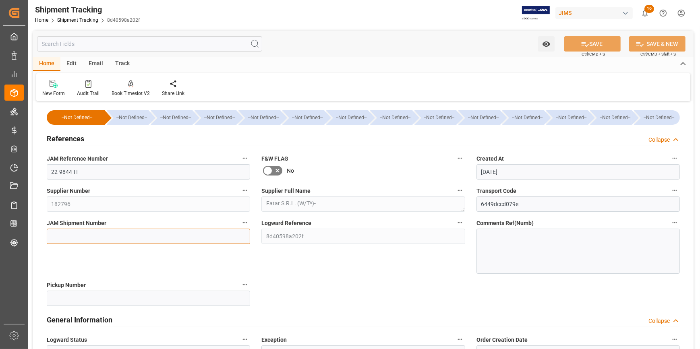
drag, startPoint x: 85, startPoint y: 234, endPoint x: 95, endPoint y: 235, distance: 10.5
click at [85, 235] on input at bounding box center [148, 236] width 203 height 15
paste input "72707"
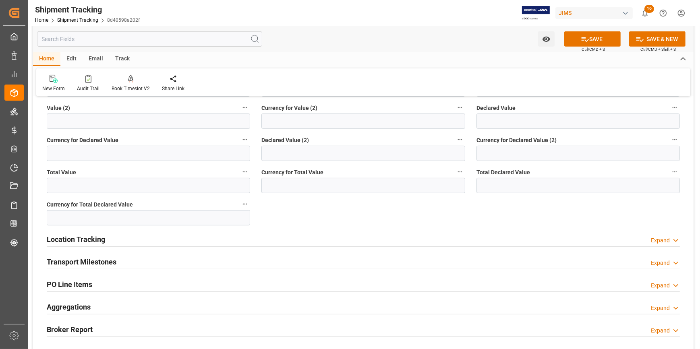
scroll to position [586, 0]
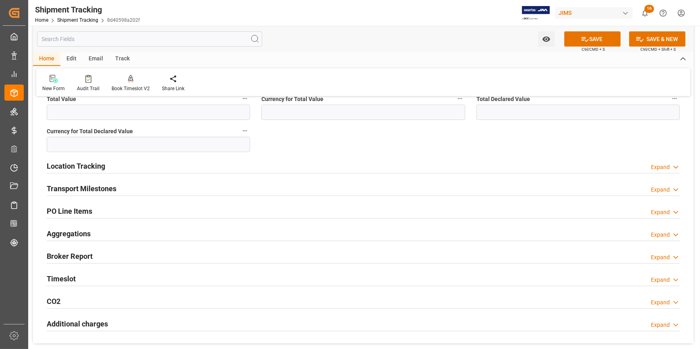
type input "72707"
click at [176, 189] on div "Transport Milestones Expand" at bounding box center [363, 187] width 633 height 15
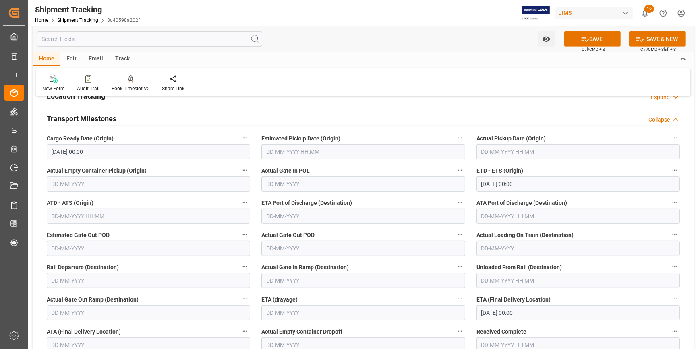
scroll to position [659, 0]
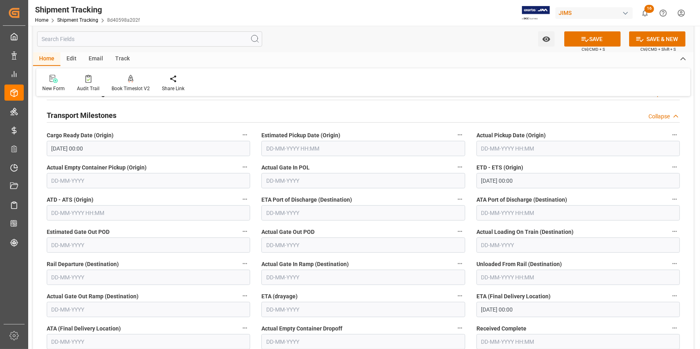
click at [298, 147] on input "text" at bounding box center [362, 148] width 203 height 15
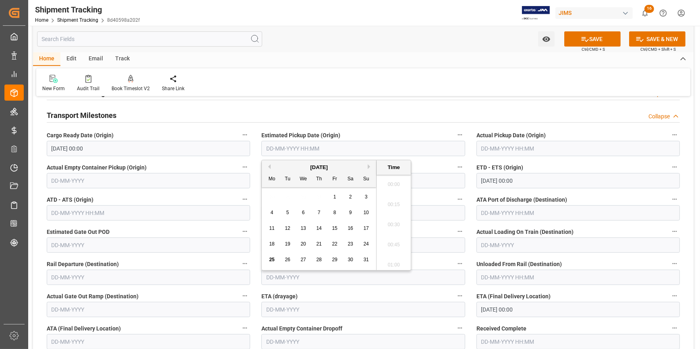
scroll to position [728, 0]
click at [125, 143] on input "28-08-2025 00:00" at bounding box center [148, 148] width 203 height 15
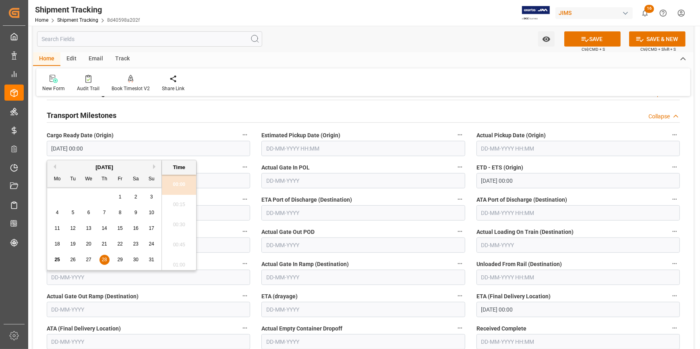
click at [55, 260] on span "25" at bounding box center [56, 260] width 5 height 6
type input "25-08-2025 00:00"
click at [276, 147] on input "text" at bounding box center [362, 148] width 203 height 15
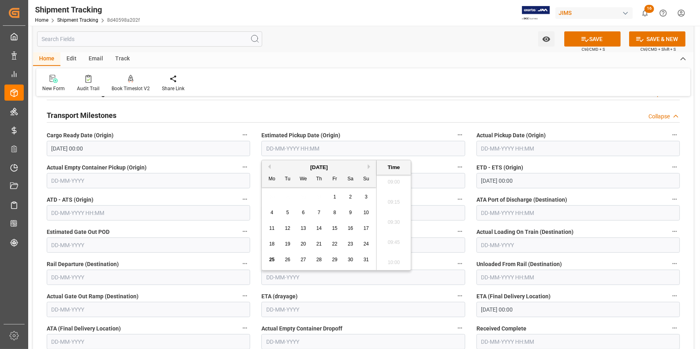
click at [271, 259] on span "25" at bounding box center [271, 260] width 5 height 6
type input "25-08-2025 00:00"
click at [521, 147] on input "text" at bounding box center [578, 148] width 203 height 15
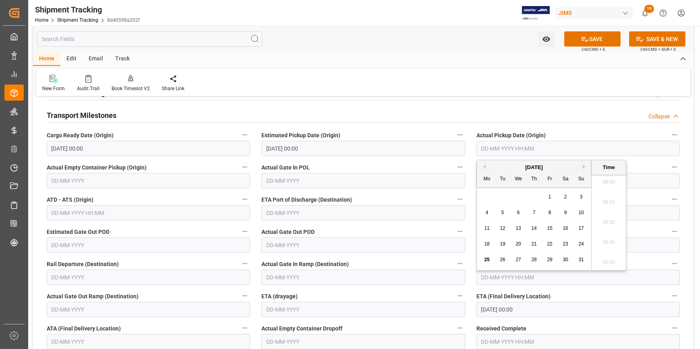
click at [488, 258] on span "25" at bounding box center [486, 260] width 5 height 6
type input "25-08-2025 00:00"
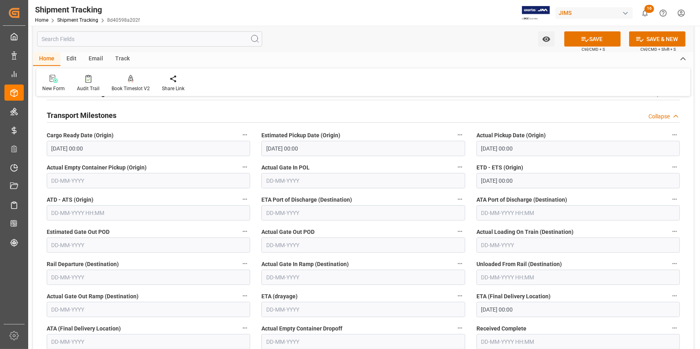
click at [381, 166] on label "Actual Gate In POL" at bounding box center [362, 167] width 203 height 11
click at [455, 166] on button "Actual Gate In POL" at bounding box center [460, 167] width 10 height 10
drag, startPoint x: 591, startPoint y: 42, endPoint x: 595, endPoint y: 39, distance: 4.6
click at [592, 41] on div at bounding box center [350, 174] width 700 height 349
click at [595, 39] on button "SAVE" at bounding box center [592, 38] width 56 height 15
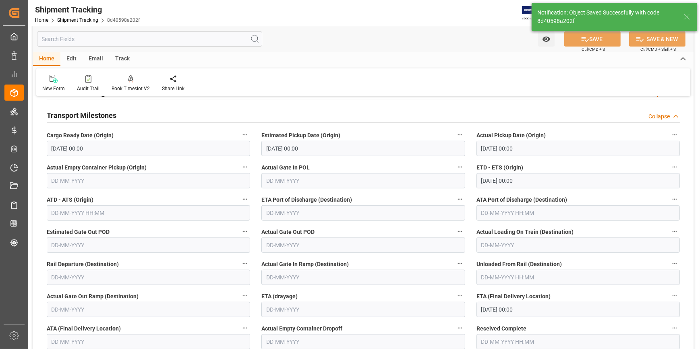
scroll to position [114, 0]
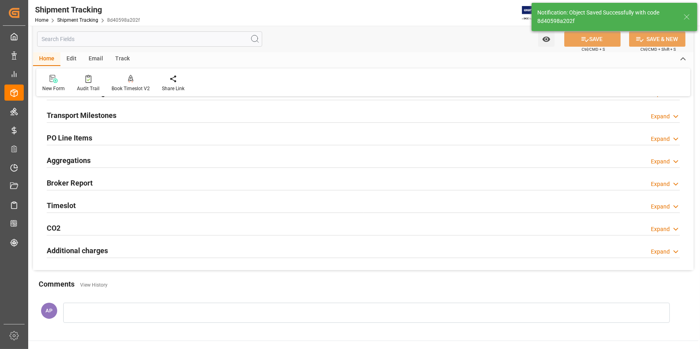
drag, startPoint x: 149, startPoint y: 112, endPoint x: 162, endPoint y: 120, distance: 14.5
click at [149, 112] on div "Transport Milestones Expand" at bounding box center [363, 114] width 633 height 15
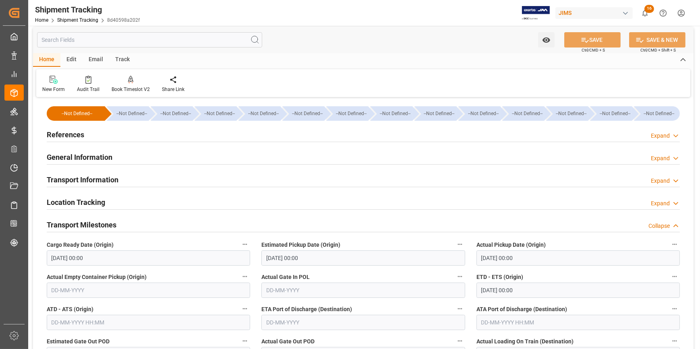
scroll to position [0, 0]
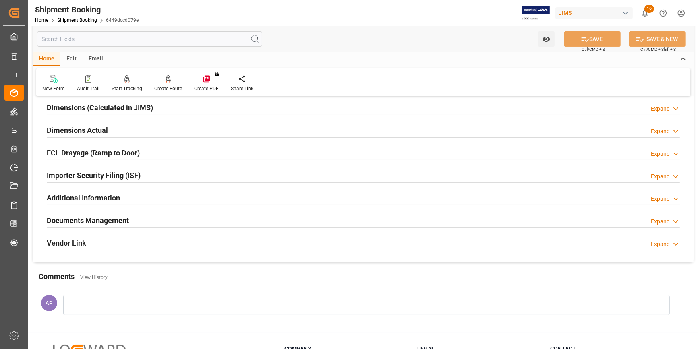
scroll to position [183, 0]
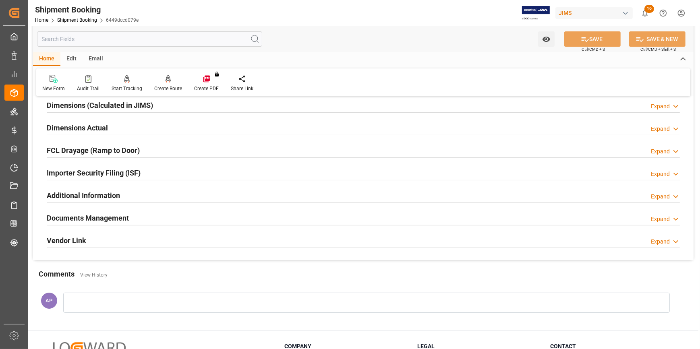
click at [144, 220] on div "Documents Management Expand" at bounding box center [363, 217] width 633 height 15
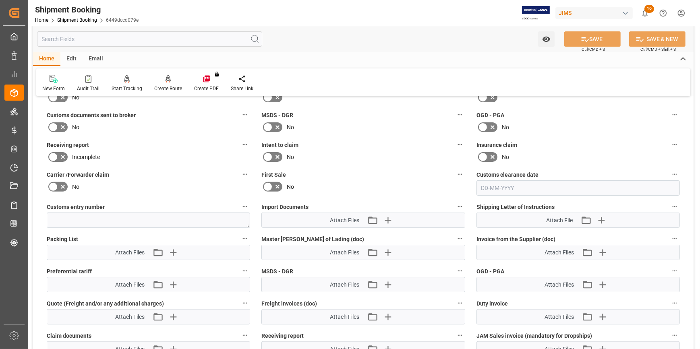
scroll to position [403, 0]
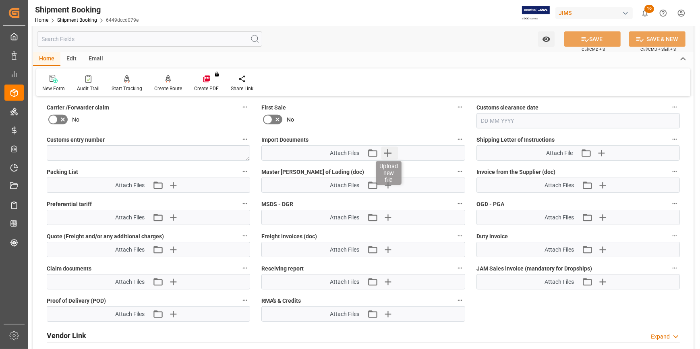
click at [388, 151] on icon "button" at bounding box center [388, 153] width 8 height 8
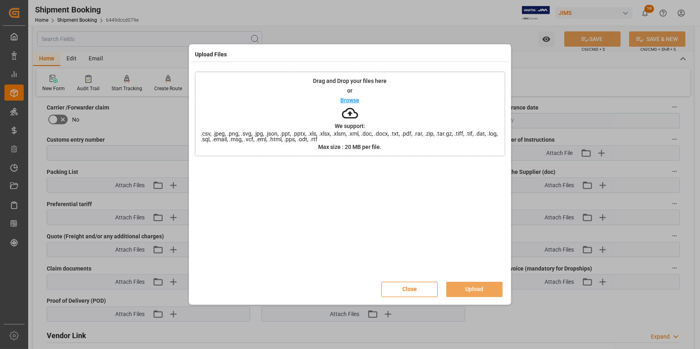
click at [350, 100] on p "Browse" at bounding box center [350, 100] width 19 height 6
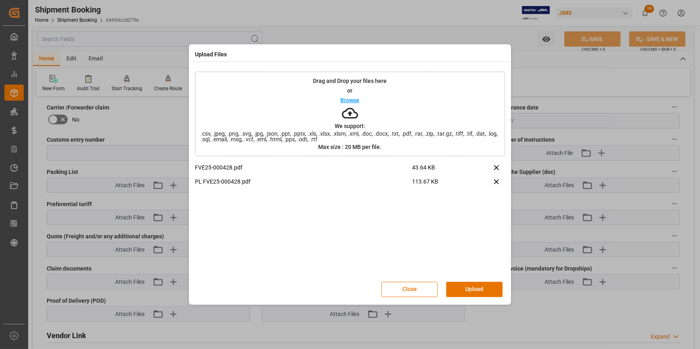
click at [482, 293] on button "Upload" at bounding box center [474, 289] width 56 height 15
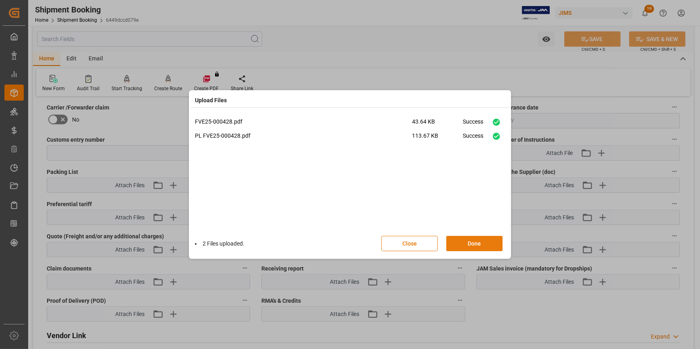
click at [474, 247] on button "Done" at bounding box center [474, 243] width 56 height 15
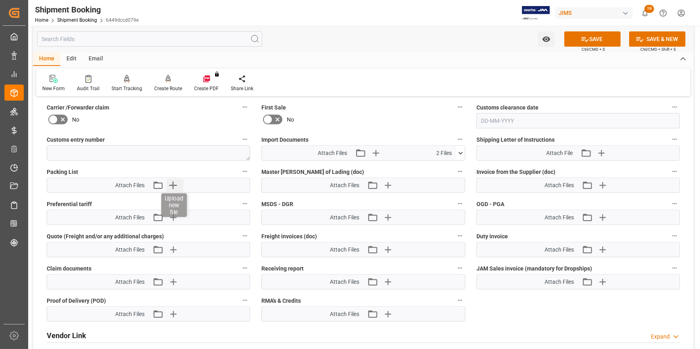
click at [173, 183] on icon "button" at bounding box center [173, 186] width 8 height 8
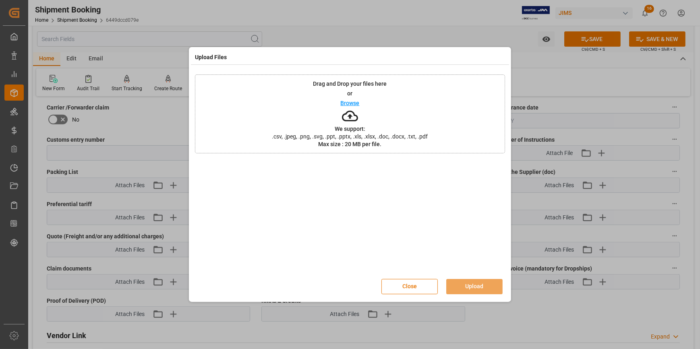
click at [351, 103] on p "Browse" at bounding box center [350, 103] width 19 height 6
click at [473, 289] on button "Upload" at bounding box center [474, 286] width 56 height 15
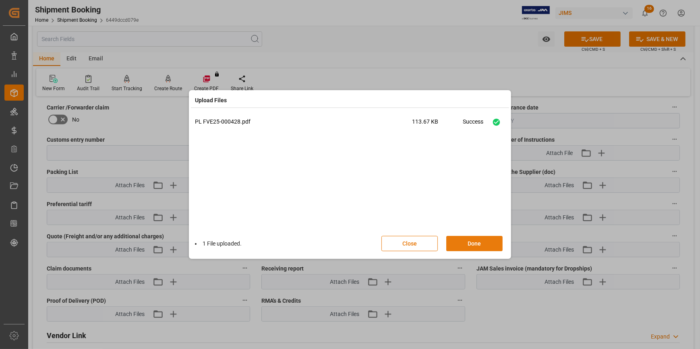
click at [479, 246] on button "Done" at bounding box center [474, 243] width 56 height 15
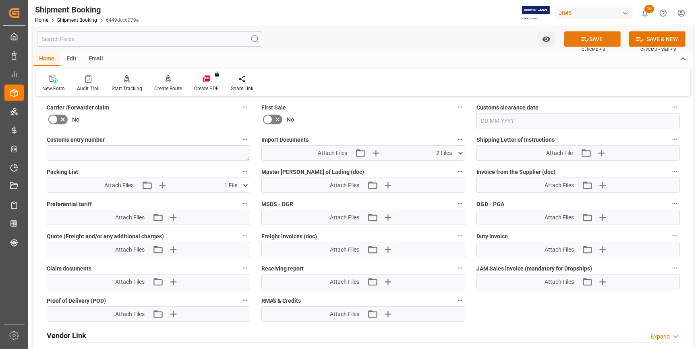
click at [593, 42] on button "SAVE" at bounding box center [592, 38] width 56 height 15
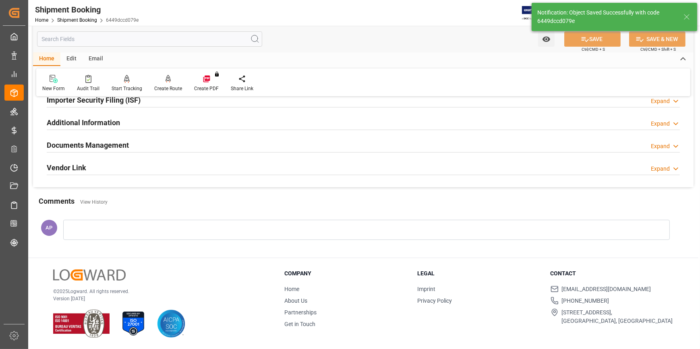
scroll to position [89, 0]
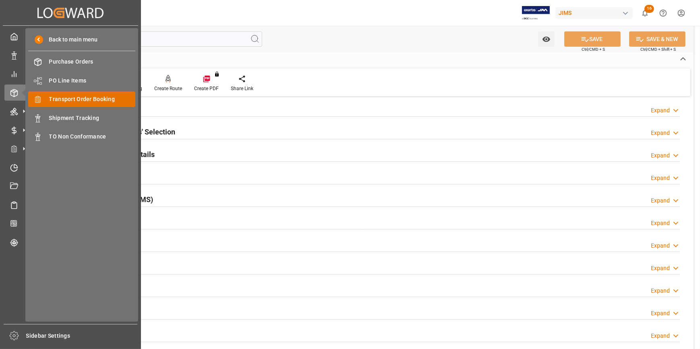
click at [78, 99] on span "Transport Order Booking" at bounding box center [92, 99] width 87 height 8
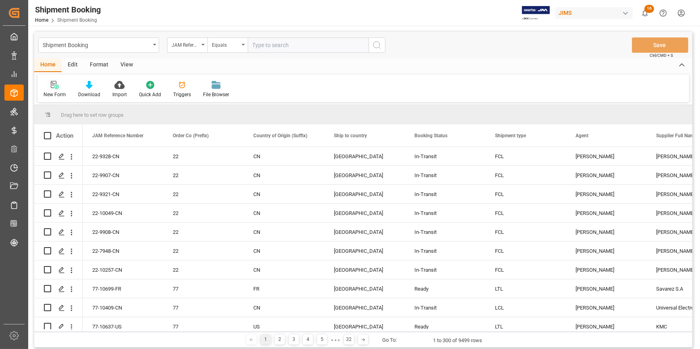
click at [55, 86] on icon at bounding box center [56, 87] width 4 height 4
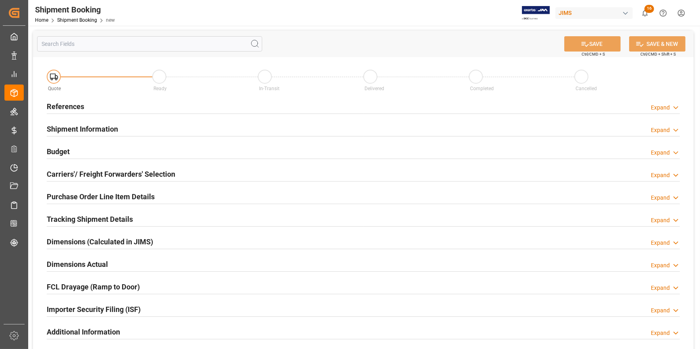
click at [170, 106] on div "References Expand" at bounding box center [363, 105] width 633 height 15
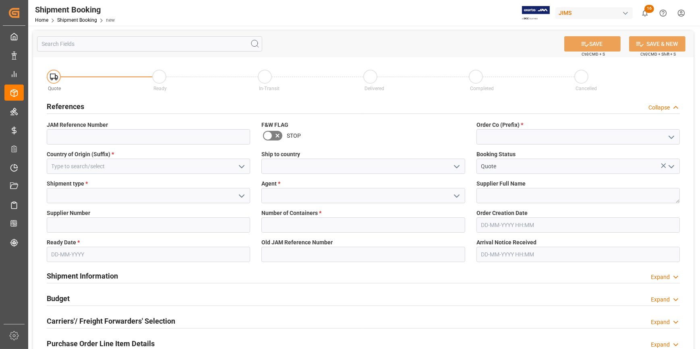
click at [671, 135] on icon "open menu" at bounding box center [672, 138] width 10 height 10
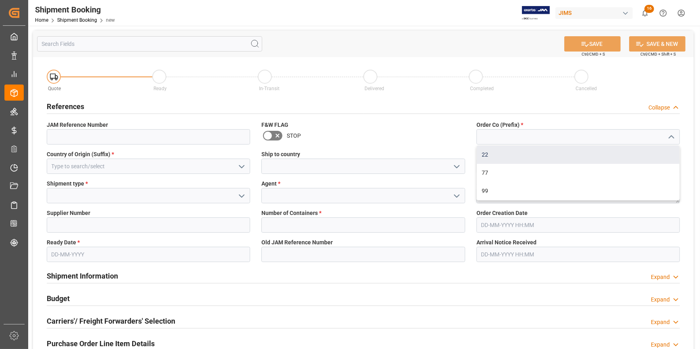
click at [580, 149] on div "22" at bounding box center [578, 155] width 203 height 18
type input "22"
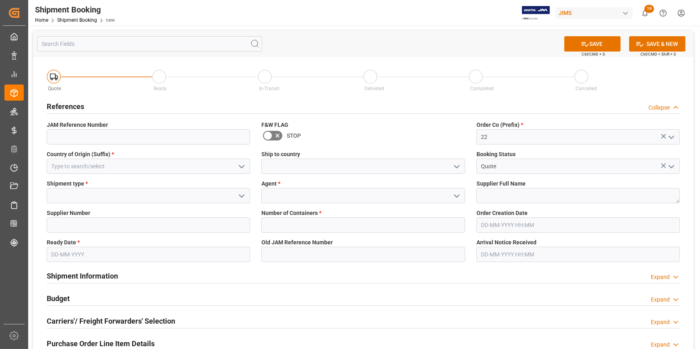
drag, startPoint x: 240, startPoint y: 165, endPoint x: 222, endPoint y: 168, distance: 19.3
click at [240, 165] on icon "open menu" at bounding box center [242, 167] width 10 height 10
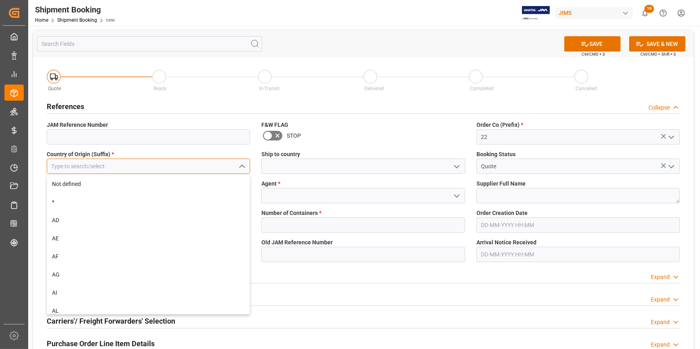
click at [185, 165] on input at bounding box center [148, 166] width 203 height 15
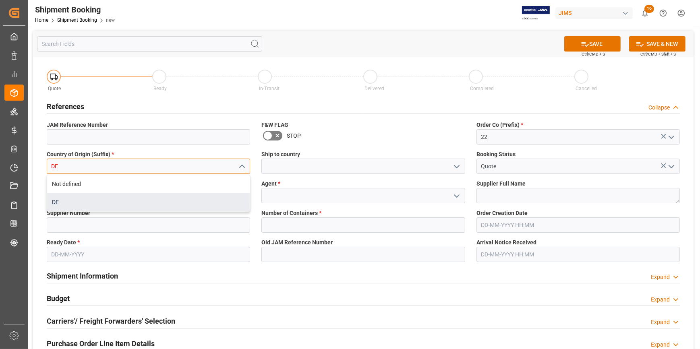
click at [188, 199] on div "DE" at bounding box center [148, 202] width 203 height 18
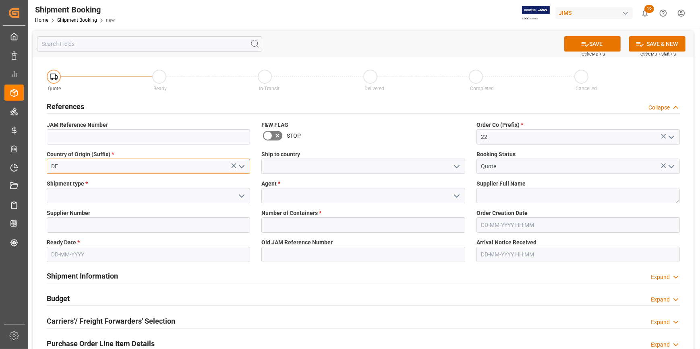
type input "DE"
click at [451, 164] on button "open menu" at bounding box center [456, 166] width 12 height 12
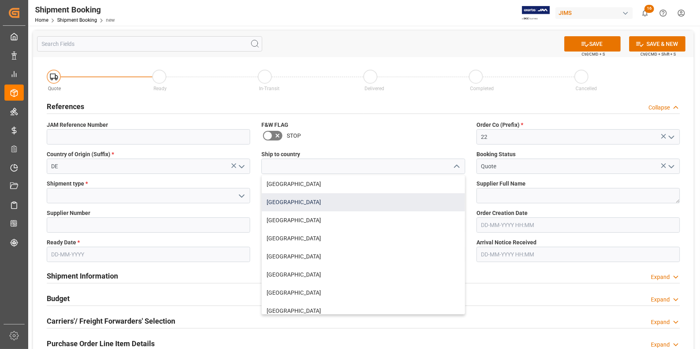
click at [340, 204] on div "[GEOGRAPHIC_DATA]" at bounding box center [363, 202] width 203 height 18
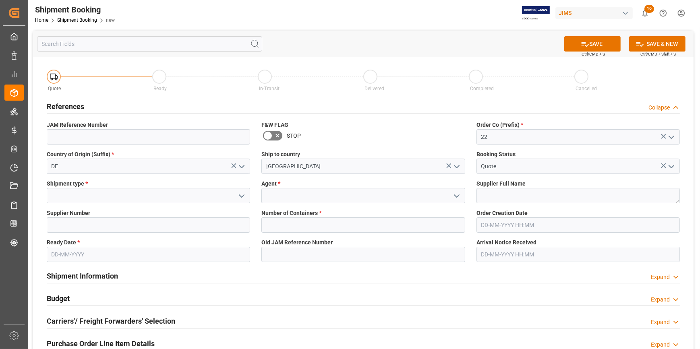
type input "[GEOGRAPHIC_DATA]"
click at [240, 194] on icon "open menu" at bounding box center [242, 196] width 10 height 10
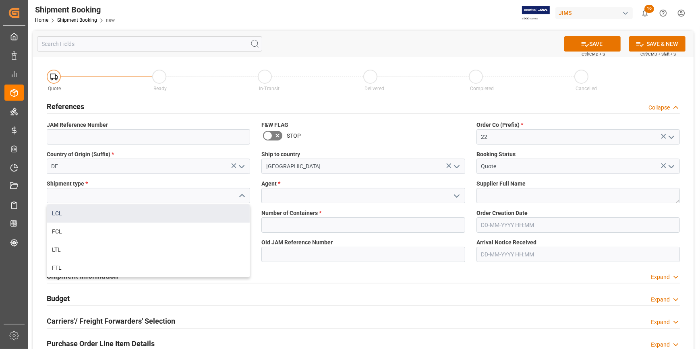
click at [139, 218] on div "LCL" at bounding box center [148, 214] width 203 height 18
type input "LCL"
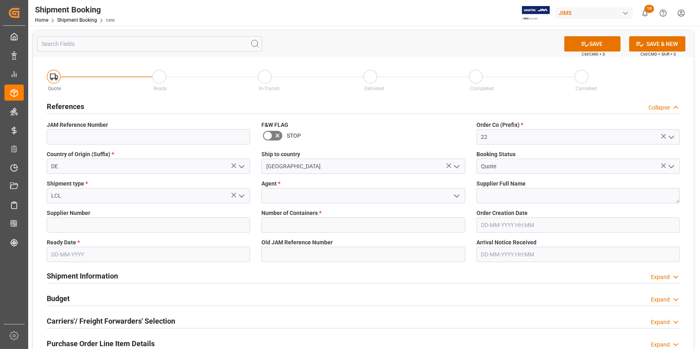
click at [457, 194] on icon "open menu" at bounding box center [457, 196] width 10 height 10
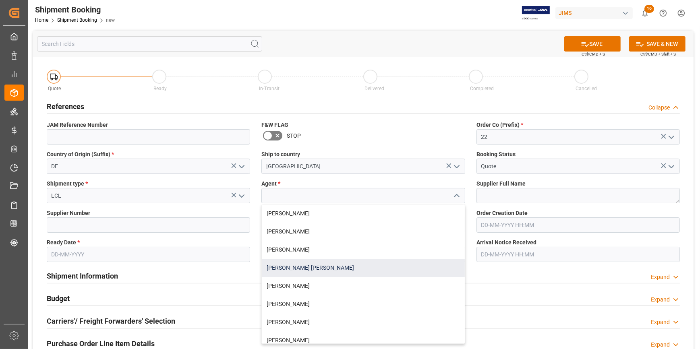
click at [355, 262] on div "[PERSON_NAME] [PERSON_NAME]" at bounding box center [363, 268] width 203 height 18
type input "[PERSON_NAME] [PERSON_NAME]"
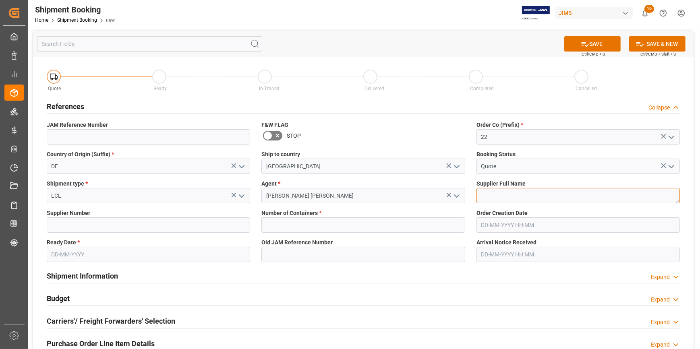
click at [501, 192] on textarea at bounding box center [578, 195] width 203 height 15
paste textarea "CMA Audio GMBH (LP Audio)"
type textarea "CMA Audio GMBH (LP Audio)"
click at [118, 228] on input at bounding box center [148, 225] width 203 height 15
paste input "731115"
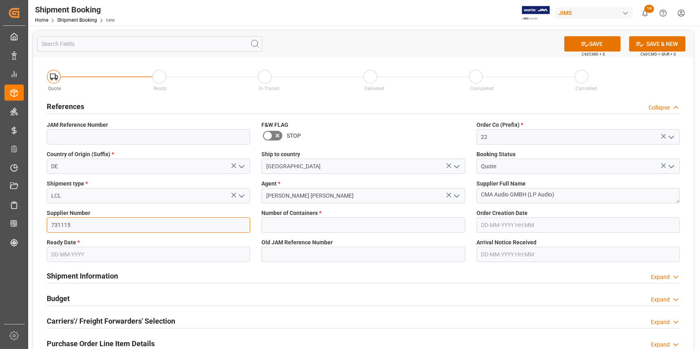
type input "731115"
click at [275, 226] on input "text" at bounding box center [362, 225] width 203 height 15
type input "0"
click at [79, 256] on input "text" at bounding box center [148, 254] width 203 height 15
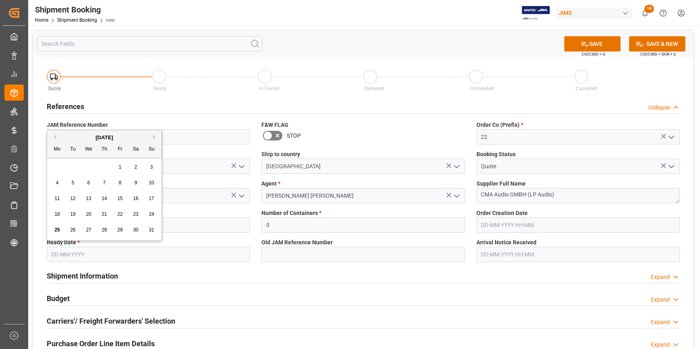
click at [153, 136] on button "Next Month" at bounding box center [155, 137] width 5 height 5
click at [75, 168] on div "2" at bounding box center [73, 168] width 10 height 10
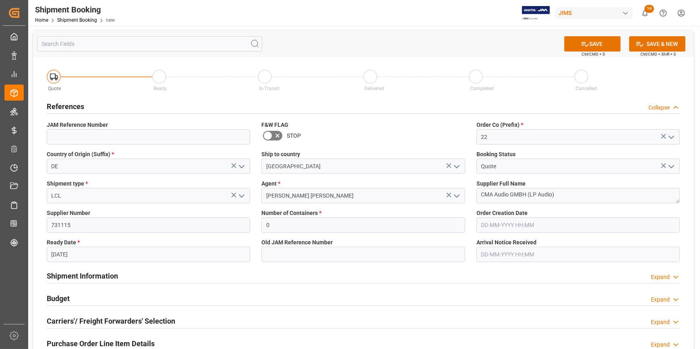
click at [98, 257] on input "[DATE]" at bounding box center [148, 254] width 203 height 15
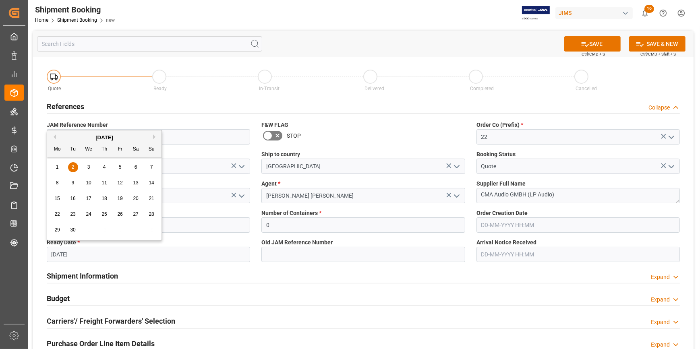
click at [120, 166] on span "5" at bounding box center [120, 167] width 3 height 6
type input "[DATE]"
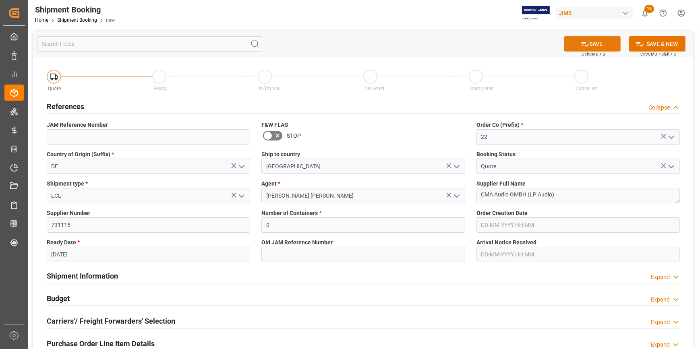
click at [589, 43] on button "SAVE" at bounding box center [592, 43] width 56 height 15
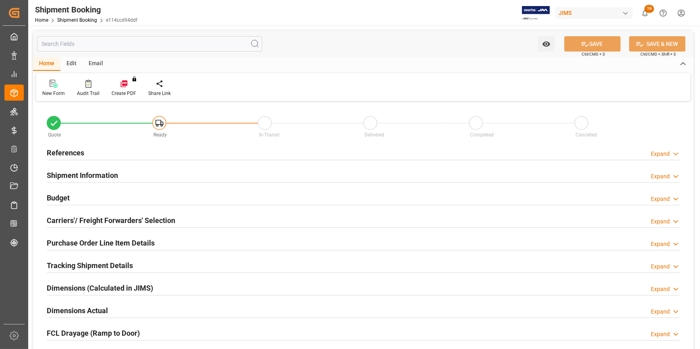
type input "0"
type input "[DATE]"
drag, startPoint x: 102, startPoint y: 145, endPoint x: 104, endPoint y: 156, distance: 11.6
click at [102, 145] on div "References Expand" at bounding box center [363, 152] width 633 height 15
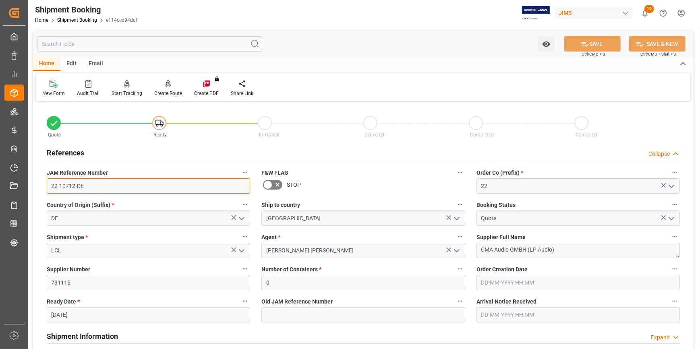
drag, startPoint x: 92, startPoint y: 187, endPoint x: 36, endPoint y: 186, distance: 56.4
click at [36, 186] on div "Quote Ready In-Transit Delivered Completed Cancelled References Collapse JAM Re…" at bounding box center [363, 354] width 661 height 501
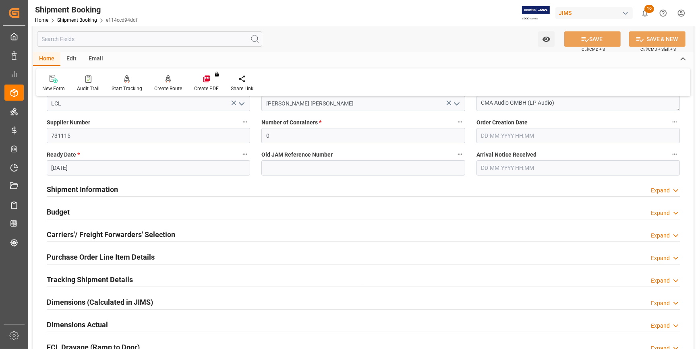
scroll to position [146, 0]
drag, startPoint x: 164, startPoint y: 188, endPoint x: 177, endPoint y: 190, distance: 13.4
click at [164, 188] on div "Shipment Information Expand" at bounding box center [363, 189] width 633 height 15
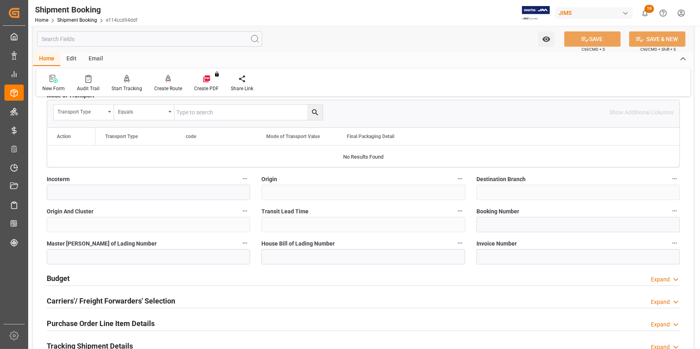
scroll to position [439, 0]
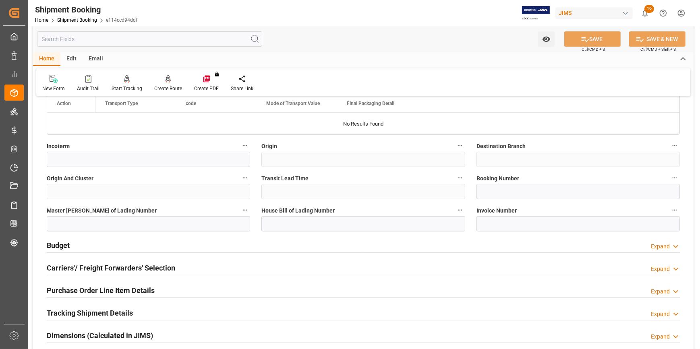
click at [160, 266] on h2 "Carriers'/ Freight Forwarders' Selection" at bounding box center [111, 268] width 129 height 11
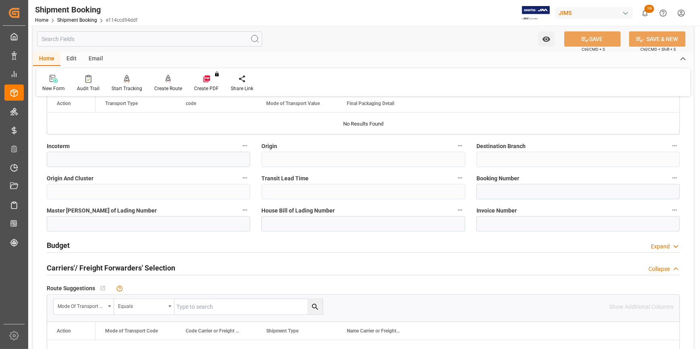
scroll to position [549, 0]
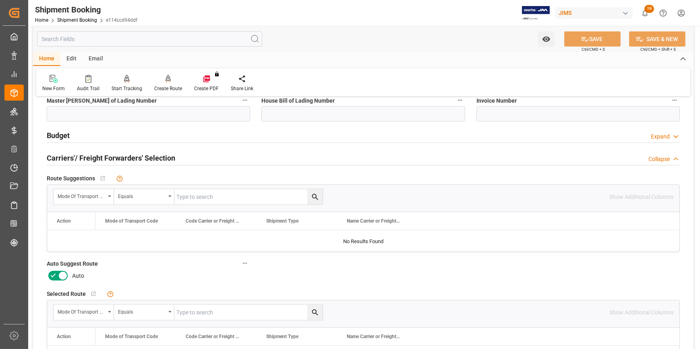
click at [54, 274] on icon at bounding box center [53, 276] width 10 height 10
click at [0, 0] on input "checkbox" at bounding box center [0, 0] width 0 height 0
click at [595, 39] on button "SAVE" at bounding box center [592, 38] width 56 height 15
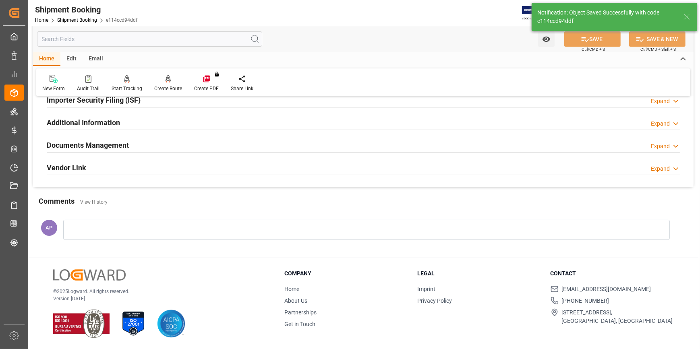
scroll to position [63, 0]
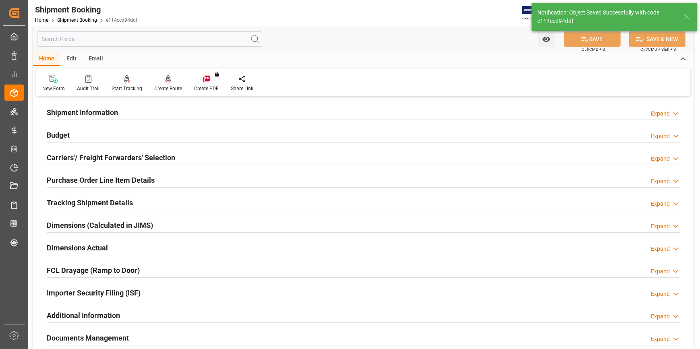
click at [166, 83] on icon at bounding box center [169, 79] width 6 height 8
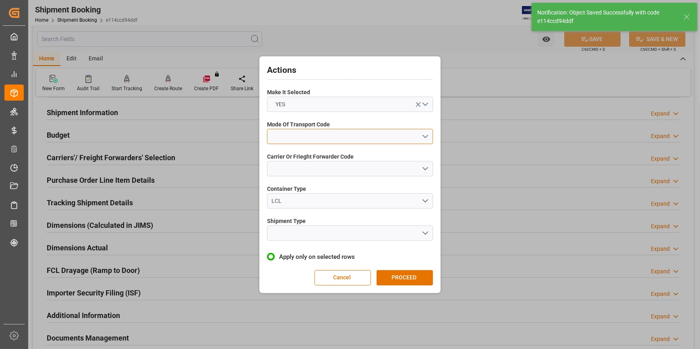
click at [425, 132] on button "open menu" at bounding box center [350, 136] width 166 height 15
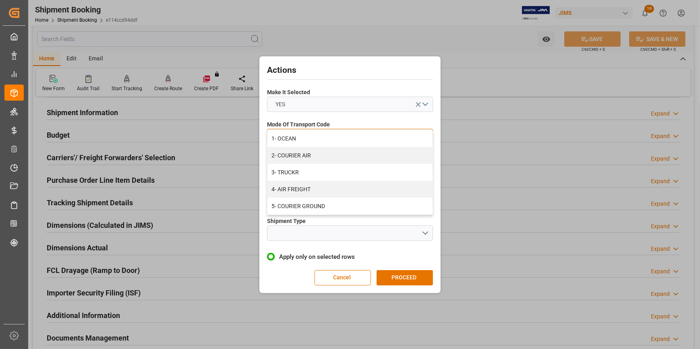
click at [348, 141] on div "1- OCEAN" at bounding box center [349, 138] width 165 height 17
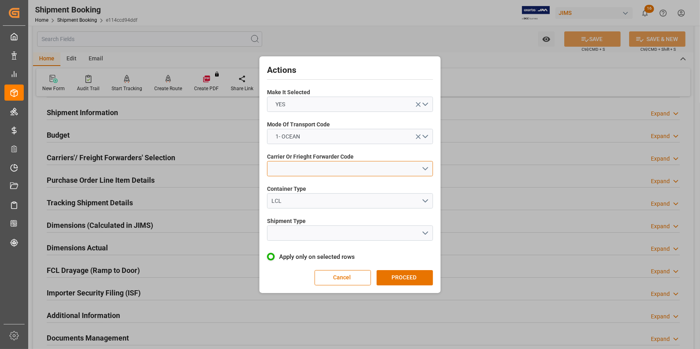
click at [428, 166] on button "open menu" at bounding box center [350, 168] width 166 height 15
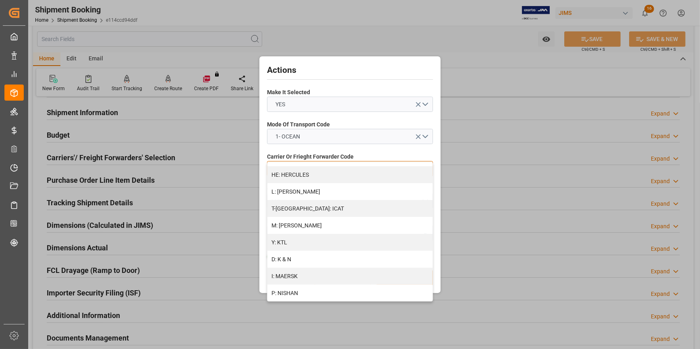
scroll to position [330, 0]
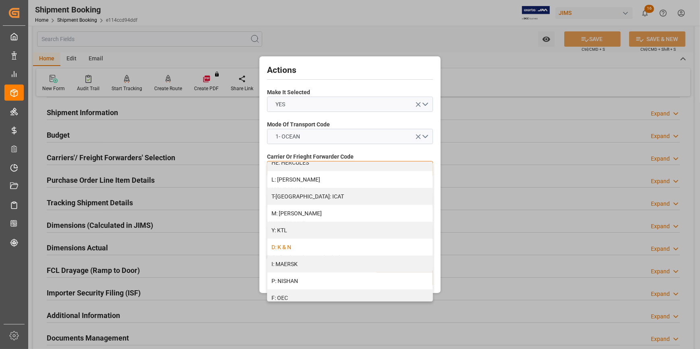
click at [339, 249] on div "D: K & N" at bounding box center [349, 247] width 165 height 17
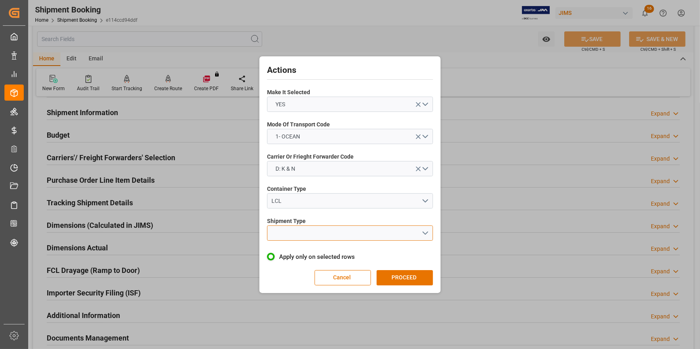
click at [426, 233] on button "open menu" at bounding box center [350, 233] width 166 height 15
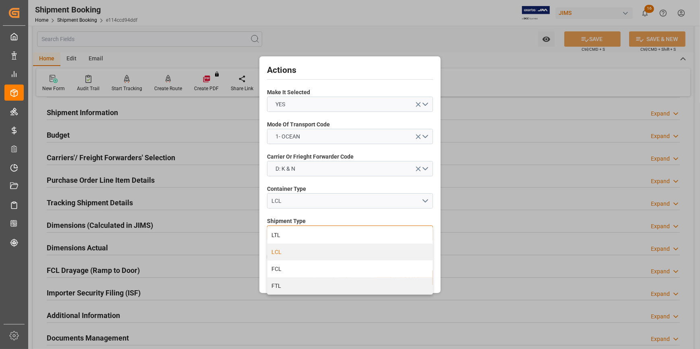
click at [340, 252] on div "LCL" at bounding box center [349, 252] width 165 height 17
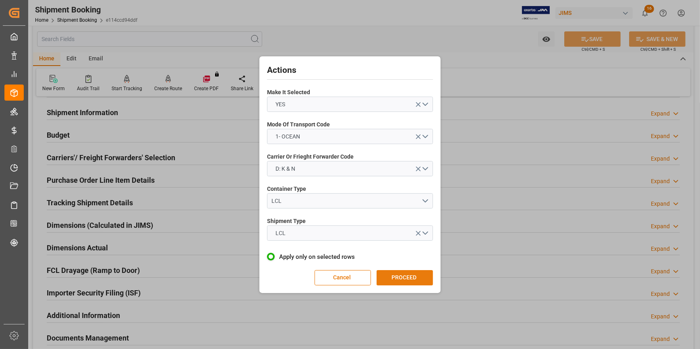
click at [406, 274] on button "PROCEED" at bounding box center [405, 277] width 56 height 15
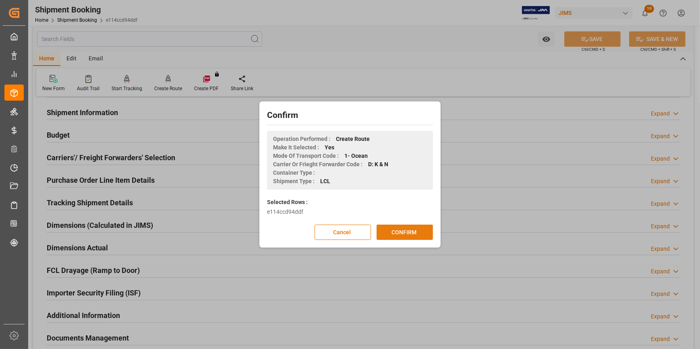
click at [407, 234] on button "CONFIRM" at bounding box center [405, 232] width 56 height 15
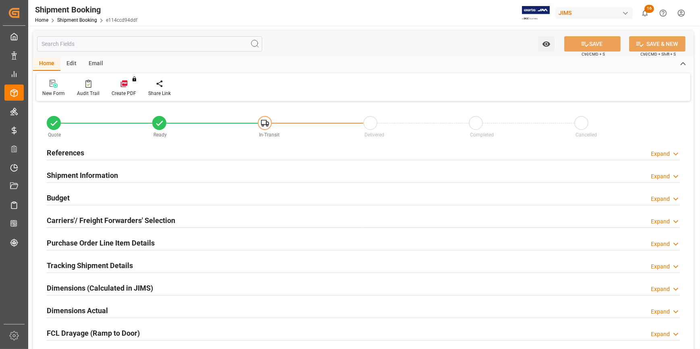
type input "0"
type input "[DATE]"
click at [234, 154] on div "References Expand" at bounding box center [363, 152] width 633 height 15
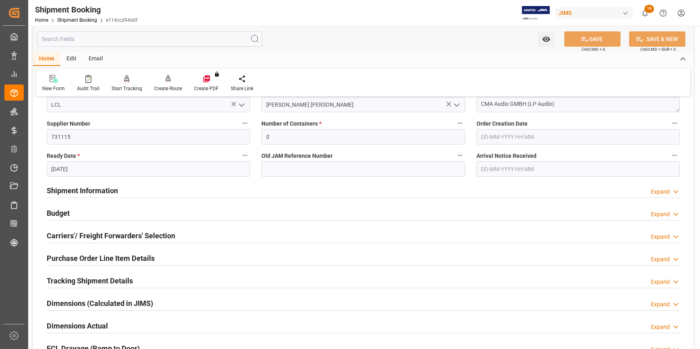
scroll to position [146, 0]
click at [175, 182] on div "Shipment Information Expand" at bounding box center [363, 189] width 633 height 15
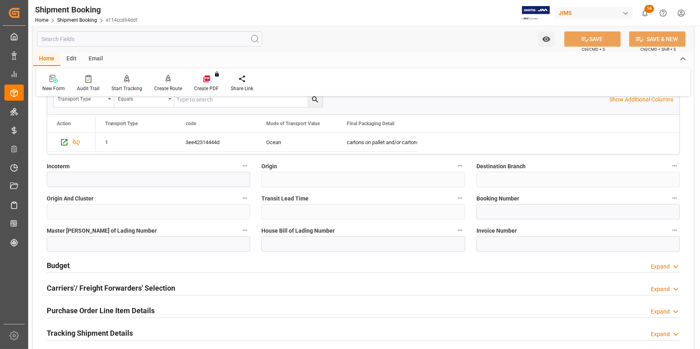
scroll to position [439, 0]
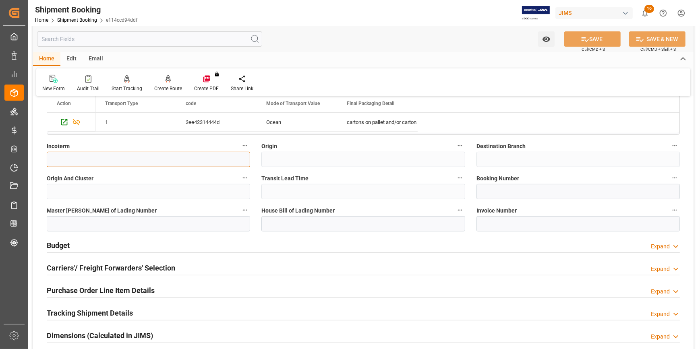
click at [92, 164] on input at bounding box center [148, 159] width 203 height 15
paste input "EXW Gauting,[GEOGRAPHIC_DATA], [GEOGRAPHIC_DATA]"
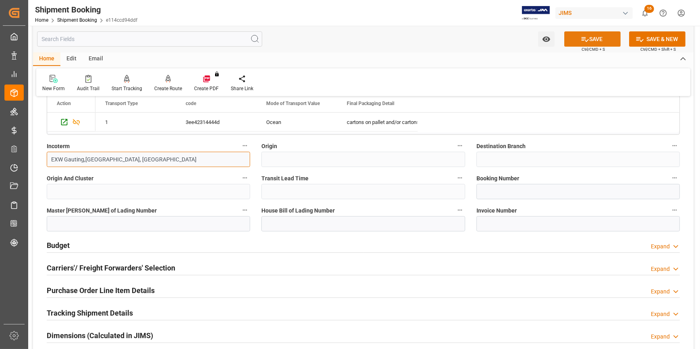
type input "EXW Gauting,[GEOGRAPHIC_DATA], [GEOGRAPHIC_DATA]"
click at [595, 35] on button "SAVE" at bounding box center [592, 38] width 56 height 15
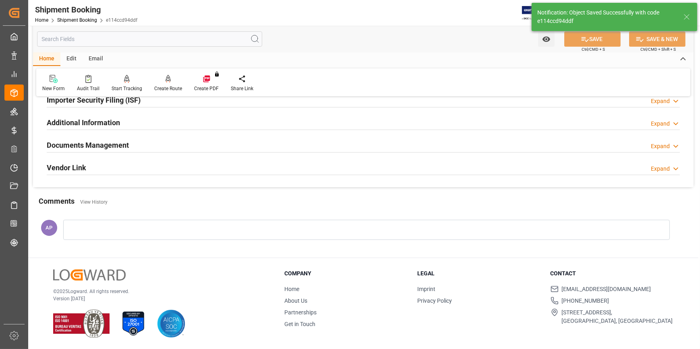
scroll to position [0, 0]
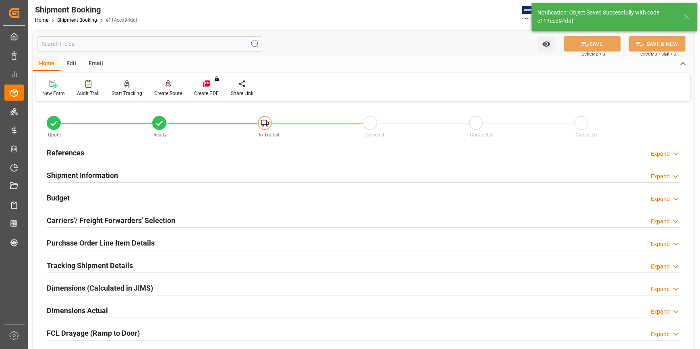
click at [144, 196] on div "Budget Expand" at bounding box center [363, 197] width 633 height 15
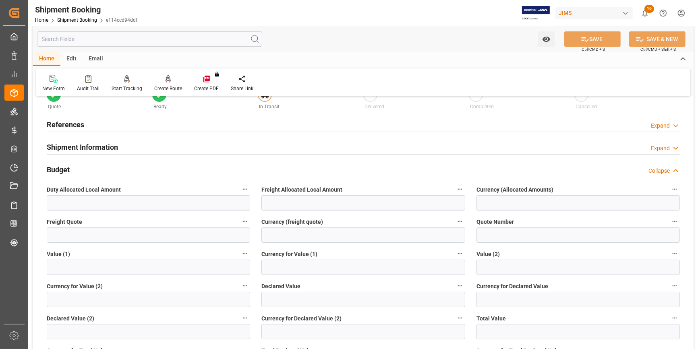
scroll to position [36, 0]
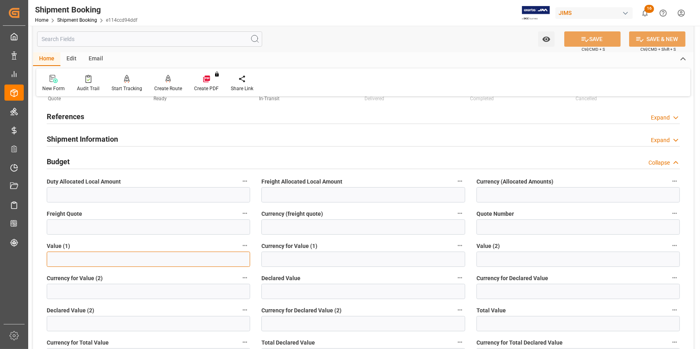
click at [100, 260] on input "text" at bounding box center [148, 259] width 203 height 15
type input "80702.68"
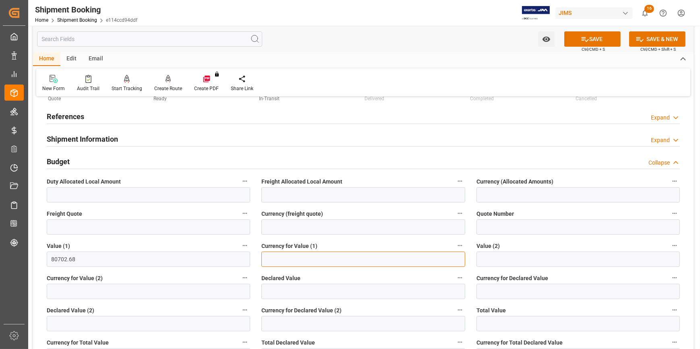
click at [285, 256] on input at bounding box center [362, 259] width 203 height 15
type input "USD"
click at [590, 37] on button "SAVE" at bounding box center [592, 38] width 56 height 15
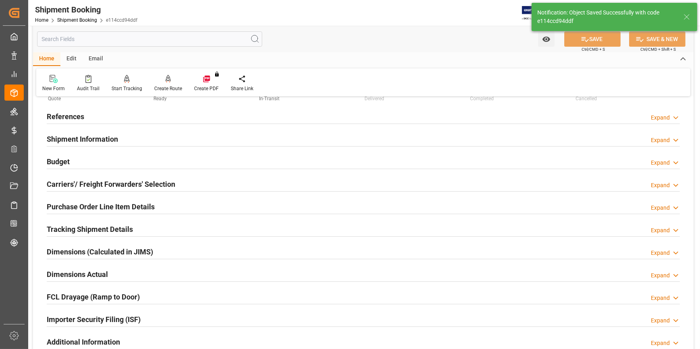
click at [159, 226] on div "Tracking Shipment Details Expand" at bounding box center [363, 228] width 633 height 15
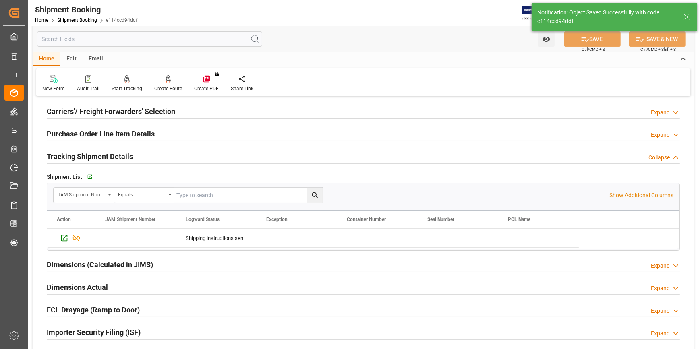
scroll to position [110, 0]
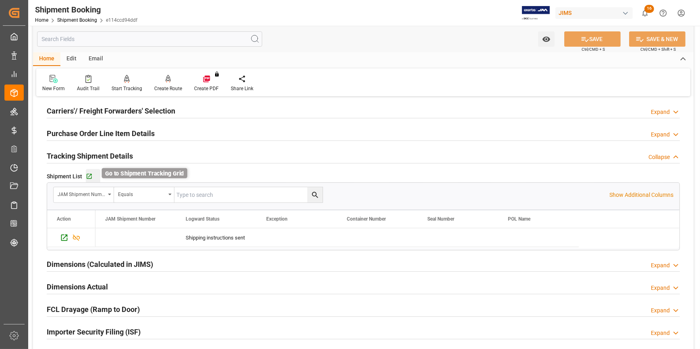
click at [90, 175] on icon "button" at bounding box center [89, 176] width 7 height 7
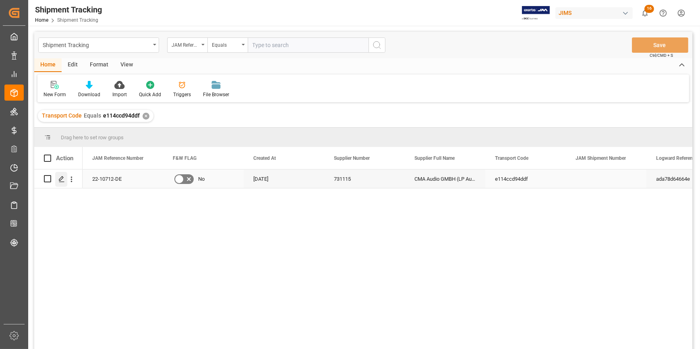
click at [61, 180] on polygon "Press SPACE to select this row." at bounding box center [61, 178] width 4 height 4
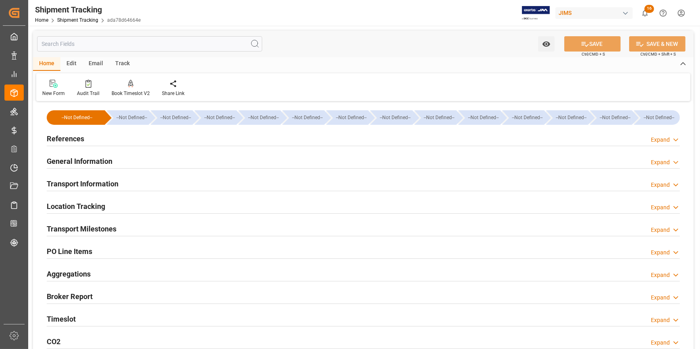
type input "[DATE]"
drag, startPoint x: 144, startPoint y: 139, endPoint x: 169, endPoint y: 159, distance: 32.1
click at [144, 139] on div "References Expand" at bounding box center [363, 138] width 633 height 15
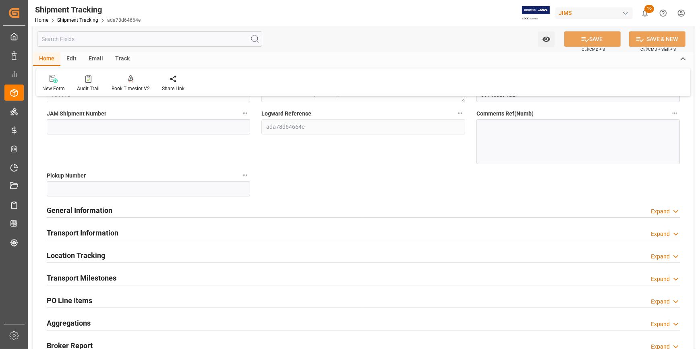
click at [209, 209] on div "General Information Expand" at bounding box center [363, 209] width 633 height 15
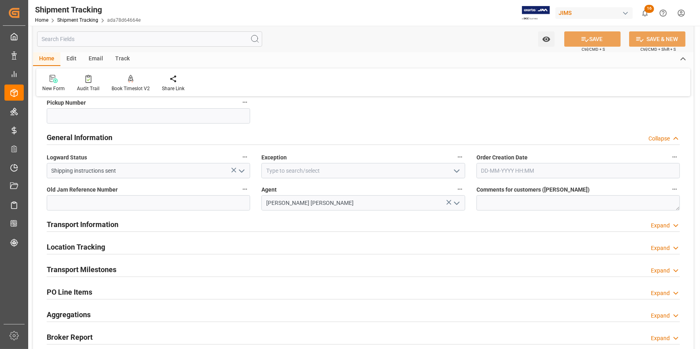
scroll to position [183, 0]
click at [453, 167] on icon "open menu" at bounding box center [457, 171] width 10 height 10
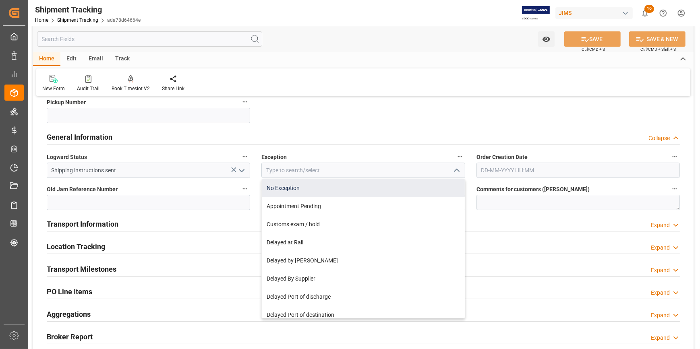
click at [391, 187] on div "No Exception" at bounding box center [363, 188] width 203 height 18
type input "No Exception"
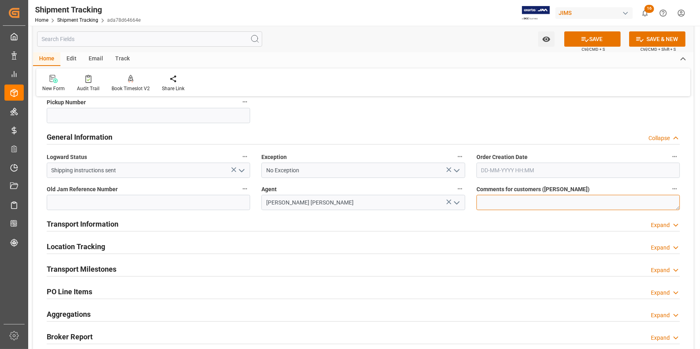
click at [483, 201] on textarea at bounding box center [578, 202] width 203 height 15
paste textarea "Trade War update [DATE]"
type textarea "Trade War update [DATE] // DO NOT RECEIVE IN E1"
click at [203, 224] on div "Transport Information Expand" at bounding box center [363, 223] width 633 height 15
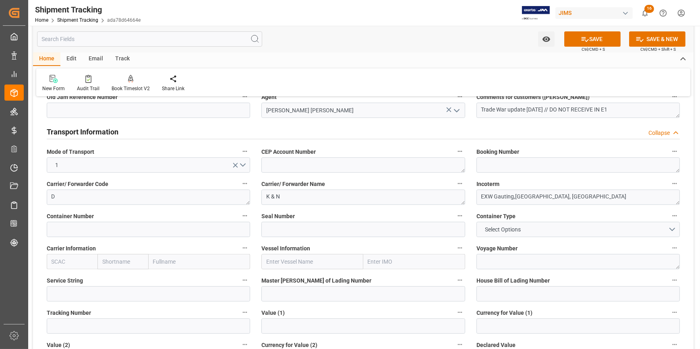
scroll to position [293, 0]
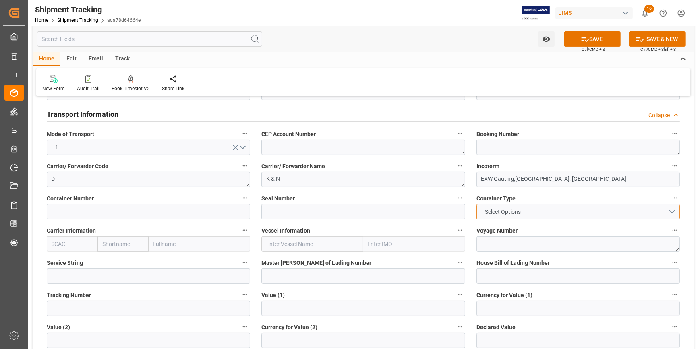
click at [672, 209] on button "Select Options" at bounding box center [578, 211] width 203 height 15
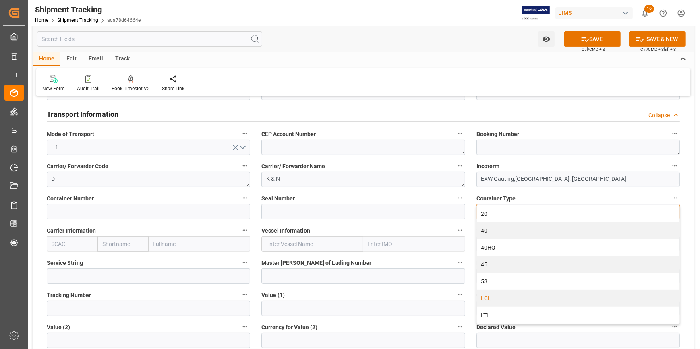
click at [520, 303] on div "LCL" at bounding box center [578, 298] width 203 height 17
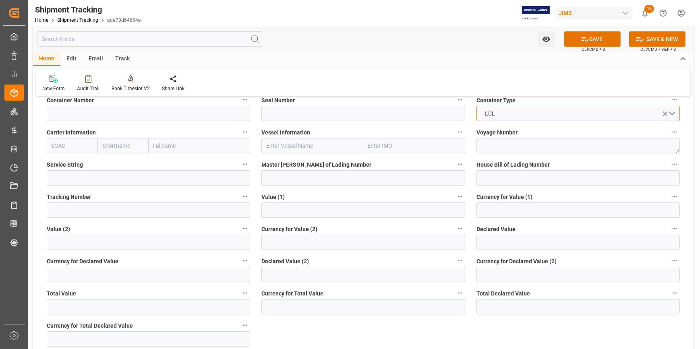
scroll to position [403, 0]
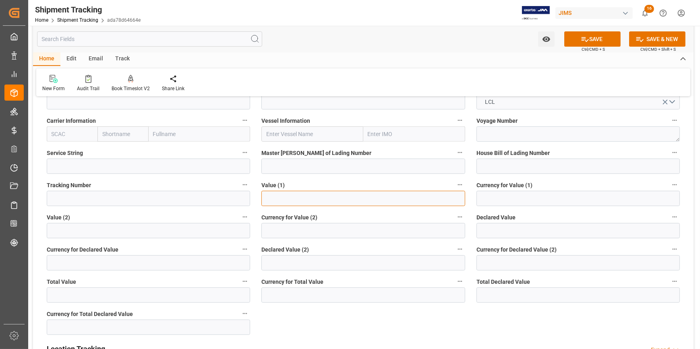
click at [283, 196] on input "text" at bounding box center [362, 198] width 203 height 15
type input "80702.68"
click at [504, 196] on input at bounding box center [578, 198] width 203 height 15
type input "USD"
click at [587, 40] on icon at bounding box center [585, 39] width 8 height 8
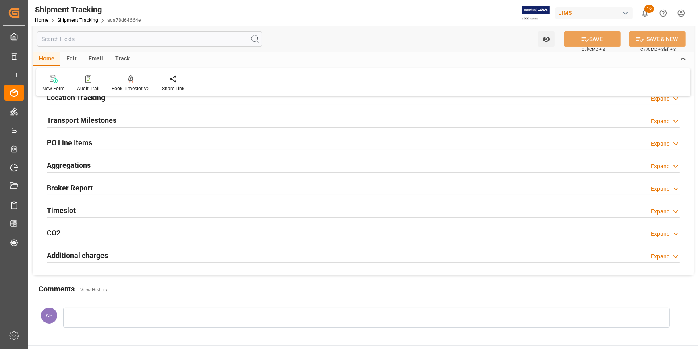
scroll to position [97, 0]
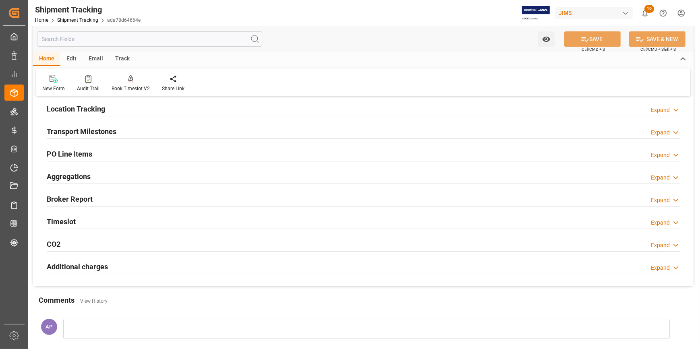
click at [128, 133] on div "Transport Milestones Expand" at bounding box center [363, 130] width 633 height 15
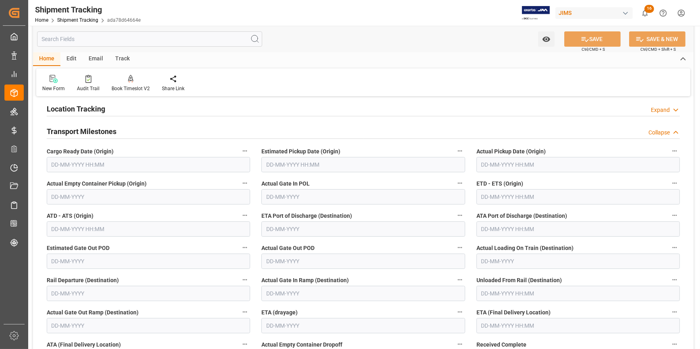
click at [82, 164] on input "text" at bounding box center [148, 164] width 203 height 15
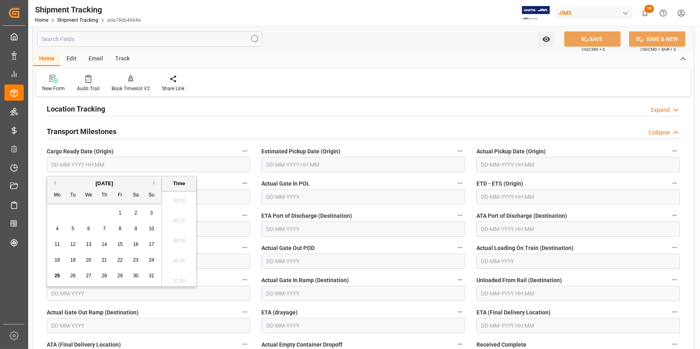
scroll to position [768, 0]
click at [154, 182] on button "Next Month" at bounding box center [155, 182] width 5 height 5
click at [121, 211] on span "5" at bounding box center [120, 213] width 3 height 6
type input "05-09-2025 00:00"
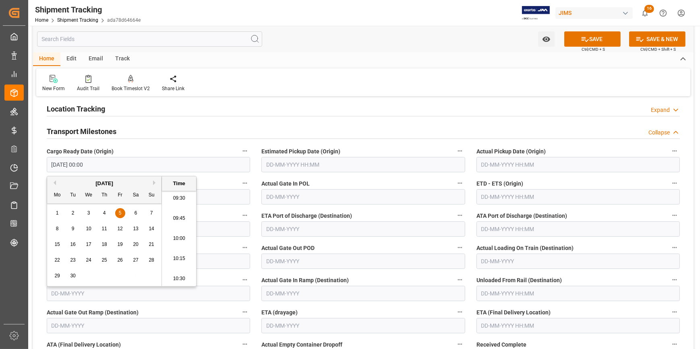
click at [324, 168] on input "text" at bounding box center [362, 164] width 203 height 15
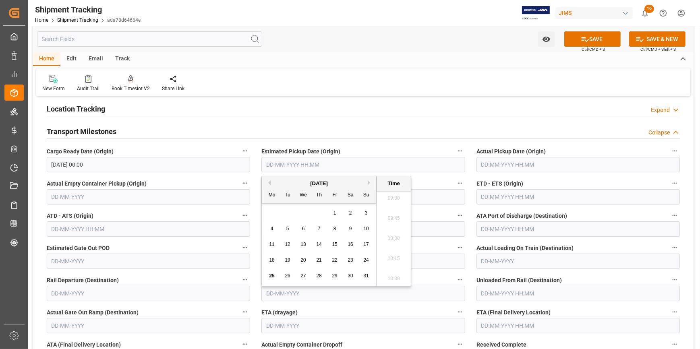
click at [369, 182] on button "Next Month" at bounding box center [370, 182] width 5 height 5
click at [336, 228] on span "12" at bounding box center [334, 229] width 5 height 6
type input "12-09-2025 00:00"
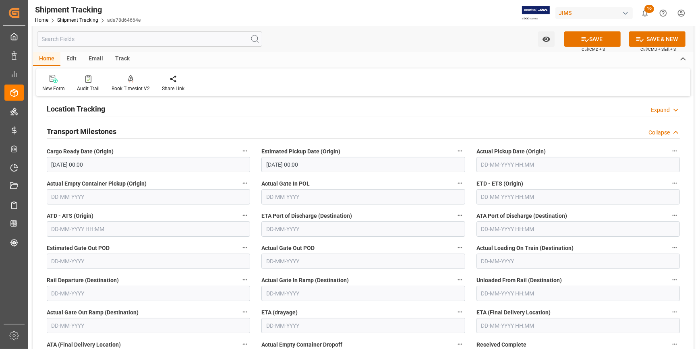
click at [425, 183] on label "Actual Gate In POL" at bounding box center [362, 183] width 203 height 11
click at [455, 183] on button "Actual Gate In POL" at bounding box center [460, 183] width 10 height 10
click at [528, 191] on div at bounding box center [350, 174] width 700 height 349
click at [526, 197] on input "text" at bounding box center [578, 196] width 203 height 15
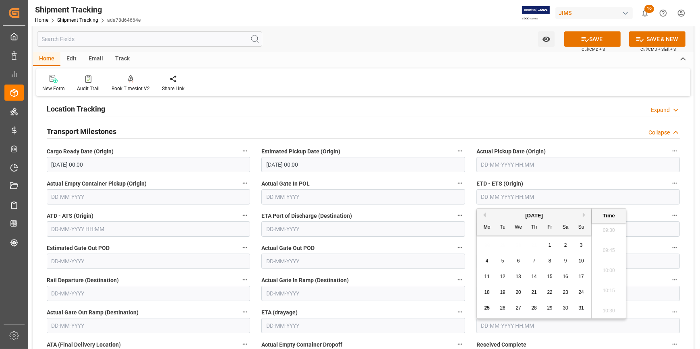
click at [584, 215] on button "Next Month" at bounding box center [585, 215] width 5 height 5
click at [482, 214] on button "Previous Month" at bounding box center [483, 215] width 5 height 5
click at [565, 277] on span "20" at bounding box center [565, 277] width 5 height 6
type input "20-09-2025 00:00"
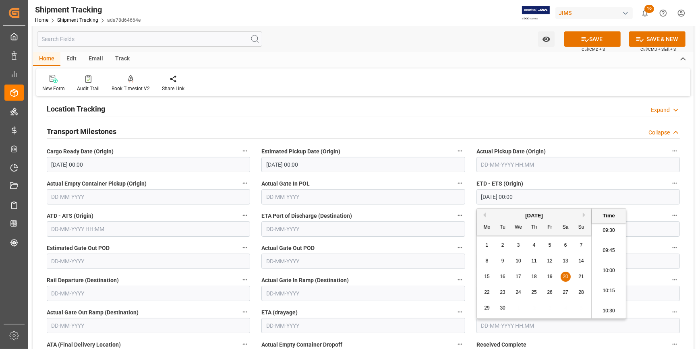
click at [436, 210] on label "ETA Port of Discharge (Destination)" at bounding box center [362, 215] width 203 height 11
click at [455, 210] on button "ETA Port of Discharge (Destination)" at bounding box center [460, 215] width 10 height 10
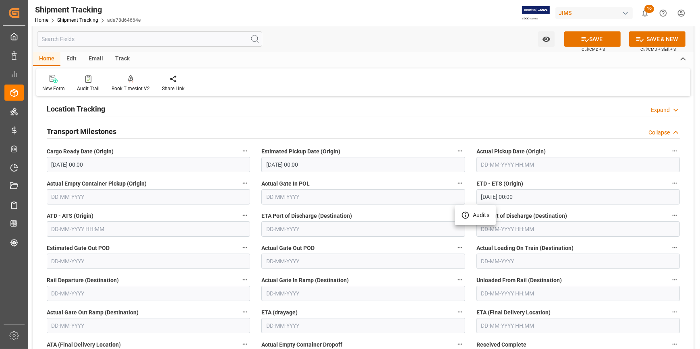
click at [397, 234] on div at bounding box center [350, 174] width 700 height 349
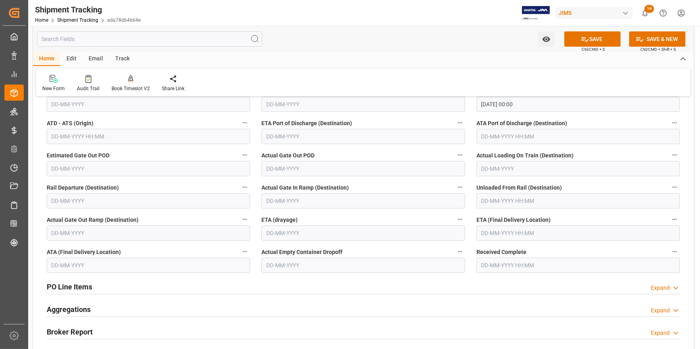
scroll to position [207, 0]
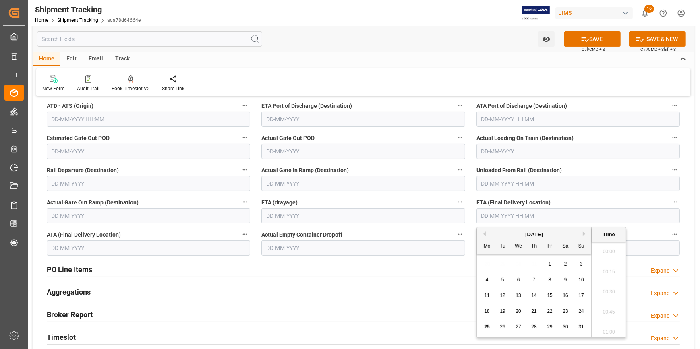
click at [500, 208] on input "text" at bounding box center [578, 215] width 203 height 15
click at [583, 234] on button "Next Month" at bounding box center [585, 234] width 5 height 5
click at [487, 311] on span "20" at bounding box center [486, 312] width 5 height 6
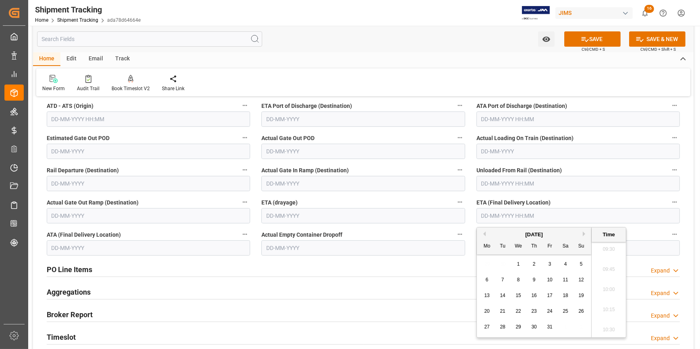
type input "20-10-2025 00:00"
click at [599, 38] on button "SAVE" at bounding box center [592, 38] width 56 height 15
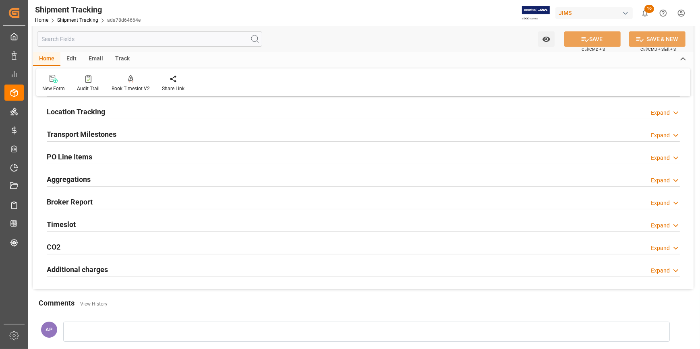
scroll to position [12, 0]
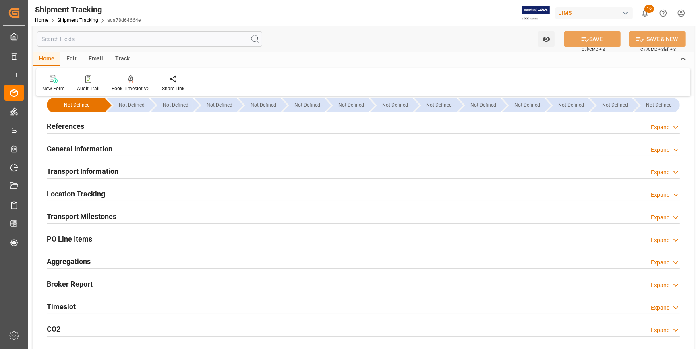
drag, startPoint x: 189, startPoint y: 126, endPoint x: 214, endPoint y: 142, distance: 30.2
click at [189, 126] on div "References Expand" at bounding box center [363, 125] width 633 height 15
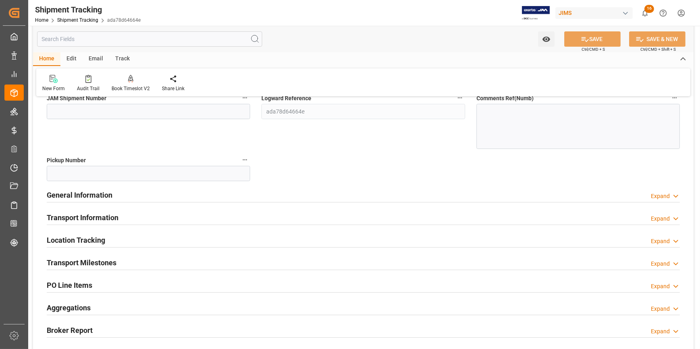
scroll to position [196, 0]
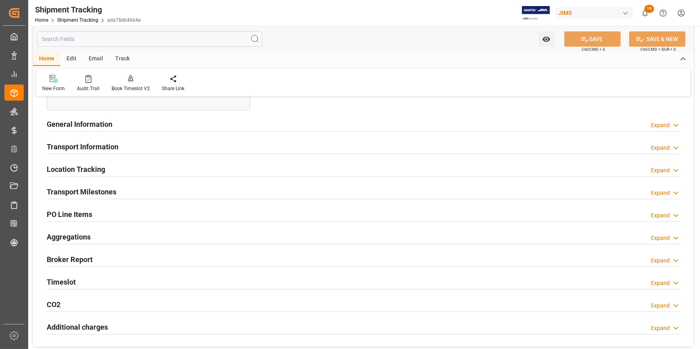
drag, startPoint x: 174, startPoint y: 187, endPoint x: 190, endPoint y: 185, distance: 16.2
click at [174, 187] on div "Transport Milestones Expand" at bounding box center [363, 191] width 633 height 15
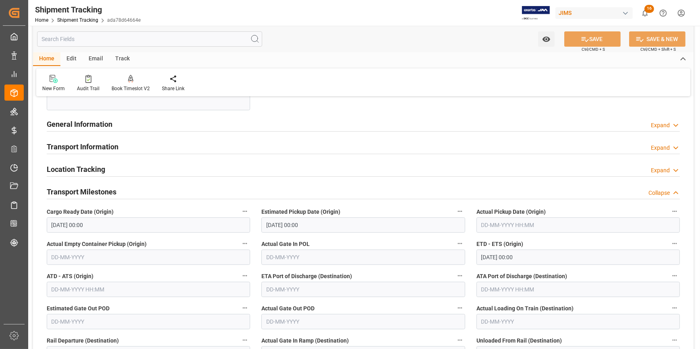
scroll to position [306, 0]
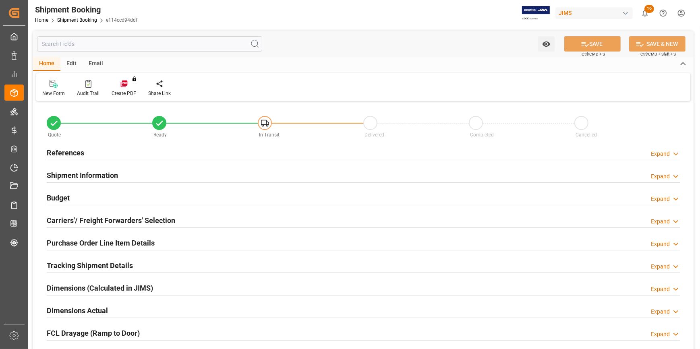
type input "0"
type input "[DATE]"
click at [190, 159] on div "References Expand" at bounding box center [363, 153] width 645 height 23
click at [185, 154] on div "References Expand" at bounding box center [363, 152] width 633 height 15
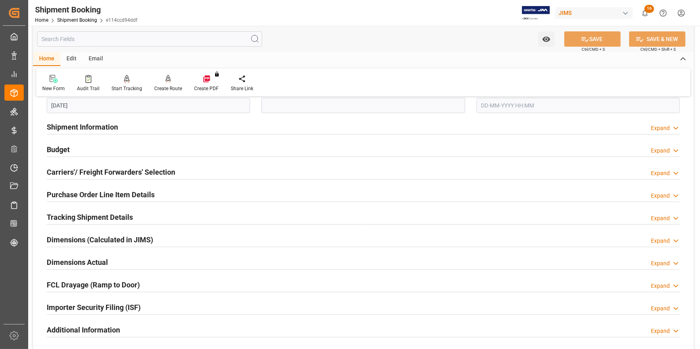
scroll to position [220, 0]
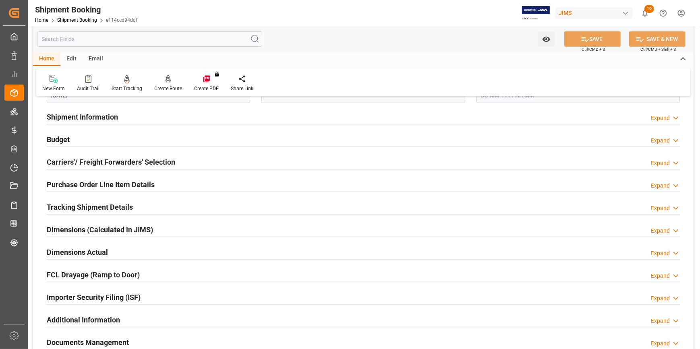
click at [162, 118] on div "Shipment Information Expand" at bounding box center [363, 116] width 633 height 15
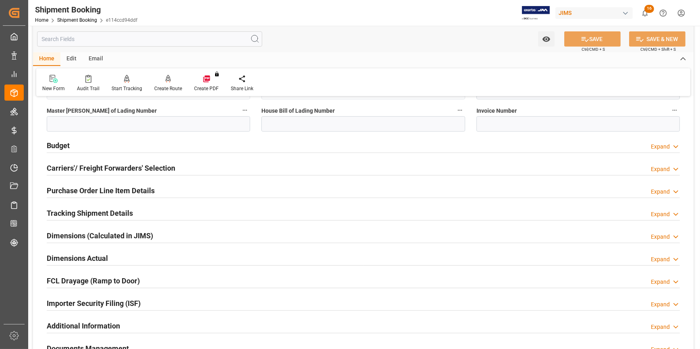
scroll to position [549, 0]
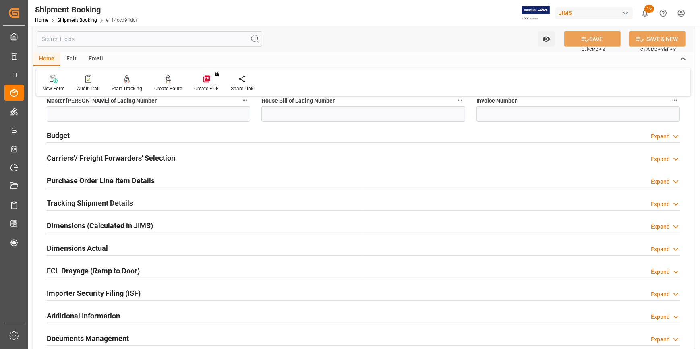
click at [184, 137] on div "Budget Expand" at bounding box center [363, 134] width 633 height 15
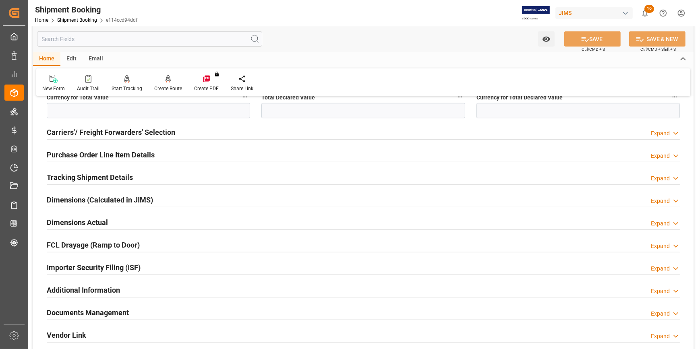
scroll to position [769, 0]
click at [199, 133] on div "Carriers'/ Freight Forwarders' Selection Expand" at bounding box center [363, 130] width 633 height 15
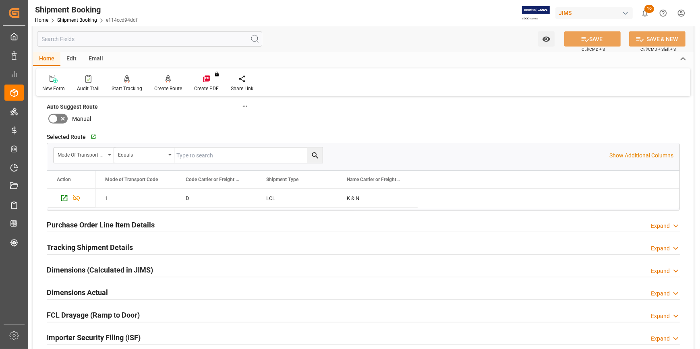
scroll to position [952, 0]
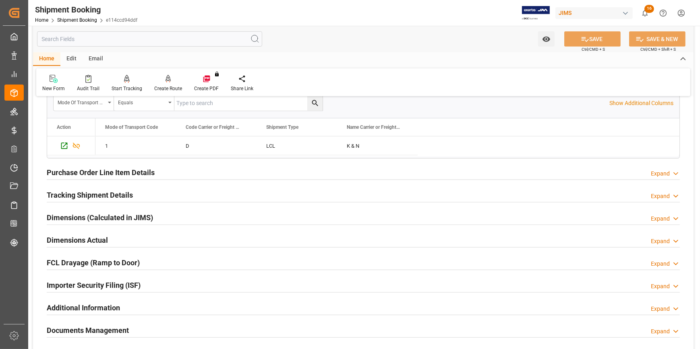
click at [203, 172] on div "Purchase Order Line Item Details Expand" at bounding box center [363, 171] width 633 height 15
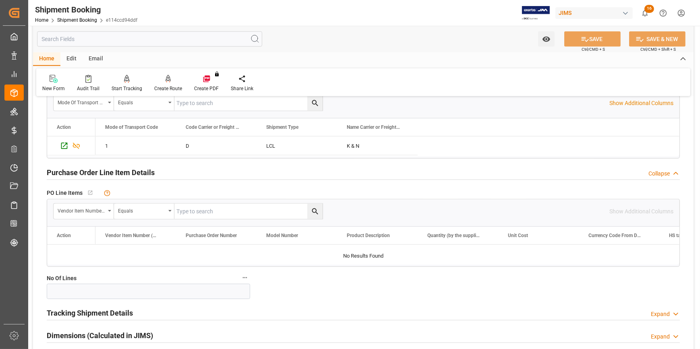
scroll to position [989, 0]
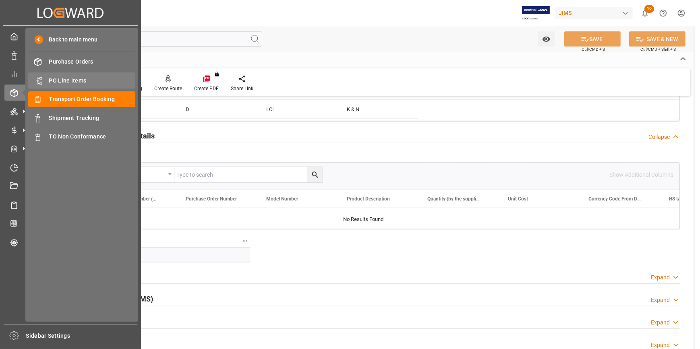
click at [59, 82] on span "PO Line Items" at bounding box center [92, 81] width 87 height 8
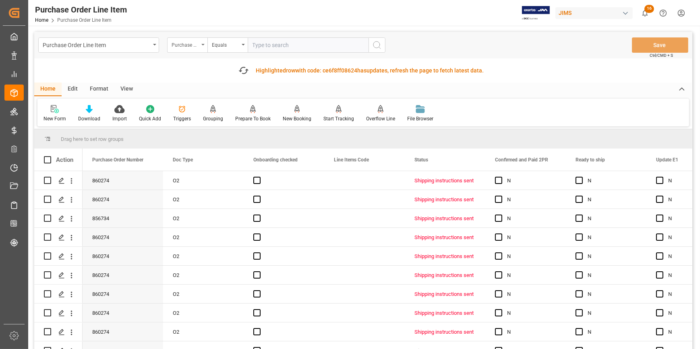
click at [196, 44] on div "Purchase Order Number" at bounding box center [185, 43] width 27 height 9
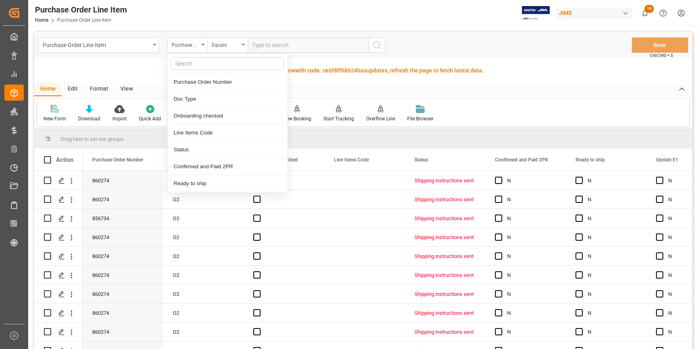
click at [193, 64] on input "text" at bounding box center [228, 63] width 114 height 13
type input "ref"
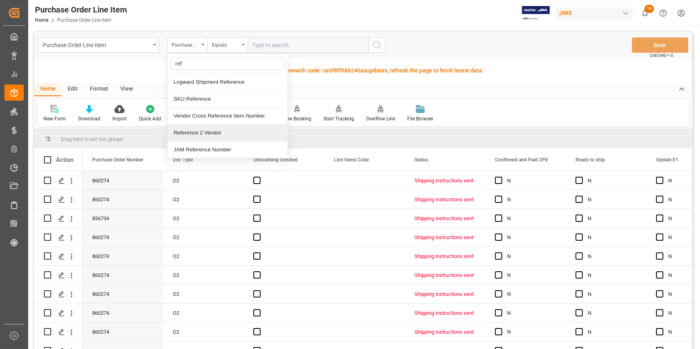
click at [210, 131] on div "Reference 2 Vendor" at bounding box center [228, 132] width 120 height 17
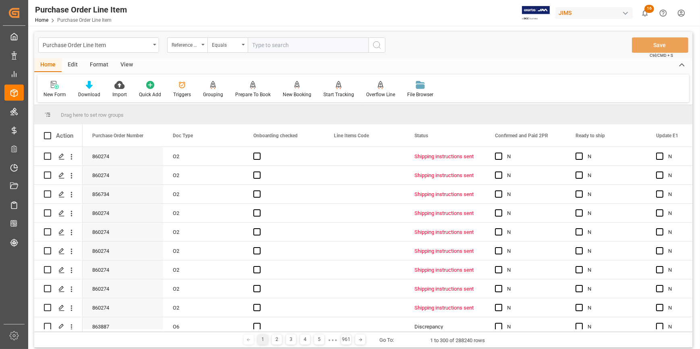
click at [276, 46] on input "text" at bounding box center [308, 44] width 121 height 15
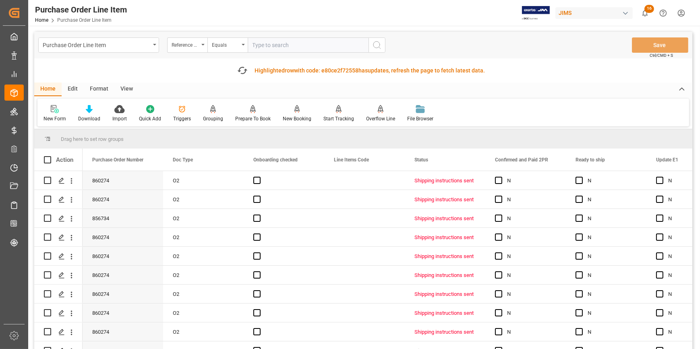
paste input "22-10566-ID"
type input "22-10566-ID"
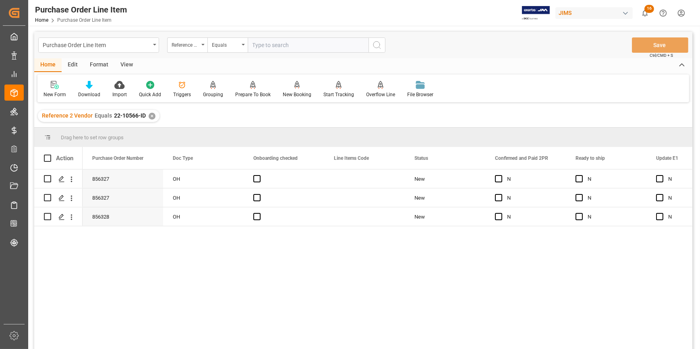
click at [107, 65] on div "Format" at bounding box center [99, 65] width 31 height 14
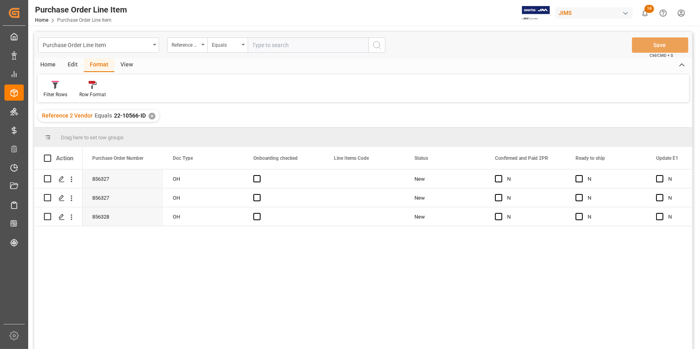
click at [124, 65] on div "View" at bounding box center [126, 65] width 25 height 14
click at [58, 89] on div at bounding box center [52, 85] width 16 height 8
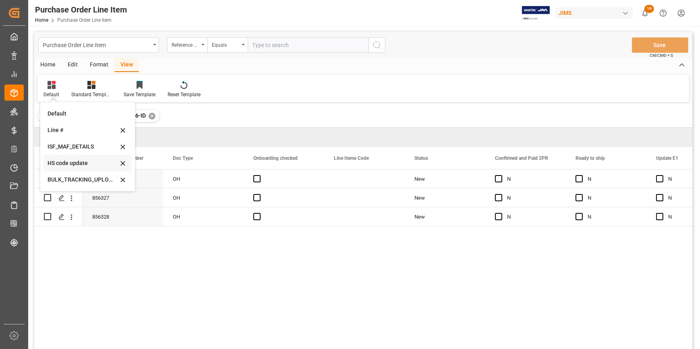
click at [73, 162] on div "HS code update" at bounding box center [83, 163] width 70 height 8
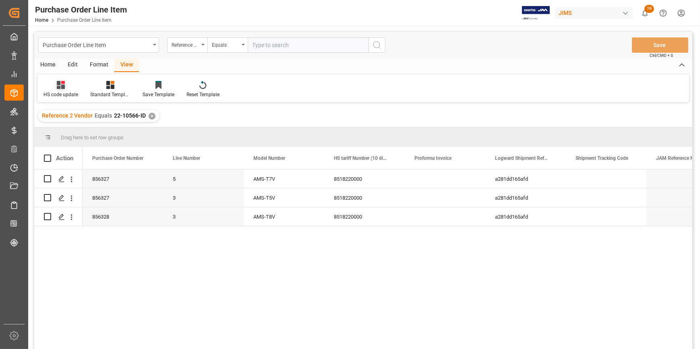
click at [62, 90] on div "HS code update" at bounding box center [60, 90] width 47 height 18
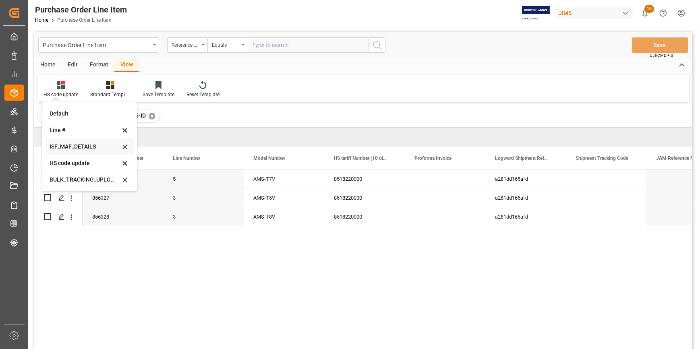
click at [79, 145] on div "ISF_MAF_DETAILS" at bounding box center [85, 147] width 70 height 8
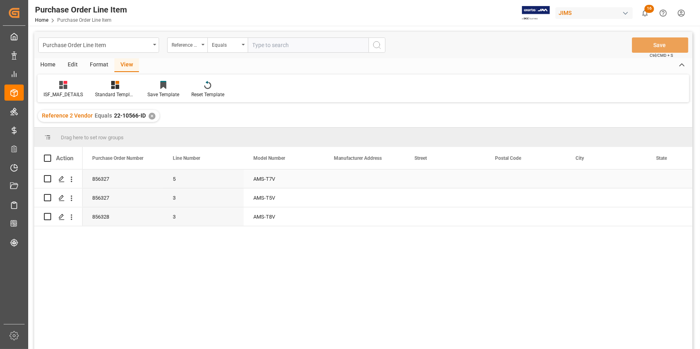
click at [339, 180] on div "Press SPACE to select this row." at bounding box center [364, 179] width 81 height 19
click at [339, 180] on input "Press SPACE to select this row." at bounding box center [365, 183] width 68 height 15
click at [346, 184] on input "Press SPACE to select this row." at bounding box center [365, 183] width 68 height 15
type input "PT. MEILOON TECHNOLOY"
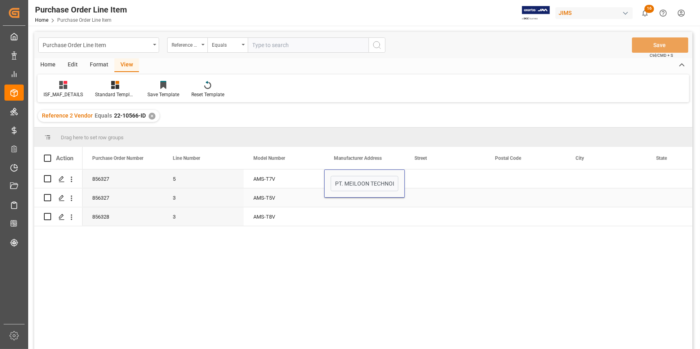
scroll to position [0, 8]
click at [371, 203] on div "Press SPACE to select this row." at bounding box center [364, 198] width 81 height 19
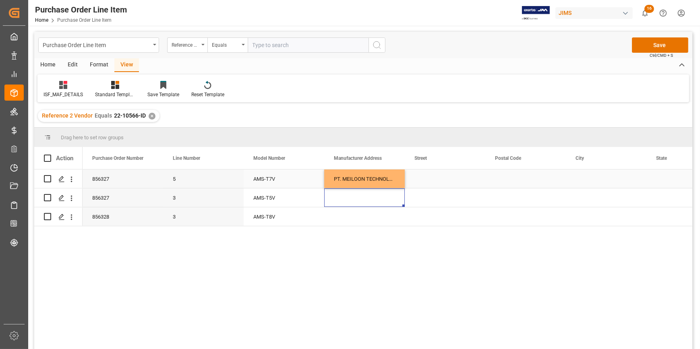
click at [422, 176] on div "Press SPACE to select this row." at bounding box center [445, 179] width 81 height 19
click at [422, 176] on input "Press SPACE to select this row." at bounding box center [445, 183] width 68 height 15
click at [423, 180] on input "Press SPACE to select this row." at bounding box center [445, 183] width 68 height 15
type input "JL. RAYA SUBANG PAGADEN KAWASAN INDUSTRI TAIFA GUNUNGSEMBUNG PAGADEN"
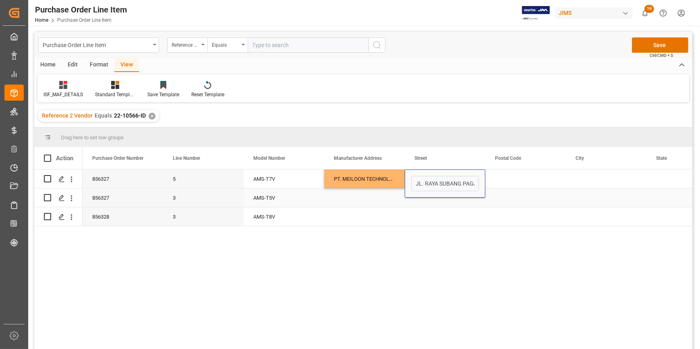
scroll to position [0, 162]
click at [461, 207] on div "Press SPACE to select this row." at bounding box center [445, 216] width 81 height 19
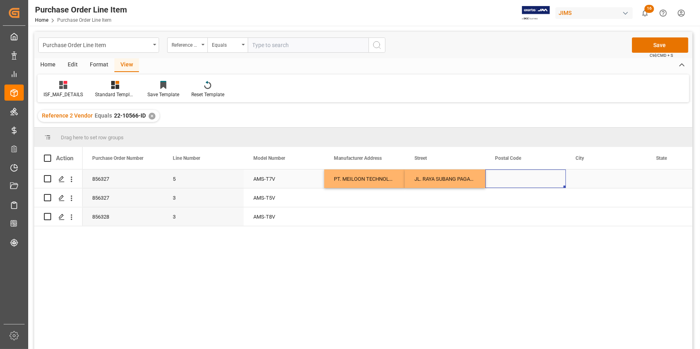
click at [510, 175] on div "Press SPACE to select this row." at bounding box center [525, 179] width 81 height 19
click at [511, 176] on input "Press SPACE to select this row." at bounding box center [526, 183] width 68 height 15
paste input "41252"
type input "41252"
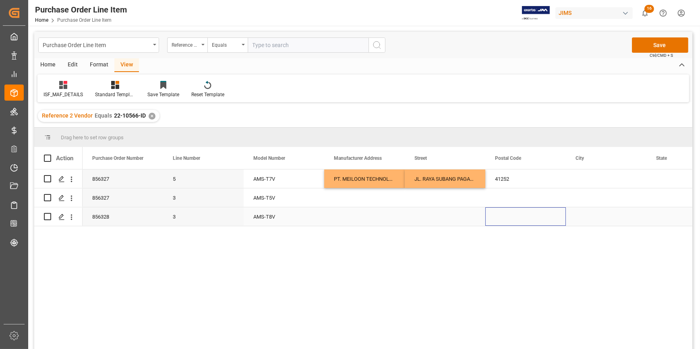
click at [552, 208] on div "Press SPACE to select this row." at bounding box center [525, 216] width 81 height 19
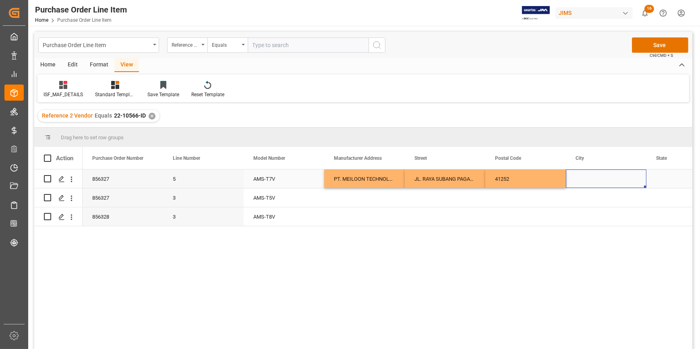
click at [586, 181] on div "Press SPACE to select this row." at bounding box center [606, 179] width 81 height 19
click at [589, 179] on div "Press SPACE to select this row." at bounding box center [606, 179] width 81 height 19
click at [589, 179] on input "Press SPACE to select this row." at bounding box center [606, 183] width 68 height 15
paste input "KAB SUBANG"
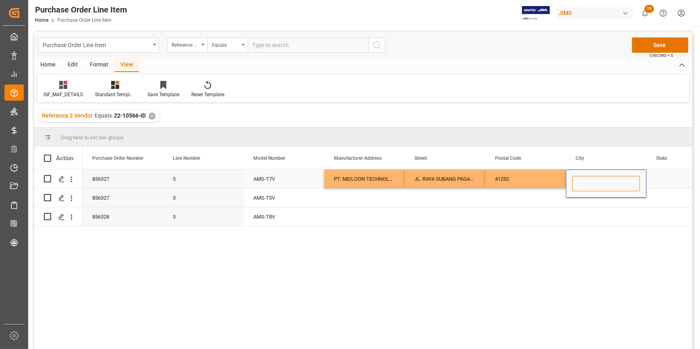
type input "KAB SUBANG"
click at [568, 203] on div "Press SPACE to select this row." at bounding box center [606, 198] width 81 height 19
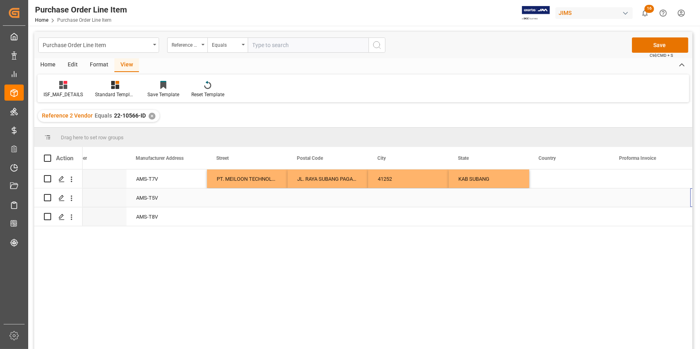
scroll to position [0, 198]
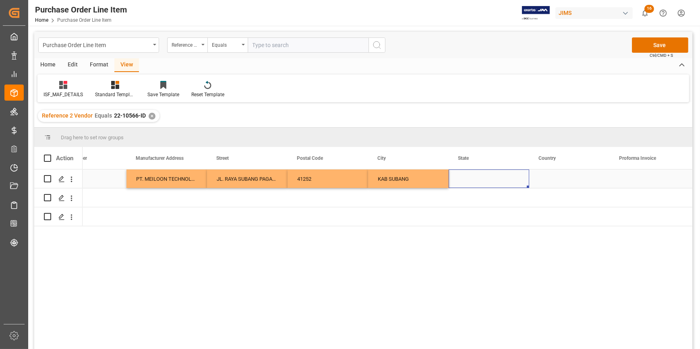
click at [476, 181] on div "Press SPACE to select this row." at bounding box center [489, 179] width 81 height 19
click at [476, 181] on input "Press SPACE to select this row." at bounding box center [489, 183] width 68 height 15
type input "JAWA BARAT"
click at [539, 184] on div "Press SPACE to select this row." at bounding box center [569, 179] width 81 height 19
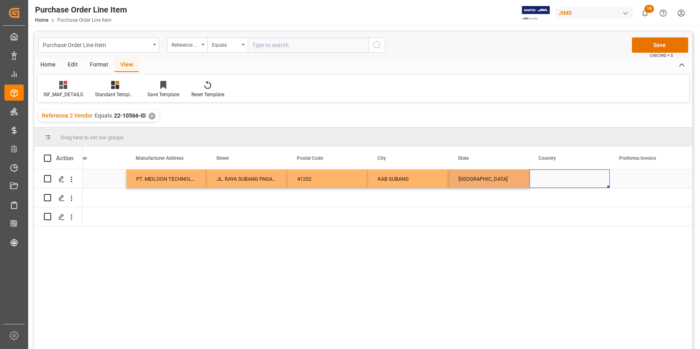
click at [539, 184] on div "Press SPACE to select this row." at bounding box center [569, 179] width 81 height 19
click at [540, 183] on input "Press SPACE to select this row." at bounding box center [570, 183] width 68 height 15
type input "i"
type input "ID"
click at [238, 214] on div "Press SPACE to select this row." at bounding box center [247, 216] width 81 height 19
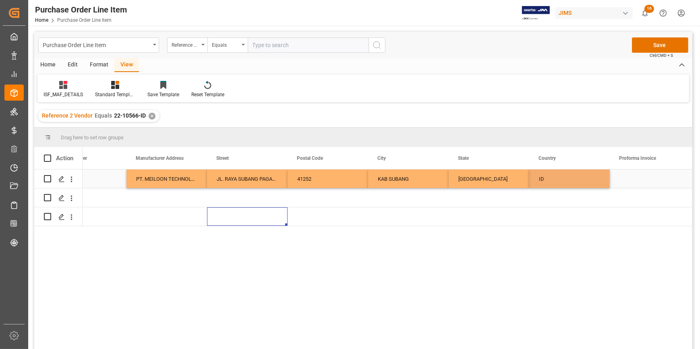
click at [187, 179] on div "PT. MEILOON TECHNOLOY" at bounding box center [166, 179] width 81 height 19
drag, startPoint x: 205, startPoint y: 187, endPoint x: 205, endPoint y: 218, distance: 31.0
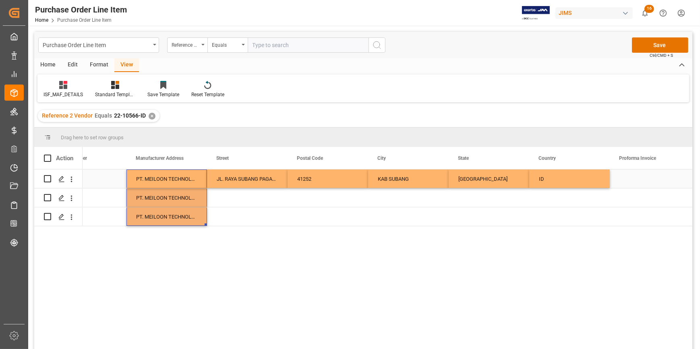
click at [227, 184] on div "JL. RAYA SUBANG PAGADEN KAWASAN INDUSTRI TAIFA GUNUNGSEMBUNG PAGADEN" at bounding box center [247, 179] width 81 height 19
drag, startPoint x: 285, startPoint y: 186, endPoint x: 284, endPoint y: 222, distance: 35.9
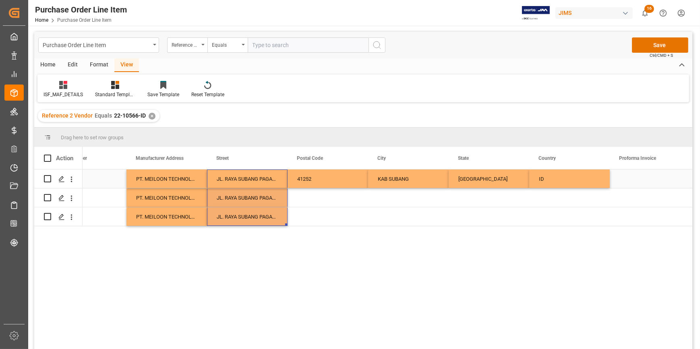
click at [319, 183] on div "41252" at bounding box center [328, 179] width 81 height 19
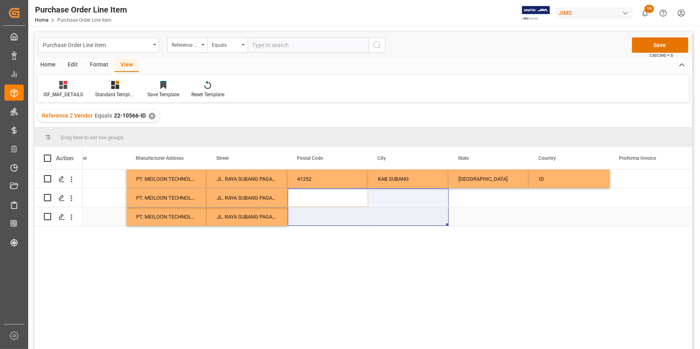
drag, startPoint x: 366, startPoint y: 189, endPoint x: 365, endPoint y: 215, distance: 25.4
click at [369, 222] on div "5 AMS-T7V PT. MEILOON TECHNOLOY JL. RAYA SUBANG PAGADEN KAWASAN INDUSTRI TAIFA …" at bounding box center [449, 198] width 1128 height 57
click at [358, 183] on div "41252" at bounding box center [328, 179] width 81 height 19
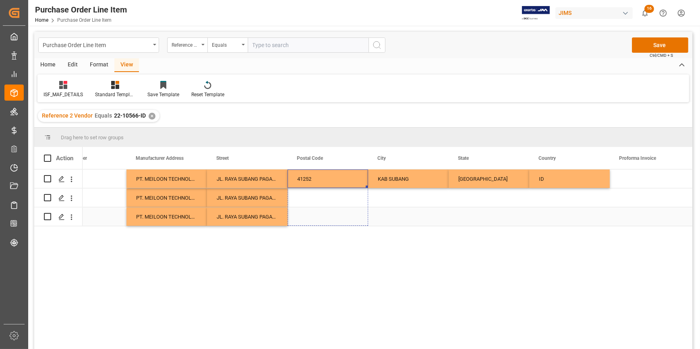
drag, startPoint x: 366, startPoint y: 188, endPoint x: 364, endPoint y: 223, distance: 35.5
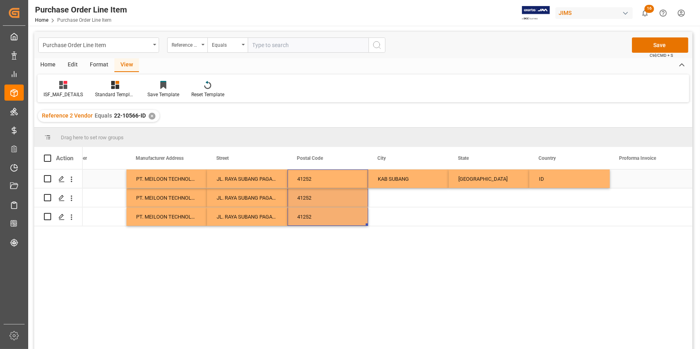
click at [399, 186] on div "KAB SUBANG" at bounding box center [408, 179] width 81 height 19
drag, startPoint x: 447, startPoint y: 186, endPoint x: 451, endPoint y: 219, distance: 33.6
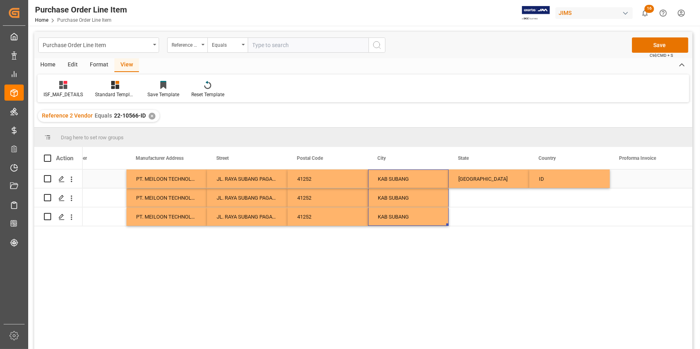
click at [489, 185] on div "JAWA BARAT" at bounding box center [489, 179] width 81 height 19
drag, startPoint x: 528, startPoint y: 187, endPoint x: 528, endPoint y: 221, distance: 33.8
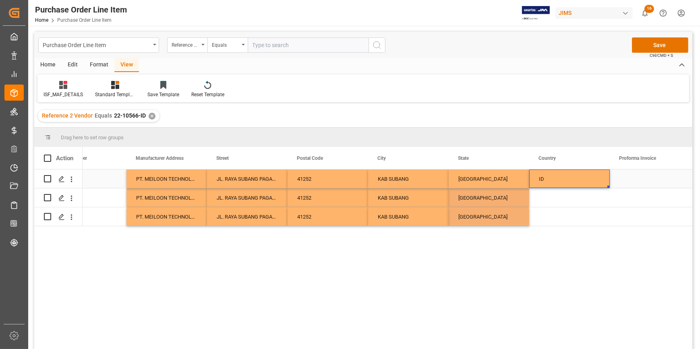
click at [563, 185] on div "ID" at bounding box center [569, 179] width 81 height 19
drag, startPoint x: 608, startPoint y: 188, endPoint x: 608, endPoint y: 227, distance: 39.1
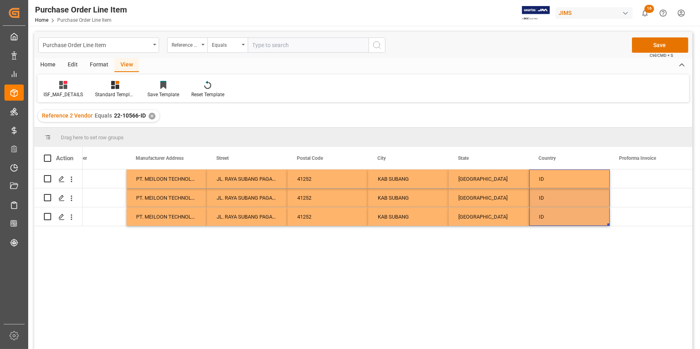
click at [510, 262] on div "5 AMS-T7V PT. MEILOON TECHNOLOY JL. RAYA SUBANG PAGADEN KAWASAN INDUSTRI TAIFA …" at bounding box center [388, 262] width 610 height 185
click at [48, 159] on span at bounding box center [47, 158] width 7 height 7
click at [50, 155] on input "checkbox" at bounding box center [50, 155] width 0 height 0
checkbox input "true"
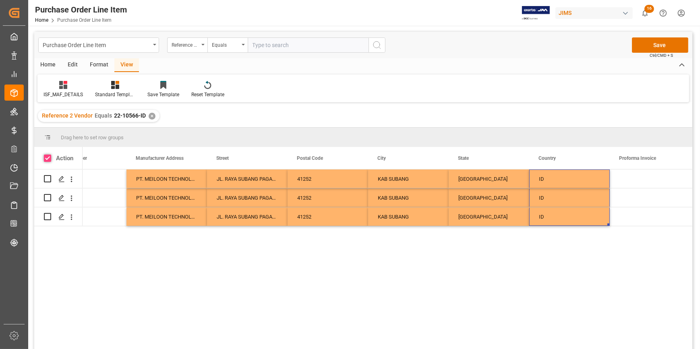
checkbox input "true"
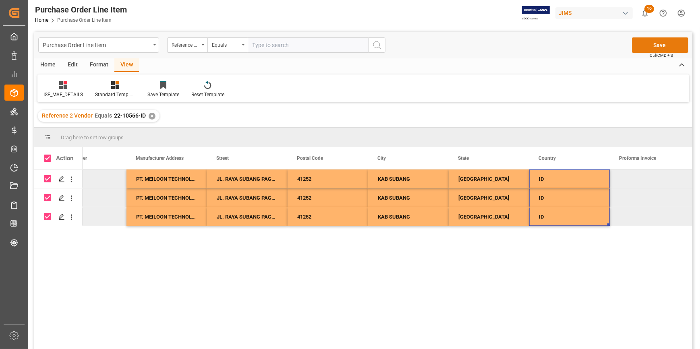
click at [660, 48] on button "Save" at bounding box center [660, 44] width 56 height 15
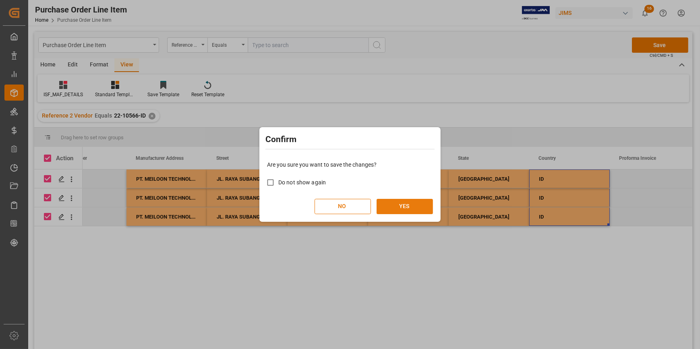
click at [408, 205] on button "YES" at bounding box center [405, 206] width 56 height 15
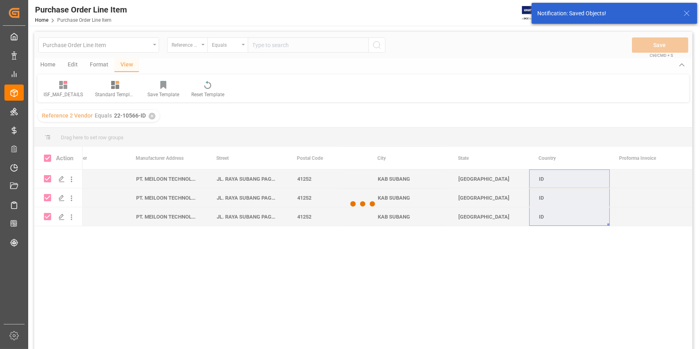
checkbox input "false"
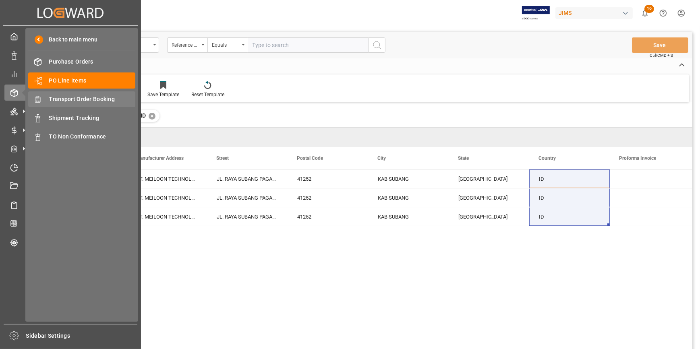
click at [78, 99] on span "Transport Order Booking" at bounding box center [92, 99] width 87 height 8
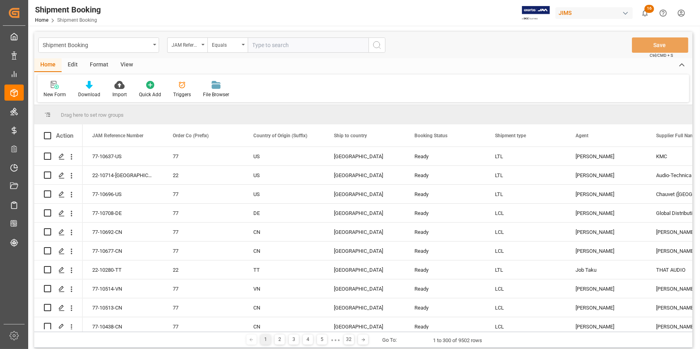
click at [261, 48] on input "text" at bounding box center [308, 44] width 121 height 15
paste input "22-10566-ID"
type input "22-10566-ID"
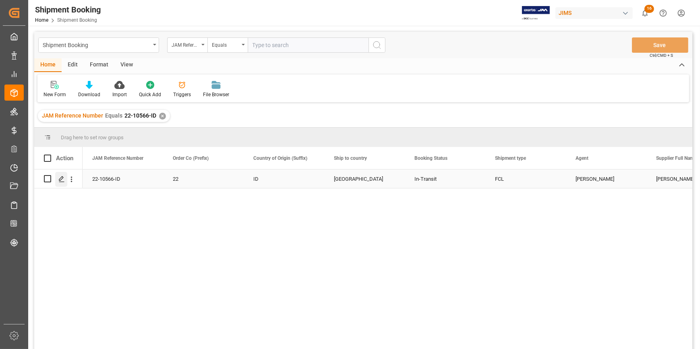
click at [62, 180] on icon "Press SPACE to select this row." at bounding box center [61, 179] width 6 height 6
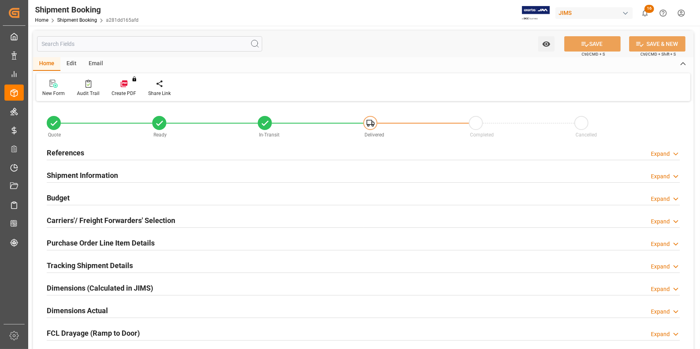
type input "4"
type input "0"
type input "6000"
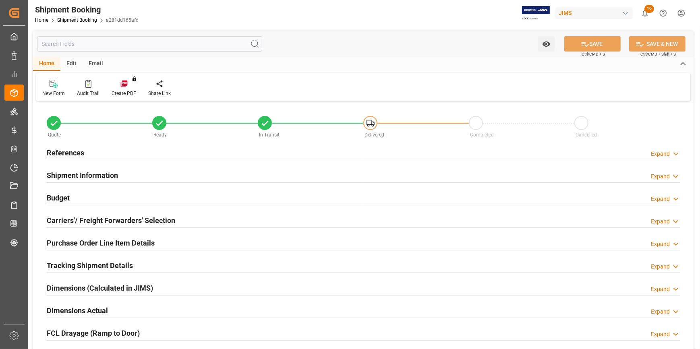
type input "562743.68"
type input "20-08-2025"
click at [133, 153] on div "References Expand" at bounding box center [363, 152] width 633 height 15
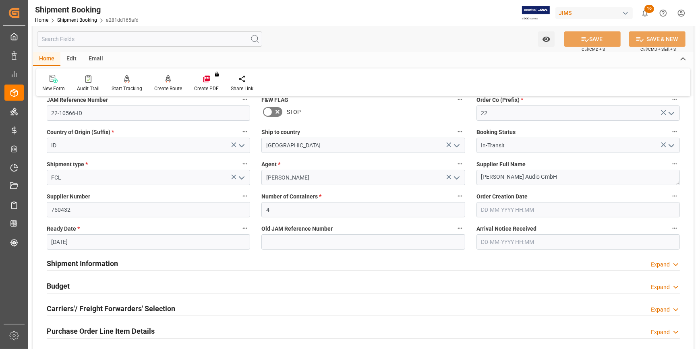
scroll to position [110, 0]
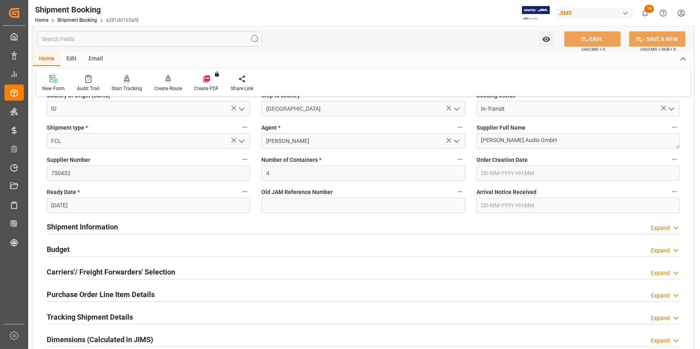
drag, startPoint x: 166, startPoint y: 223, endPoint x: 179, endPoint y: 224, distance: 13.4
click at [166, 223] on div "Shipment Information Expand" at bounding box center [363, 226] width 633 height 15
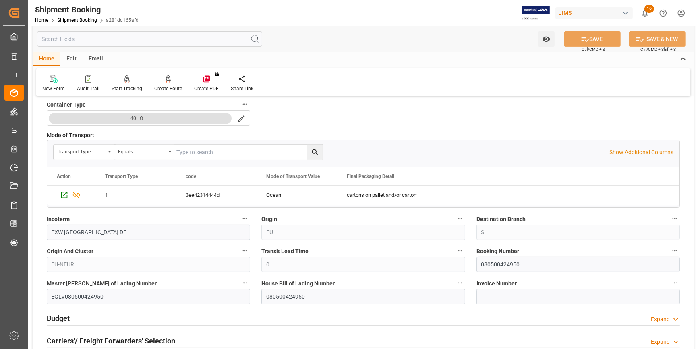
scroll to position [476, 0]
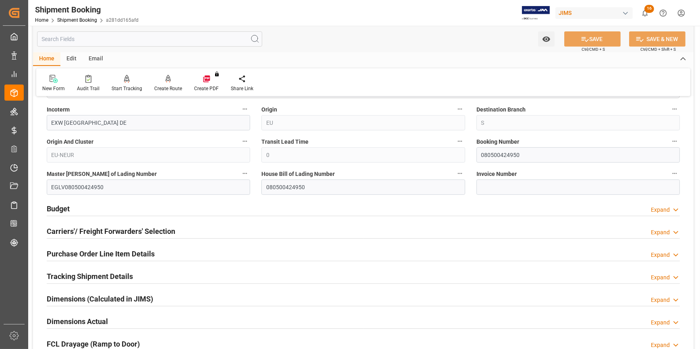
click at [180, 204] on div "Budget Expand" at bounding box center [363, 208] width 633 height 15
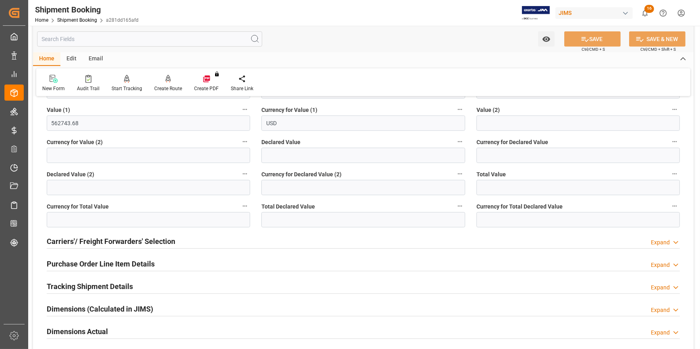
scroll to position [732, 0]
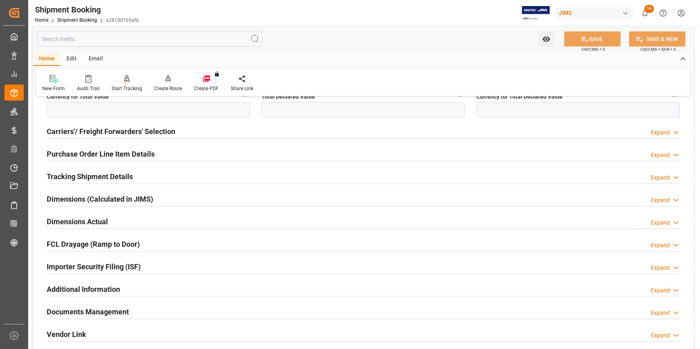
click at [180, 266] on div "Importer Security Filing (ISF) Expand" at bounding box center [363, 266] width 633 height 15
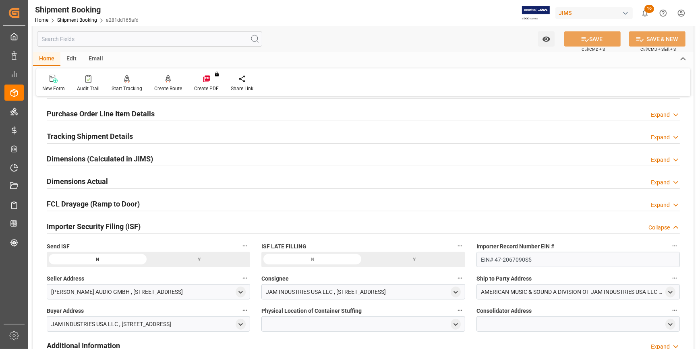
scroll to position [879, 0]
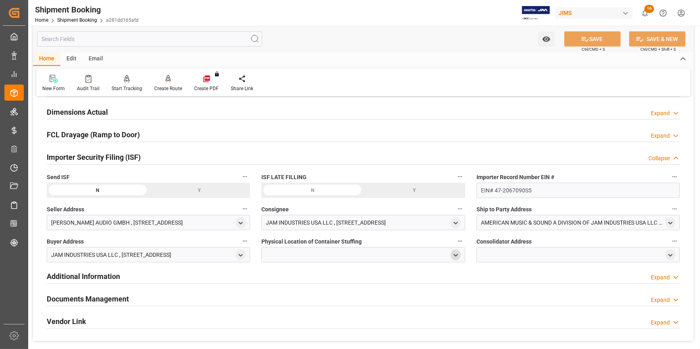
click at [456, 255] on polyline "open menu" at bounding box center [456, 256] width 4 height 2
click at [453, 255] on icon "close menu" at bounding box center [455, 255] width 7 height 7
click at [456, 254] on icon "open menu" at bounding box center [455, 255] width 7 height 7
click at [296, 297] on input "text" at bounding box center [361, 297] width 186 height 9
paste input "PT MEILOON TECHNOLOY"
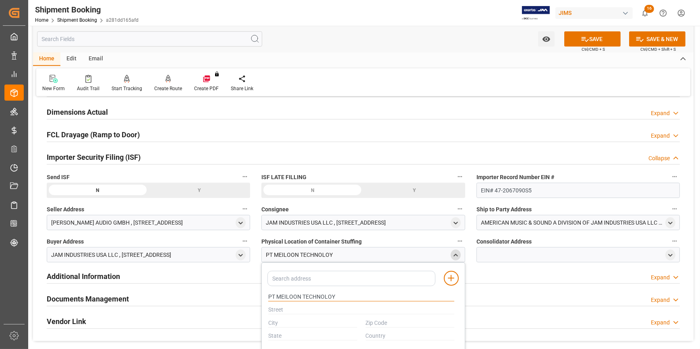
type input "PT MEILOON TECHNOLOY"
click at [283, 310] on input "text" at bounding box center [361, 310] width 186 height 9
paste input "JL RAYA SUBANG PAGADEN KAWASAN INDUSTRI TAIFA GUNUNGSEMBUNG PAGADEN"
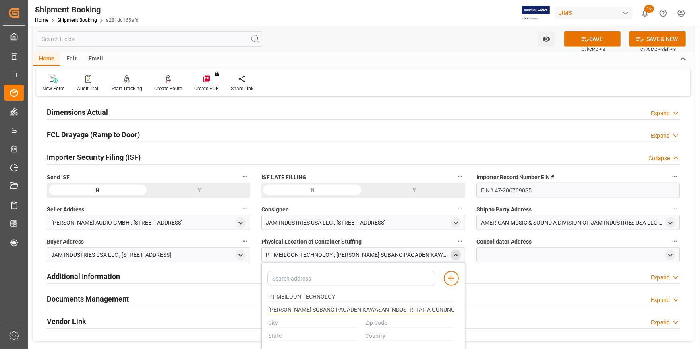
scroll to position [0, 32]
type input "JL RAYA SUBANG PAGADEN KAWASAN INDUSTRI TAIFA GUNUNGSEMBUNG PAGADEN"
click at [286, 322] on input "text" at bounding box center [312, 323] width 89 height 9
paste input "KAB SUBANG"
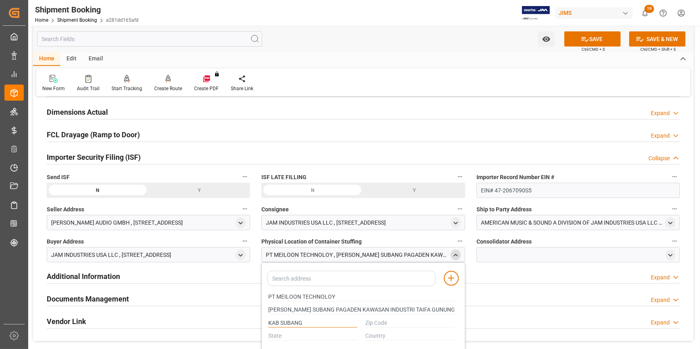
type input "KAB SUBANG"
click at [288, 332] on input "text" at bounding box center [312, 336] width 89 height 9
paste input "JAWA BARAT"
type input "JAWA BARAT"
click at [382, 320] on input "text" at bounding box center [410, 323] width 89 height 9
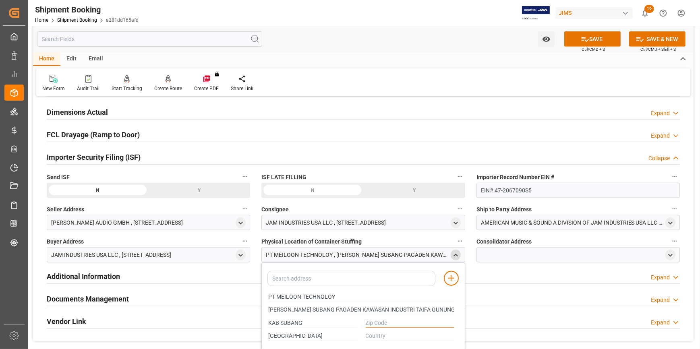
paste input "41252"
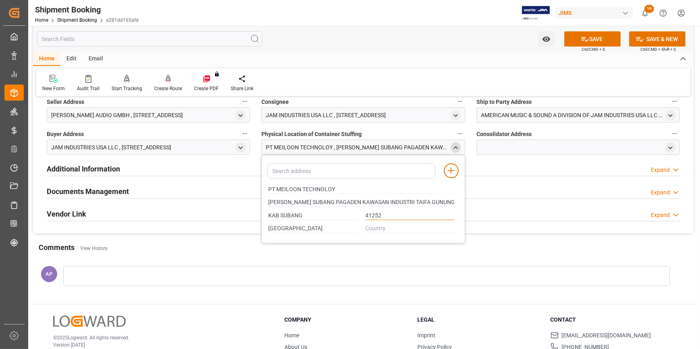
scroll to position [989, 0]
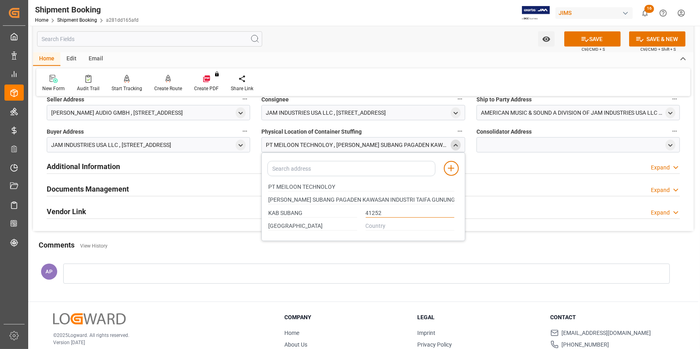
type input "41252"
click at [378, 229] on input "text" at bounding box center [410, 226] width 89 height 9
type input "ID"
click at [454, 169] on icon at bounding box center [451, 169] width 10 height 10
drag, startPoint x: 338, startPoint y: 184, endPoint x: 269, endPoint y: 185, distance: 68.5
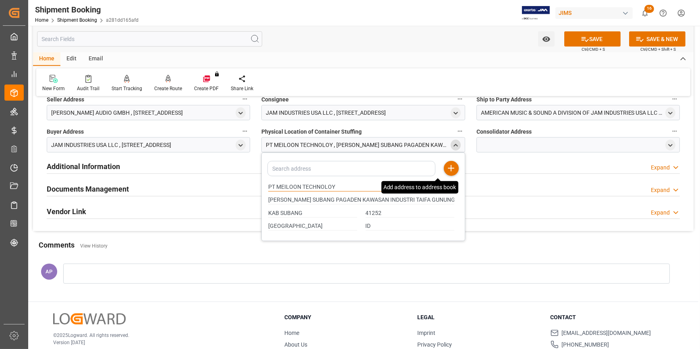
click at [269, 185] on input "PT MEILOON TECHNOLOY" at bounding box center [361, 187] width 186 height 9
click at [670, 142] on icon "open menu" at bounding box center [670, 145] width 7 height 7
click at [535, 184] on input "text" at bounding box center [576, 187] width 186 height 9
paste input "PT MEILOON TECHNOLOY"
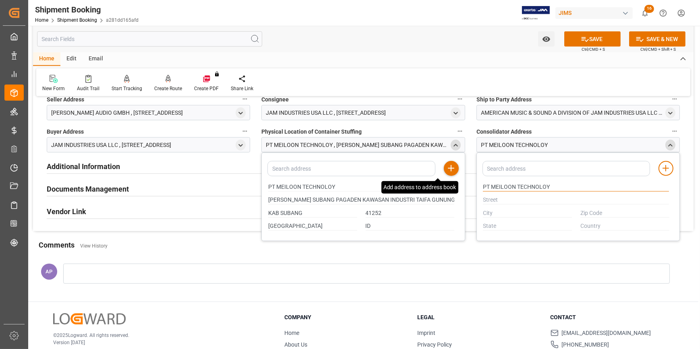
type input "PT MEILOON TECHNOLOY"
click at [498, 197] on input "text" at bounding box center [576, 200] width 186 height 9
paste input "JL RAYA SUBANG PAGADEN KAWASAN INDUSTRI TAIFA GUNUNGSEMBUNG PAGADEN"
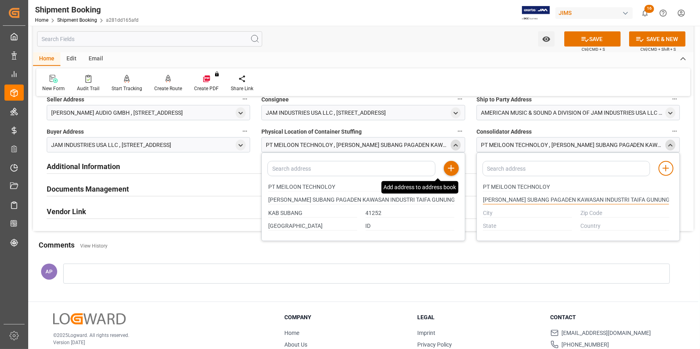
scroll to position [0, 32]
type input "JL RAYA SUBANG PAGADEN KAWASAN INDUSTRI TAIFA GUNUNGSEMBUNG PAGADEN"
drag, startPoint x: 298, startPoint y: 209, endPoint x: 269, endPoint y: 207, distance: 28.7
click at [269, 207] on div "KAB SUBANG" at bounding box center [312, 213] width 97 height 13
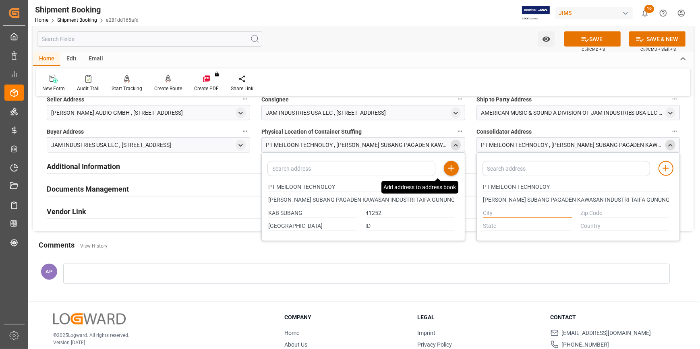
click at [497, 214] on input "text" at bounding box center [527, 213] width 89 height 9
paste input "KAB SUBANG"
type input "KAB SUBANG"
click at [290, 224] on input "JAWA BARAT" at bounding box center [312, 226] width 89 height 9
drag, startPoint x: 301, startPoint y: 224, endPoint x: 259, endPoint y: 223, distance: 41.9
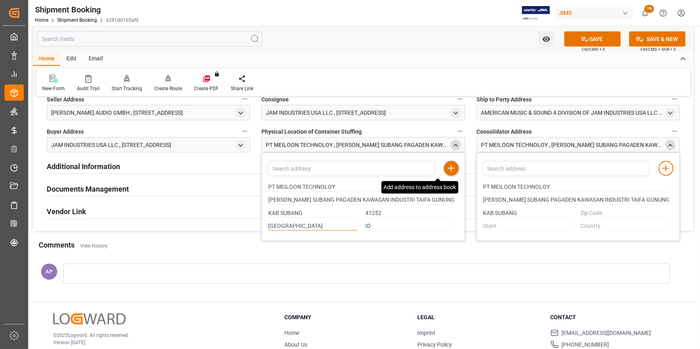
click at [488, 222] on input "text" at bounding box center [527, 226] width 89 height 9
paste input "JAWA BARAT"
type input "JAWA BARAT"
click at [372, 212] on input "41252" at bounding box center [410, 213] width 89 height 9
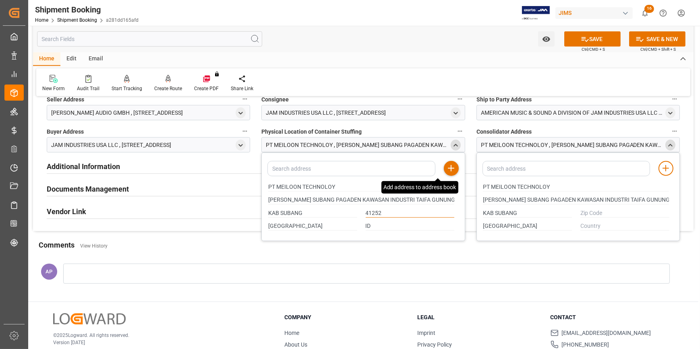
click at [372, 212] on input "41252" at bounding box center [410, 213] width 89 height 9
click at [596, 214] on input "text" at bounding box center [624, 213] width 89 height 9
paste input "41252"
type input "41252"
click at [365, 225] on div "ID" at bounding box center [409, 226] width 97 height 13
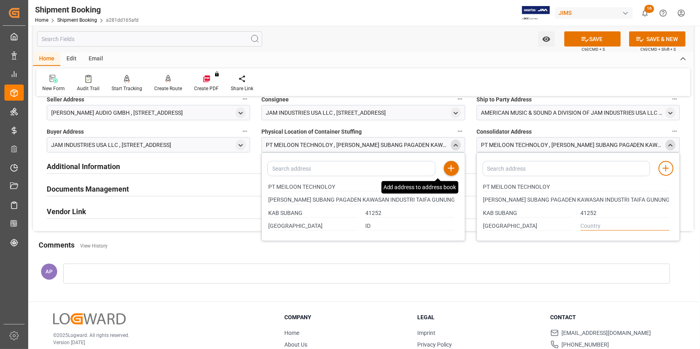
click at [594, 225] on input "text" at bounding box center [624, 226] width 89 height 9
paste input "ID"
type input "ID"
click at [666, 166] on icon at bounding box center [666, 169] width 10 height 10
click at [595, 41] on button "SAVE" at bounding box center [592, 38] width 56 height 15
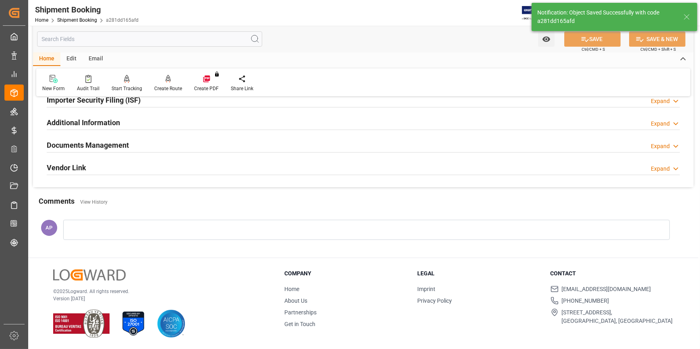
type input "30"
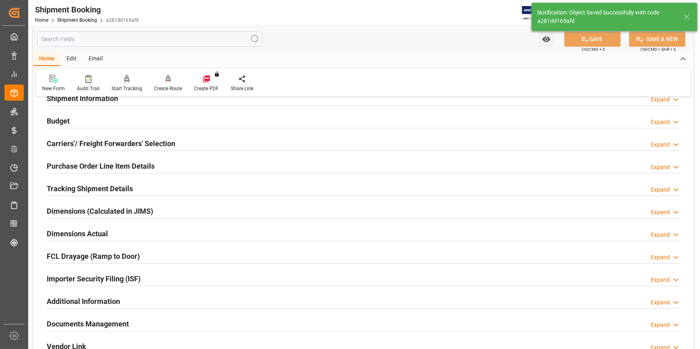
scroll to position [35, 0]
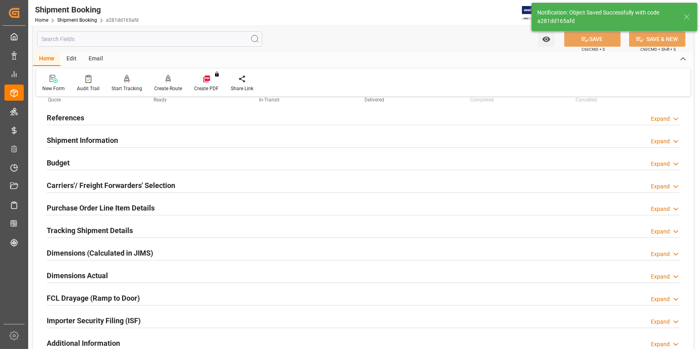
click at [173, 141] on div "Shipment Information Expand" at bounding box center [363, 139] width 633 height 15
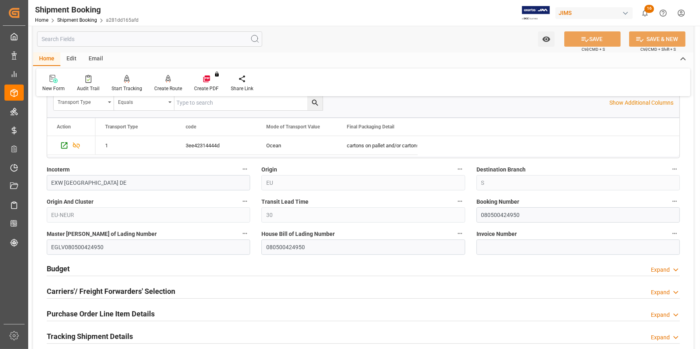
scroll to position [328, 0]
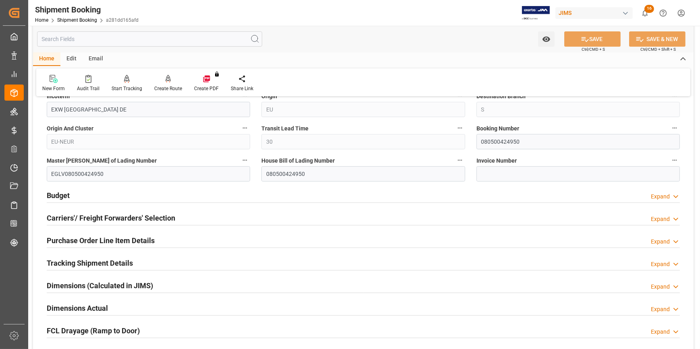
click at [191, 193] on div "Budget Expand" at bounding box center [363, 194] width 633 height 15
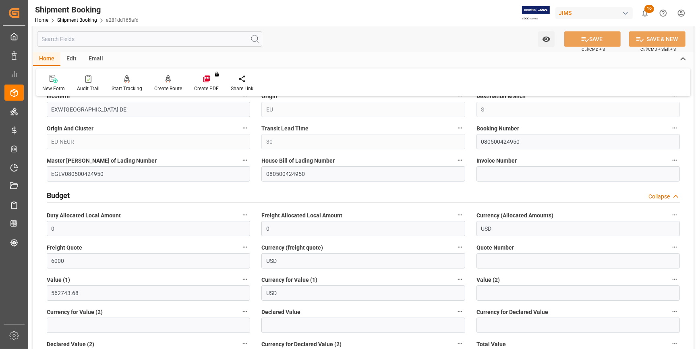
click at [192, 194] on div "Budget Collapse" at bounding box center [363, 194] width 633 height 15
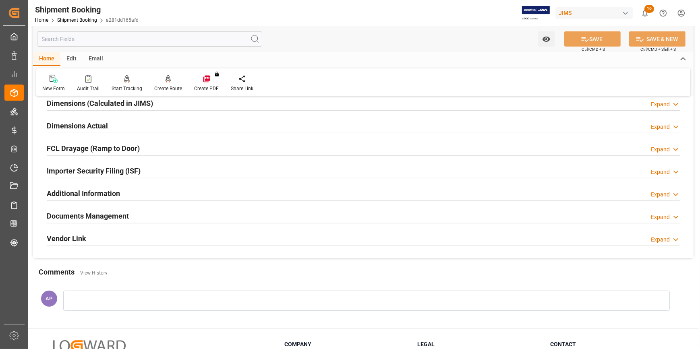
scroll to position [511, 0]
click at [181, 171] on div "Importer Security Filing (ISF) Expand" at bounding box center [363, 169] width 633 height 15
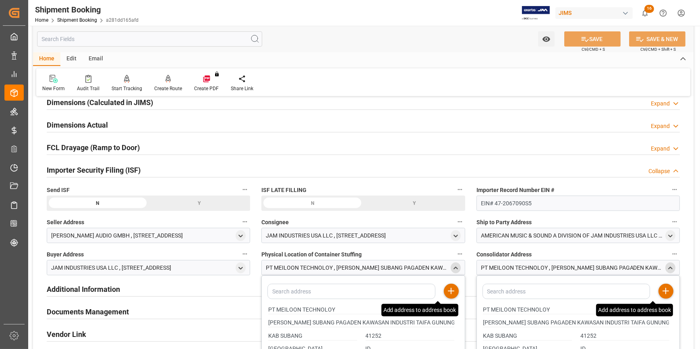
click at [456, 267] on polyline "close menu" at bounding box center [456, 268] width 4 height 2
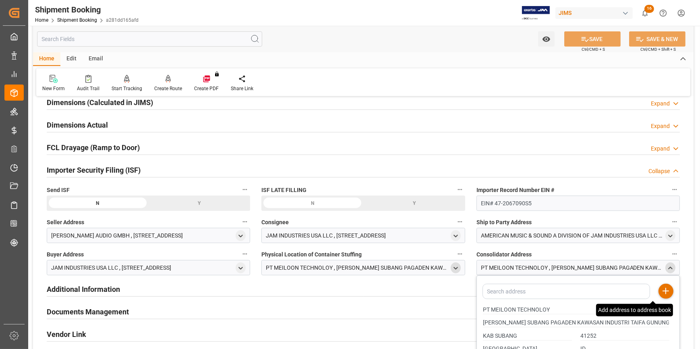
click at [669, 265] on icon "close menu" at bounding box center [670, 268] width 7 height 7
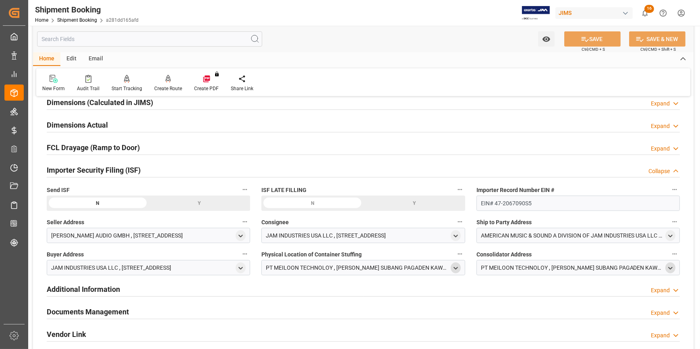
click at [199, 199] on div "Y" at bounding box center [200, 203] width 102 height 15
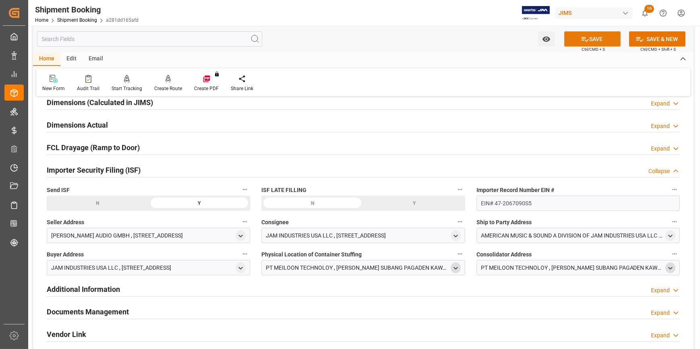
click at [598, 39] on button "SAVE" at bounding box center [592, 38] width 56 height 15
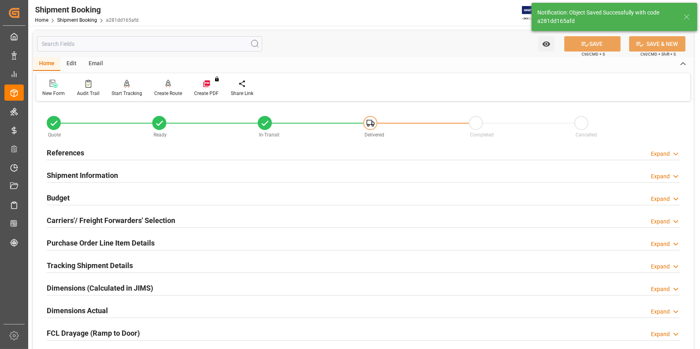
scroll to position [0, 0]
click at [179, 151] on div "References Expand" at bounding box center [363, 152] width 633 height 15
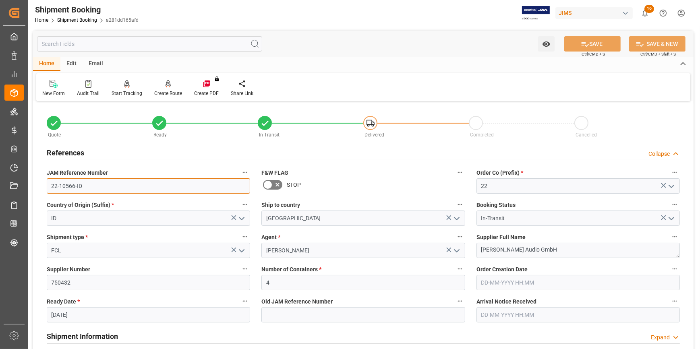
drag, startPoint x: 88, startPoint y: 187, endPoint x: 43, endPoint y: 189, distance: 45.2
click at [37, 186] on div "Quote Ready In-Transit Delivered Completed Cancelled References Collapse JAM Re…" at bounding box center [363, 354] width 661 height 501
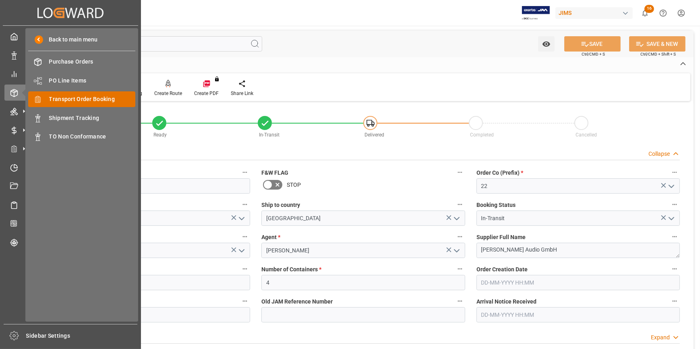
click at [67, 102] on span "Transport Order Booking" at bounding box center [92, 99] width 87 height 8
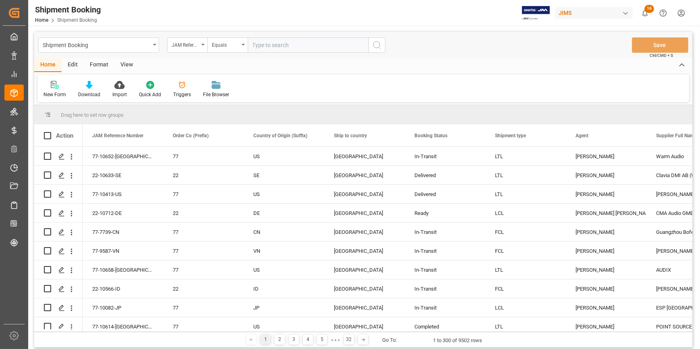
click at [273, 47] on input "text" at bounding box center [308, 44] width 121 height 15
type input "22-10635-VN"
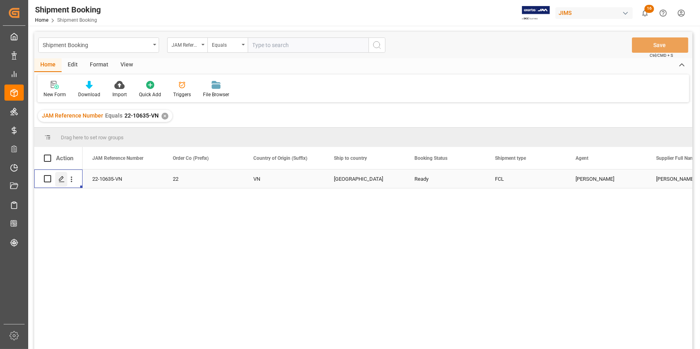
click at [60, 179] on icon "Press SPACE to select this row." at bounding box center [61, 179] width 6 height 6
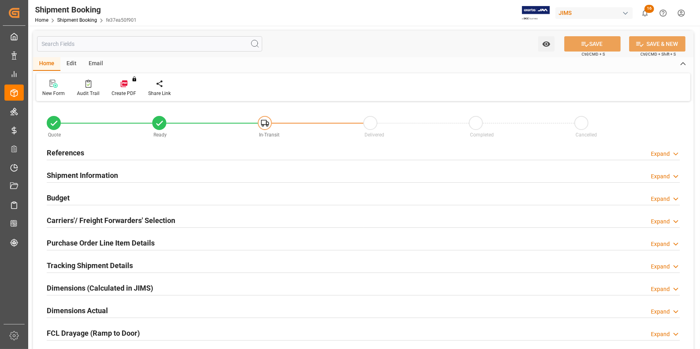
type input "1"
type input "20-08-2025"
click at [157, 156] on div "References Expand" at bounding box center [363, 152] width 633 height 15
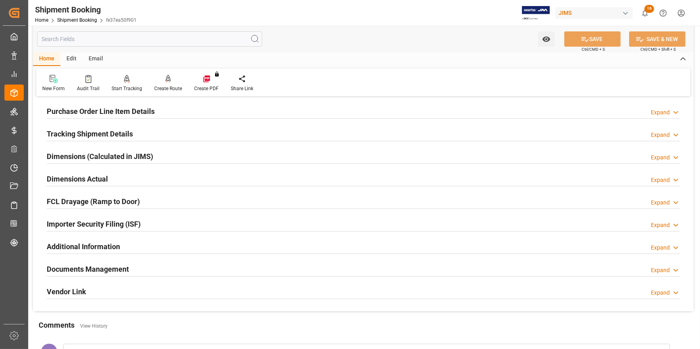
click at [196, 244] on div "Additional Information Expand" at bounding box center [363, 245] width 633 height 15
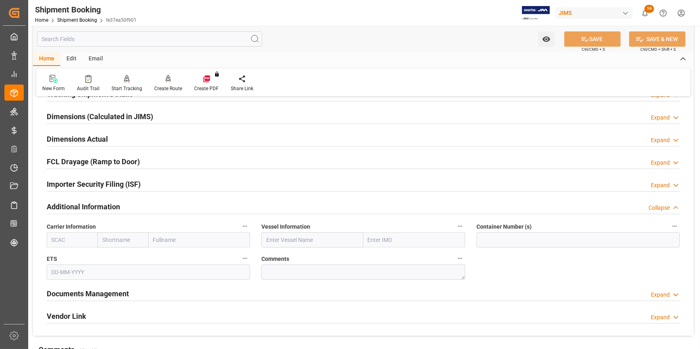
scroll to position [403, 0]
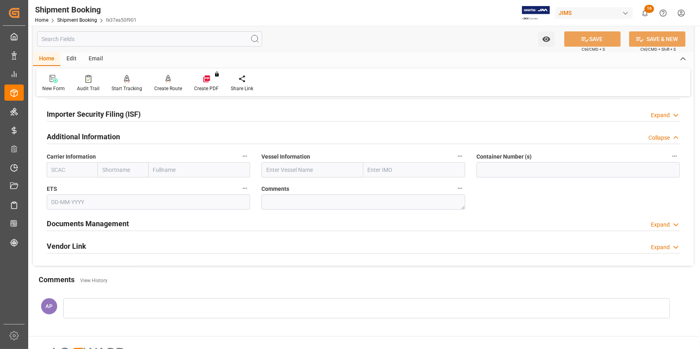
click at [174, 139] on div "Additional Information Collapse" at bounding box center [363, 136] width 633 height 15
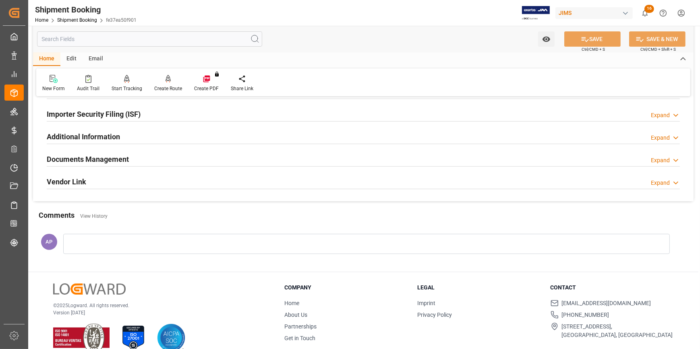
click at [176, 116] on div "Importer Security Filing (ISF) Expand" at bounding box center [363, 113] width 633 height 15
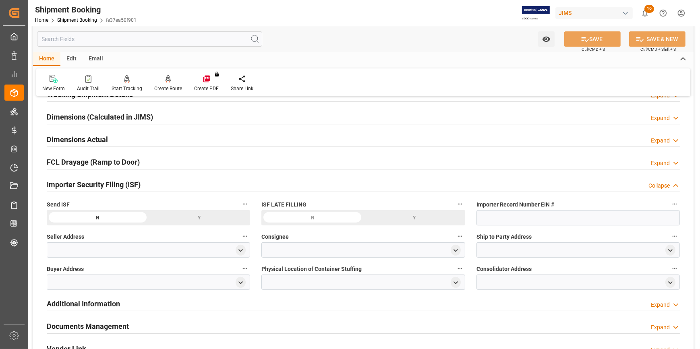
scroll to position [330, 0]
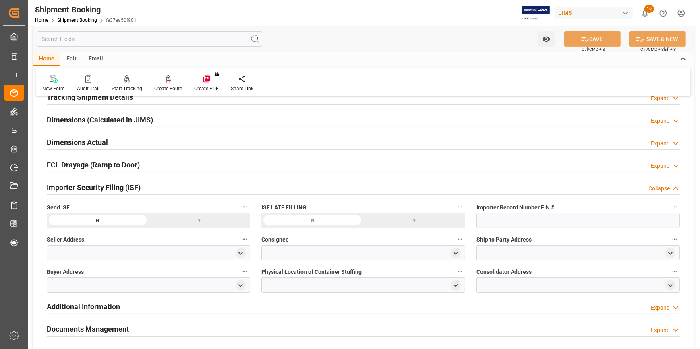
click at [199, 188] on div "Importer Security Filing (ISF) Collapse" at bounding box center [363, 186] width 633 height 15
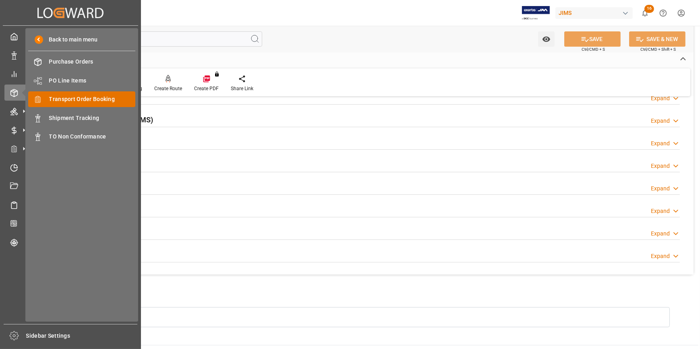
click at [83, 103] on span "Transport Order Booking" at bounding box center [92, 99] width 87 height 8
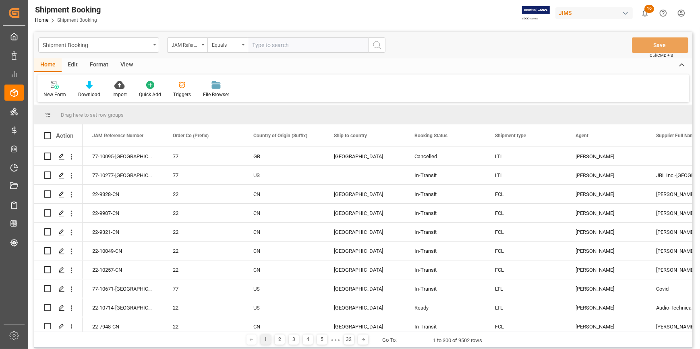
click at [266, 48] on input "text" at bounding box center [308, 44] width 121 height 15
type input "22-9911-CN"
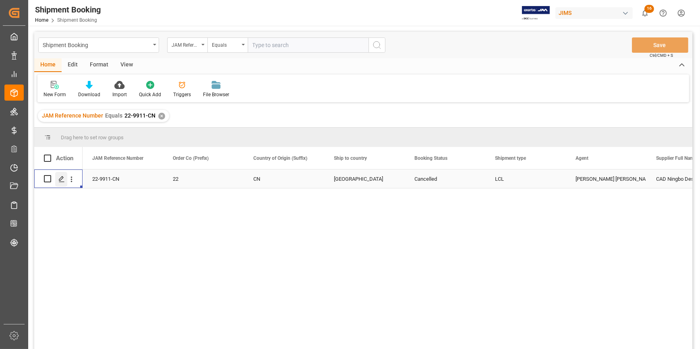
click at [60, 179] on polygon "Press SPACE to select this row." at bounding box center [61, 178] width 4 height 4
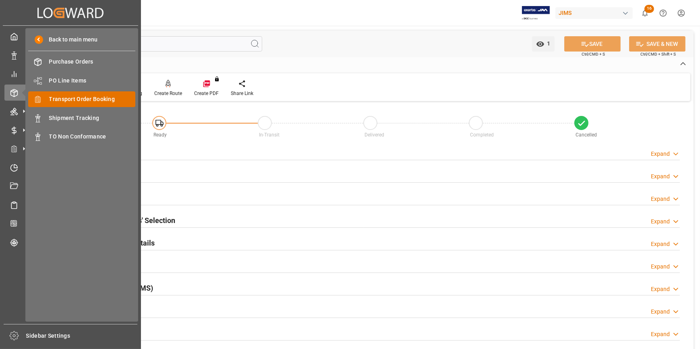
click at [82, 101] on span "Transport Order Booking" at bounding box center [92, 99] width 87 height 8
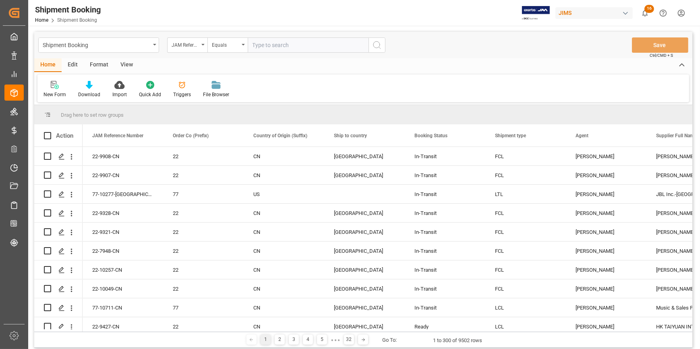
click at [278, 44] on input "text" at bounding box center [308, 44] width 121 height 15
type input "22-9520-VN"
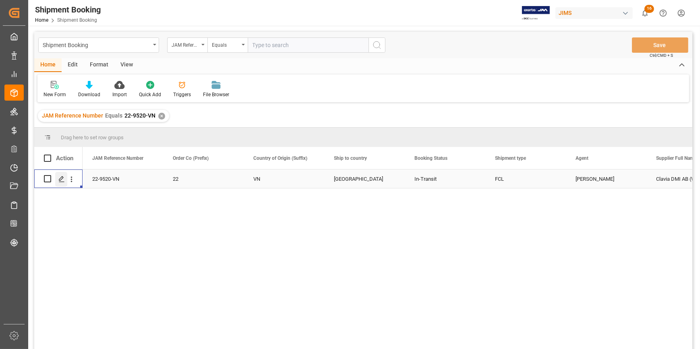
click at [61, 179] on polygon "Press SPACE to select this row." at bounding box center [61, 178] width 4 height 4
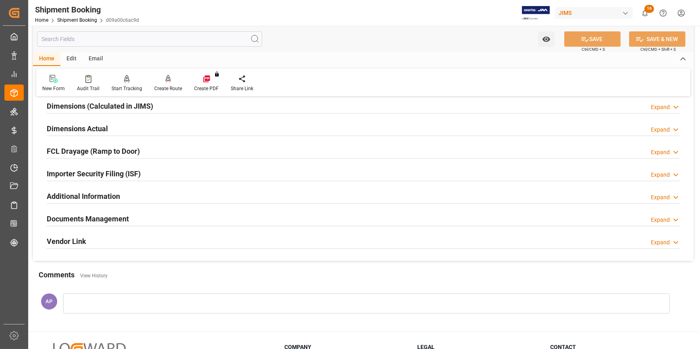
scroll to position [183, 0]
click at [185, 178] on div "Importer Security Filing (ISF) Expand" at bounding box center [363, 173] width 633 height 16
drag, startPoint x: 185, startPoint y: 178, endPoint x: 178, endPoint y: 176, distance: 7.3
click at [178, 176] on div "Importer Security Filing (ISF) Expand" at bounding box center [363, 172] width 633 height 15
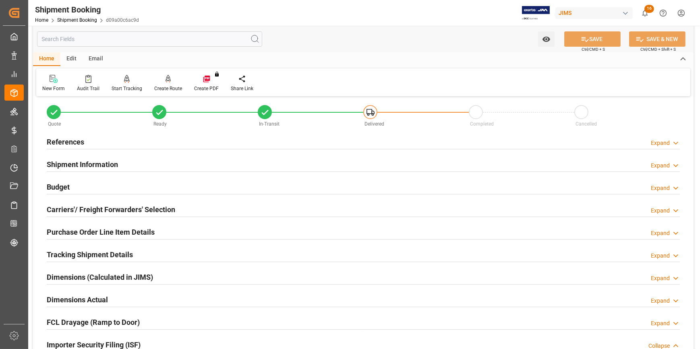
scroll to position [0, 0]
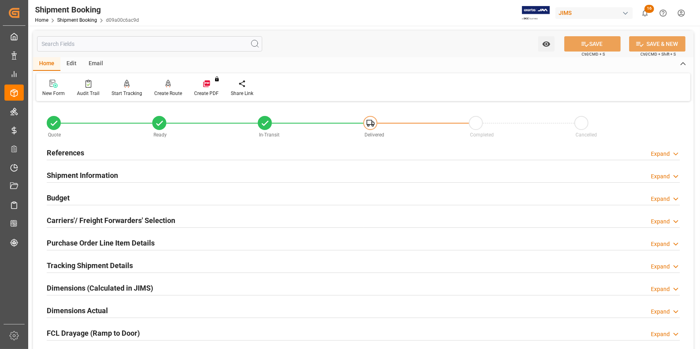
click at [104, 153] on div "References Expand" at bounding box center [363, 152] width 633 height 15
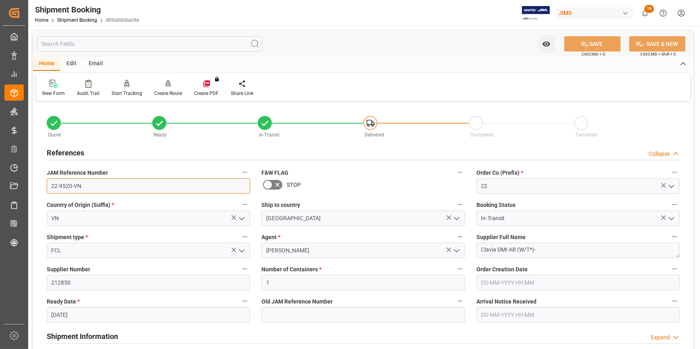
drag, startPoint x: 83, startPoint y: 186, endPoint x: 45, endPoint y: 185, distance: 38.3
click at [45, 185] on div "JAM Reference Number 22-9520-VN" at bounding box center [148, 180] width 215 height 32
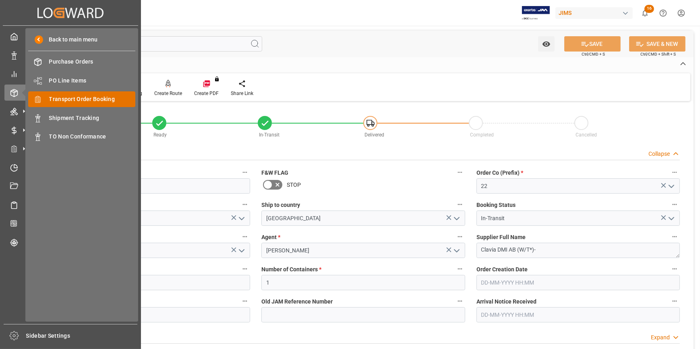
click at [77, 102] on span "Transport Order Booking" at bounding box center [92, 99] width 87 height 8
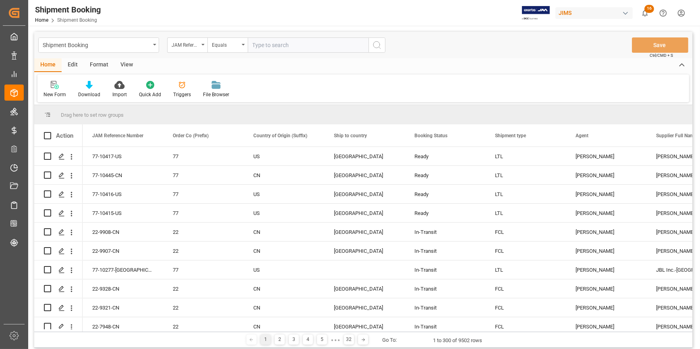
click at [267, 43] on input "text" at bounding box center [308, 44] width 121 height 15
type input "22-9520-VN"
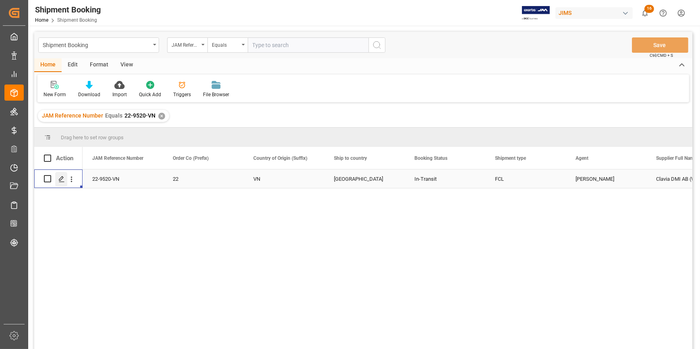
click at [61, 178] on icon "Press SPACE to select this row." at bounding box center [61, 179] width 6 height 6
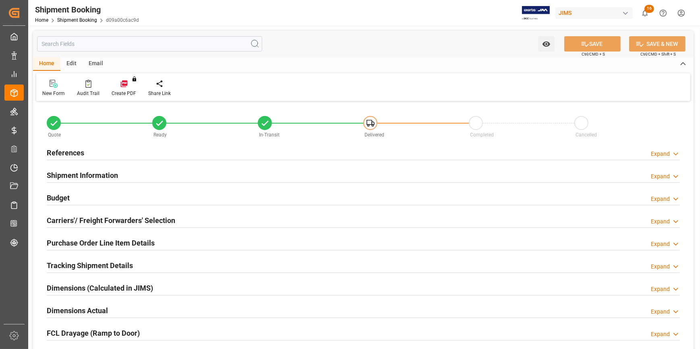
type input "1"
type input "40"
type input "[DATE]"
click at [141, 156] on div "References Expand" at bounding box center [363, 152] width 633 height 15
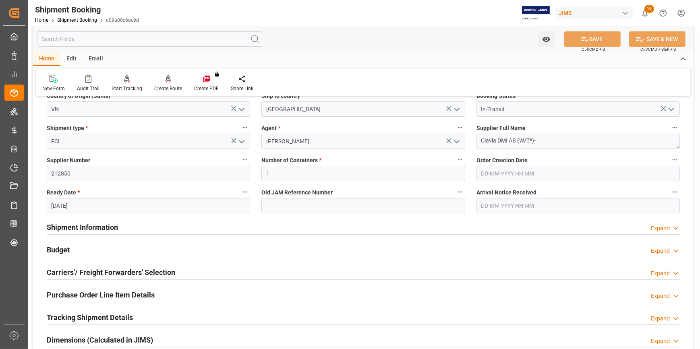
scroll to position [110, 0]
click at [142, 225] on div "Shipment Information Expand" at bounding box center [363, 226] width 633 height 15
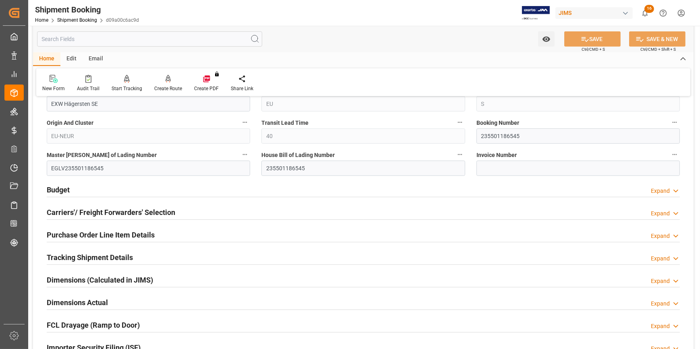
scroll to position [512, 0]
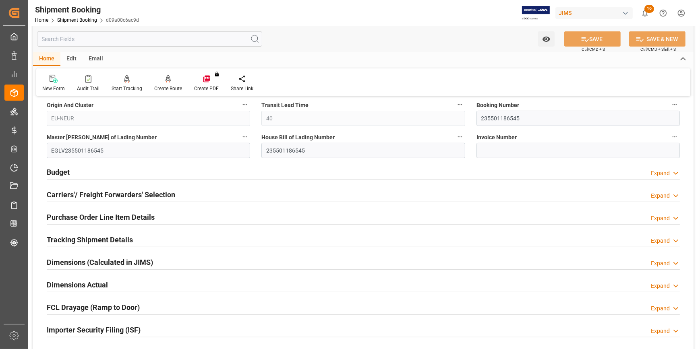
click at [165, 238] on div "Tracking Shipment Details Expand" at bounding box center [363, 239] width 633 height 15
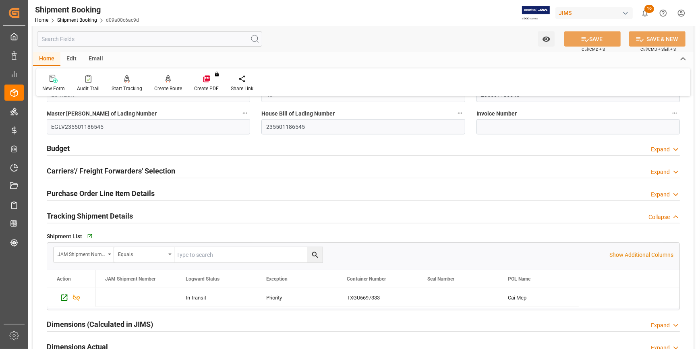
scroll to position [549, 0]
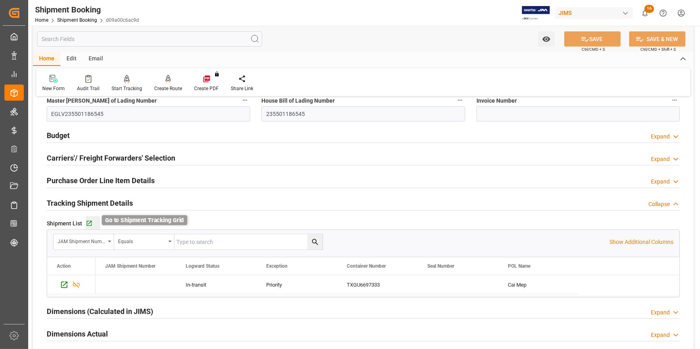
click at [90, 222] on icon "button" at bounding box center [89, 223] width 5 height 5
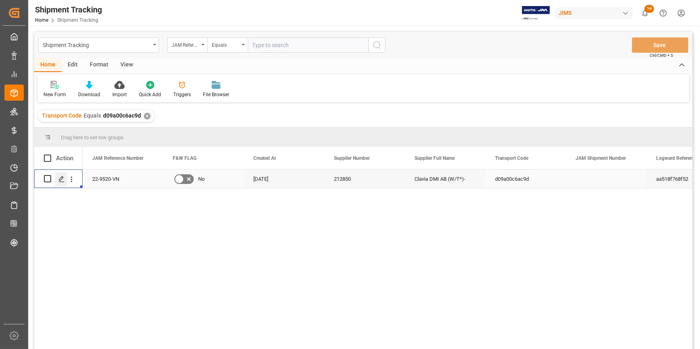
click at [62, 178] on icon "Press SPACE to select this row." at bounding box center [61, 179] width 6 height 6
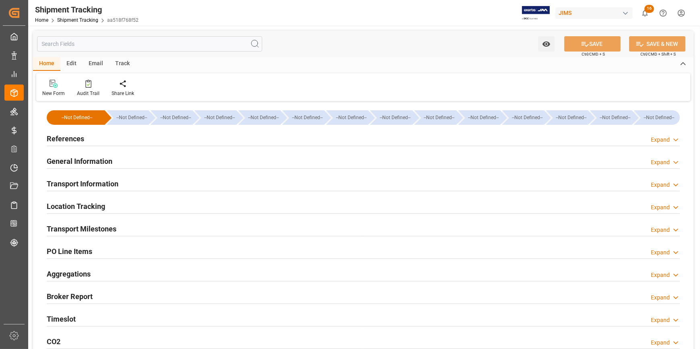
type input "[DATE]"
click at [116, 141] on div "References Expand" at bounding box center [363, 138] width 633 height 15
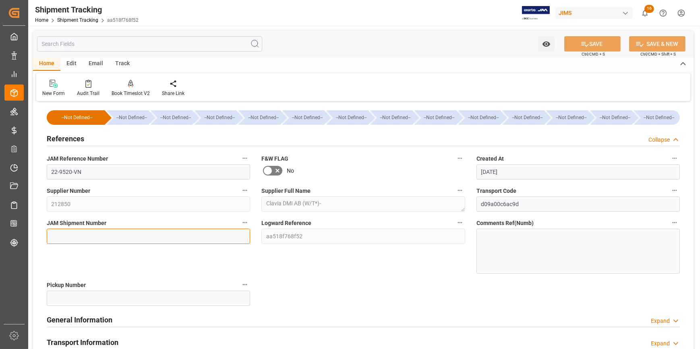
drag, startPoint x: 96, startPoint y: 234, endPoint x: 104, endPoint y: 234, distance: 7.3
click at [97, 235] on input at bounding box center [148, 236] width 203 height 15
paste input "72710"
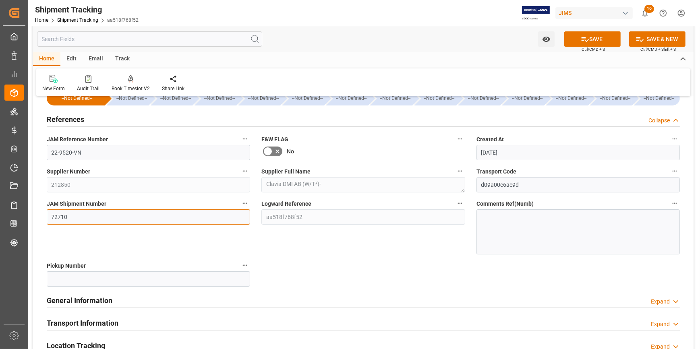
scroll to position [36, 0]
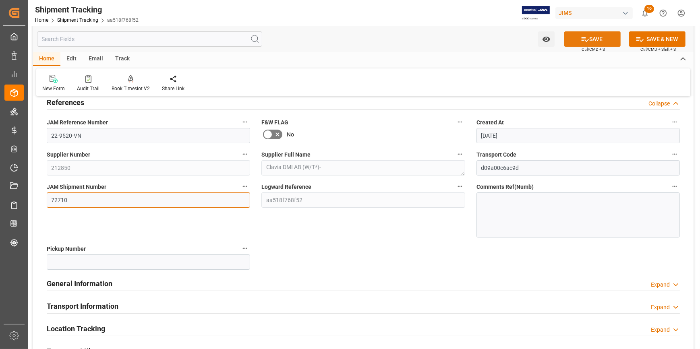
type input "72710"
click at [587, 39] on icon at bounding box center [585, 39] width 8 height 8
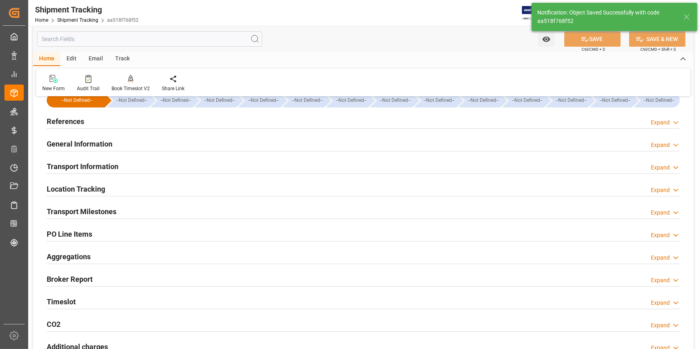
scroll to position [0, 0]
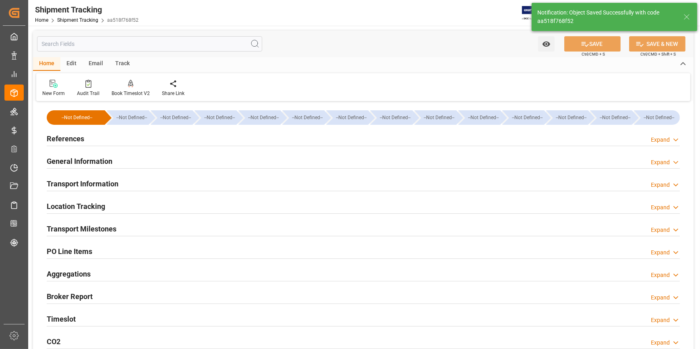
drag, startPoint x: 145, startPoint y: 140, endPoint x: 182, endPoint y: 165, distance: 45.0
click at [144, 140] on div "References Expand" at bounding box center [363, 138] width 633 height 15
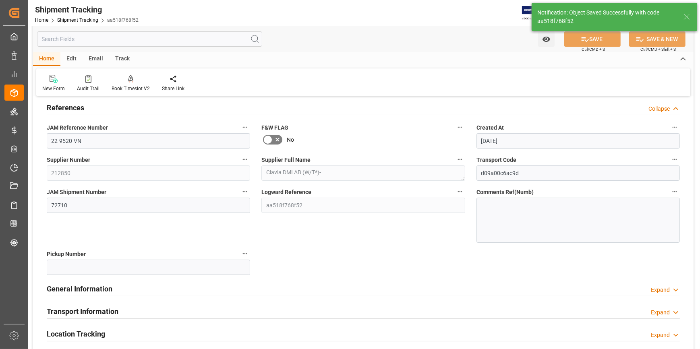
scroll to position [73, 0]
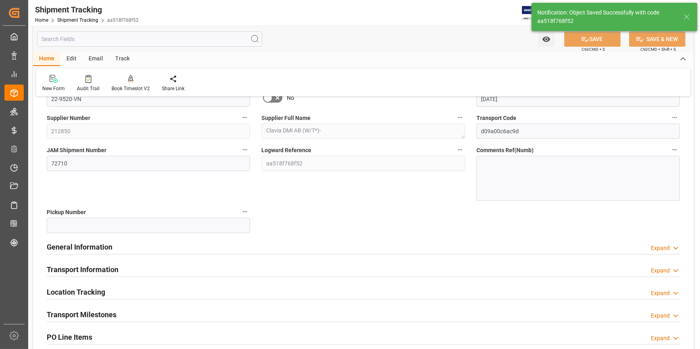
drag, startPoint x: 156, startPoint y: 245, endPoint x: 202, endPoint y: 252, distance: 46.0
click at [156, 245] on div "General Information Expand" at bounding box center [363, 246] width 633 height 15
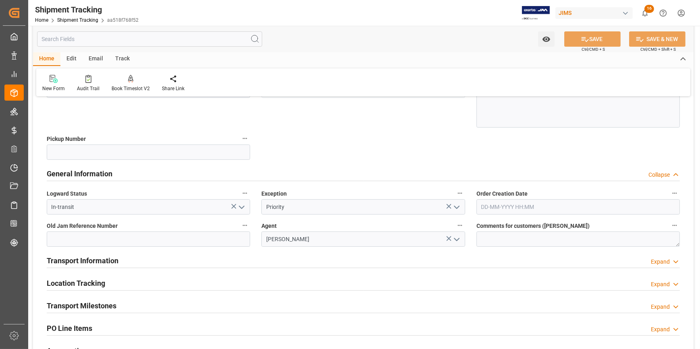
scroll to position [183, 0]
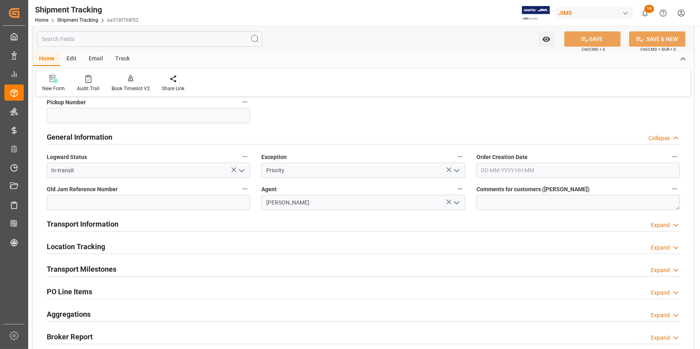
click at [173, 224] on div "Transport Information Expand" at bounding box center [363, 223] width 633 height 15
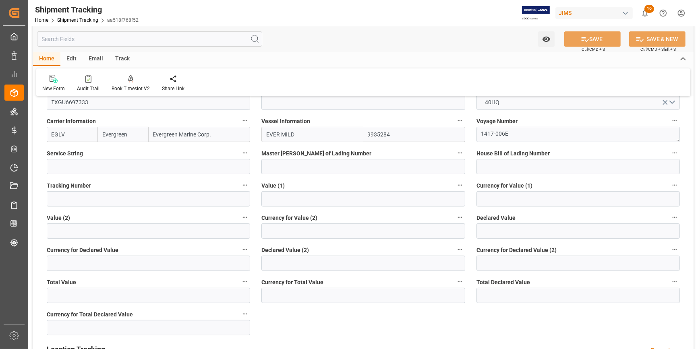
scroll to position [403, 0]
click at [333, 199] on input "text" at bounding box center [362, 198] width 203 height 15
type input "100670"
click at [510, 197] on input at bounding box center [578, 198] width 203 height 15
type input "USD"
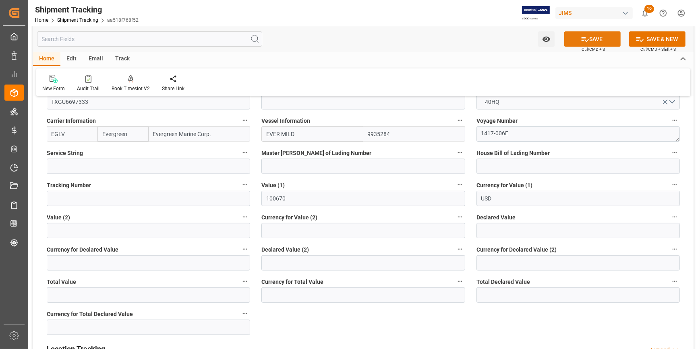
click at [586, 43] on icon at bounding box center [585, 39] width 8 height 8
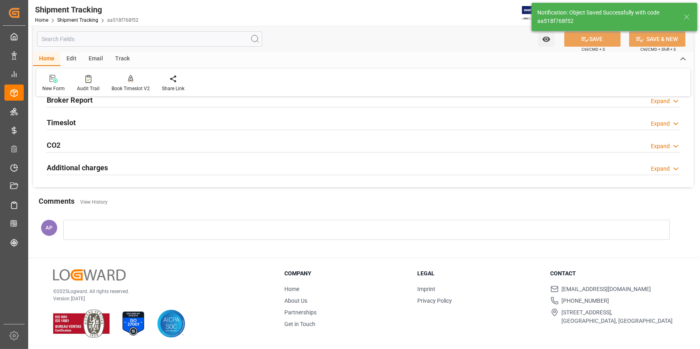
scroll to position [0, 0]
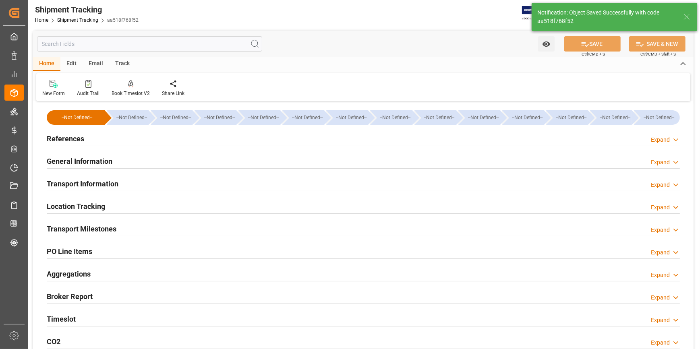
click at [151, 229] on div "Transport Milestones Expand" at bounding box center [363, 228] width 633 height 15
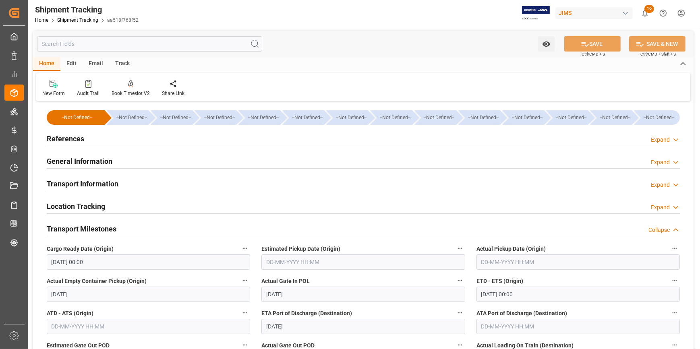
click at [230, 164] on div "General Information Expand" at bounding box center [363, 160] width 633 height 15
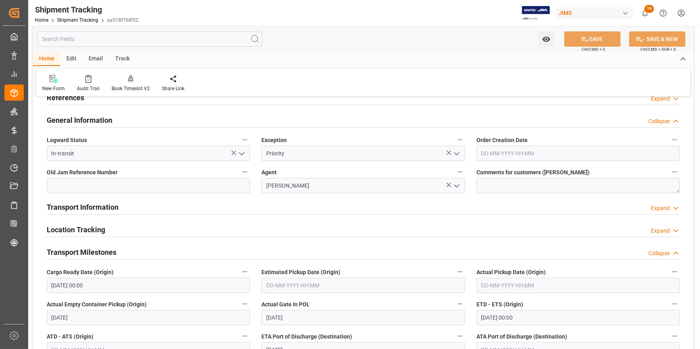
scroll to position [73, 0]
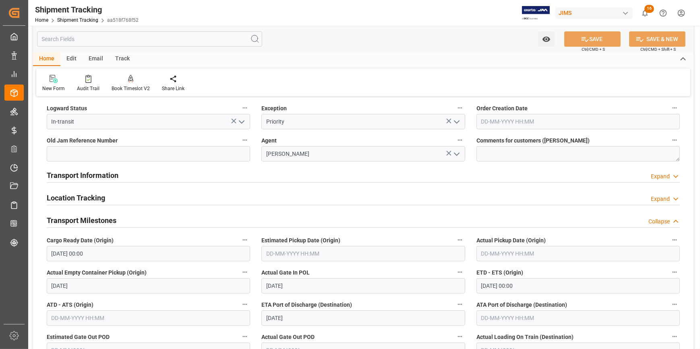
click at [185, 180] on div "Transport Information Expand" at bounding box center [363, 174] width 633 height 15
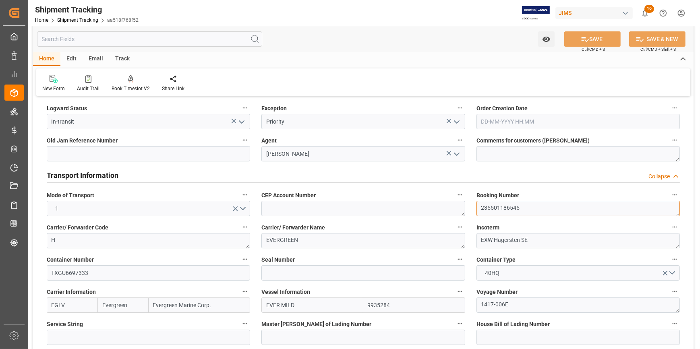
click at [490, 206] on textarea "235501186545" at bounding box center [578, 208] width 203 height 15
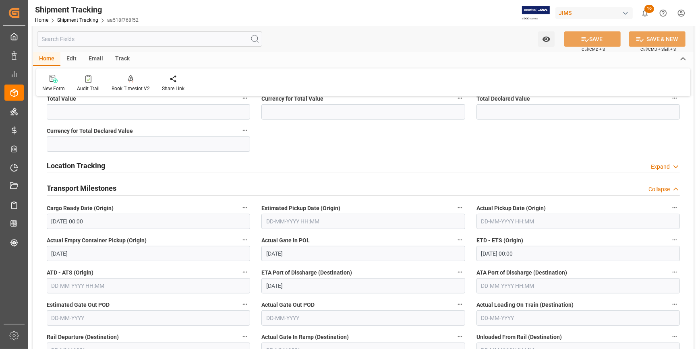
scroll to position [439, 0]
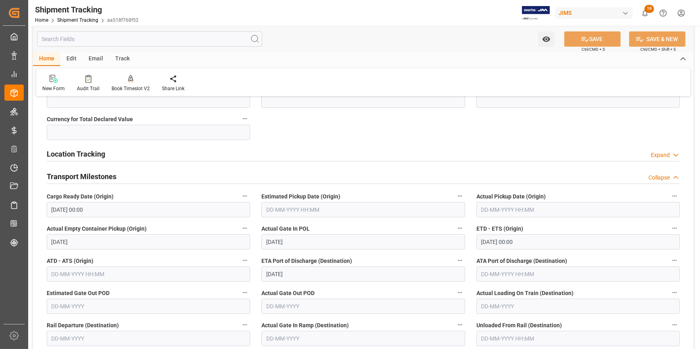
click at [281, 209] on input "text" at bounding box center [362, 209] width 203 height 15
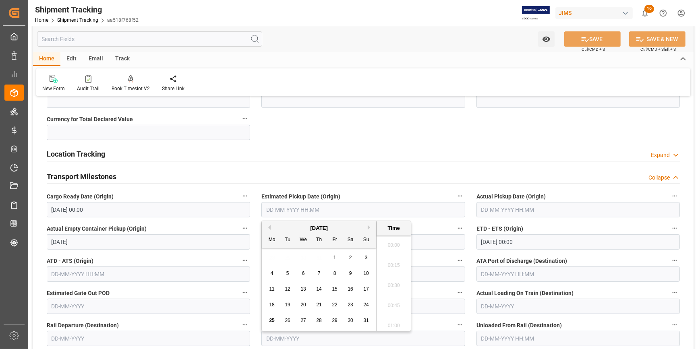
scroll to position [848, 0]
click at [274, 304] on span "18" at bounding box center [271, 305] width 5 height 6
type input "18-08-2025 00:00"
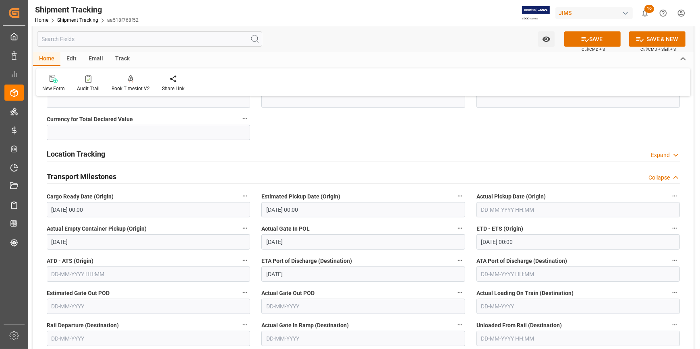
click at [427, 220] on div "Actual Gate In POL 21-08-2025" at bounding box center [363, 236] width 215 height 32
click at [488, 211] on input "text" at bounding box center [578, 209] width 203 height 15
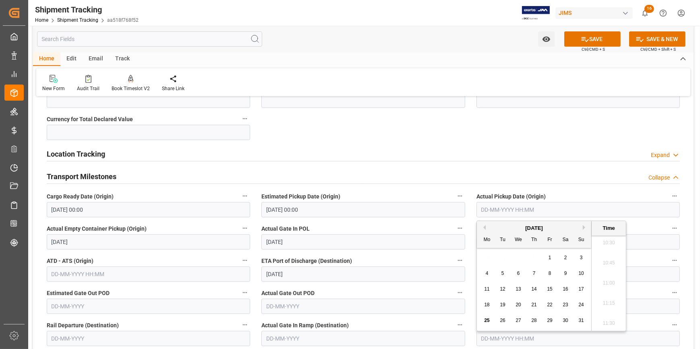
click at [488, 302] on span "18" at bounding box center [486, 305] width 5 height 6
type input "18-08-2025 00:00"
click at [359, 226] on label "Actual Gate In POL" at bounding box center [362, 228] width 203 height 11
click at [455, 226] on button "Actual Gate In POL" at bounding box center [460, 228] width 10 height 10
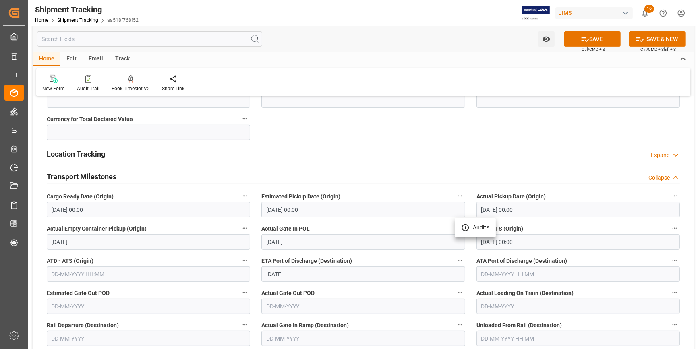
click at [403, 229] on div at bounding box center [350, 174] width 700 height 349
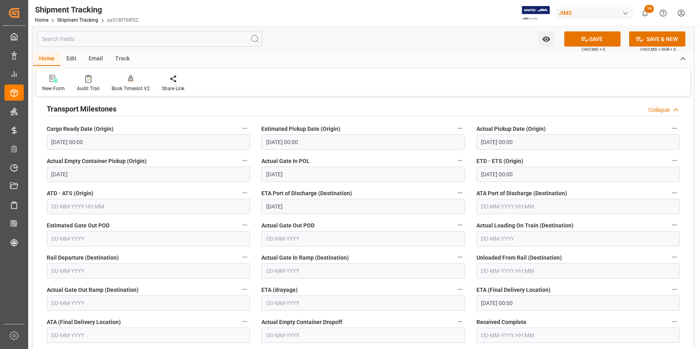
scroll to position [512, 0]
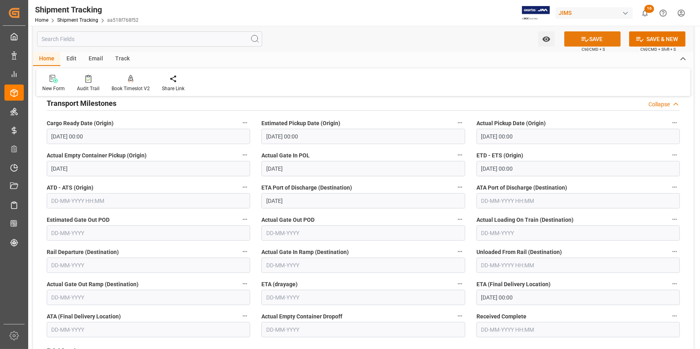
click at [587, 41] on icon at bounding box center [585, 39] width 8 height 8
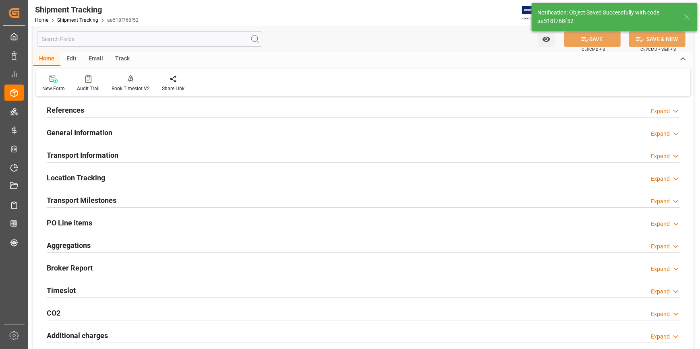
scroll to position [16, 0]
